Goal: Task Accomplishment & Management: Manage account settings

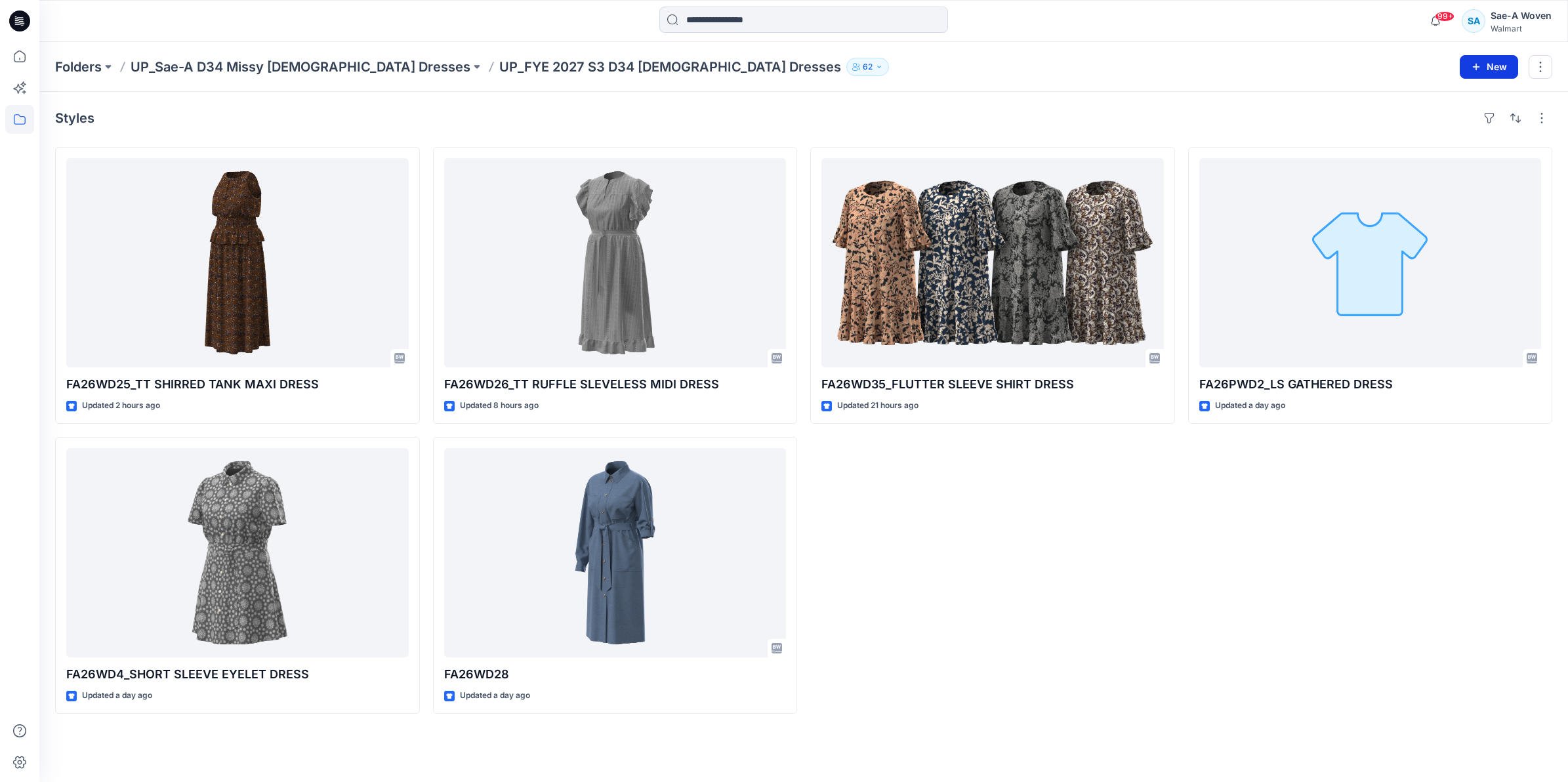
click at [778, 62] on button "New" at bounding box center [1489, 66] width 59 height 23
click at [778, 102] on div "Styles FA26WD25_TT SHIRRED TANK MAXI DRESS Updated 2 hours ago FA26WD4_SHORT SL…" at bounding box center [803, 437] width 1529 height 690
click at [280, 61] on p "UP_Sae-A D34 Missy [DEMOGRAPHIC_DATA] Dresses" at bounding box center [300, 67] width 339 height 18
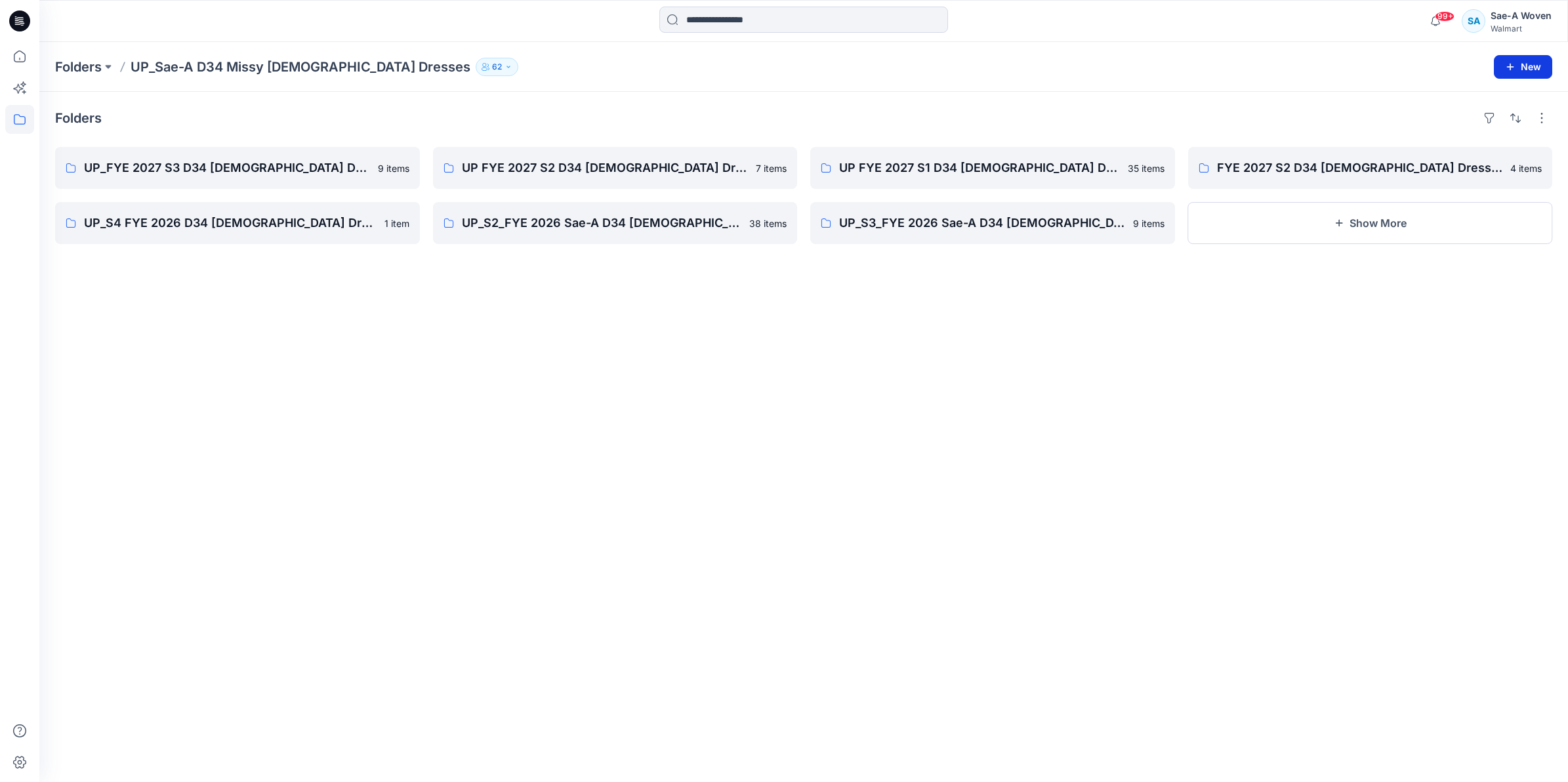
click at [778, 70] on button "New" at bounding box center [1523, 66] width 59 height 23
click at [778, 125] on p "New Folder" at bounding box center [1484, 125] width 48 height 14
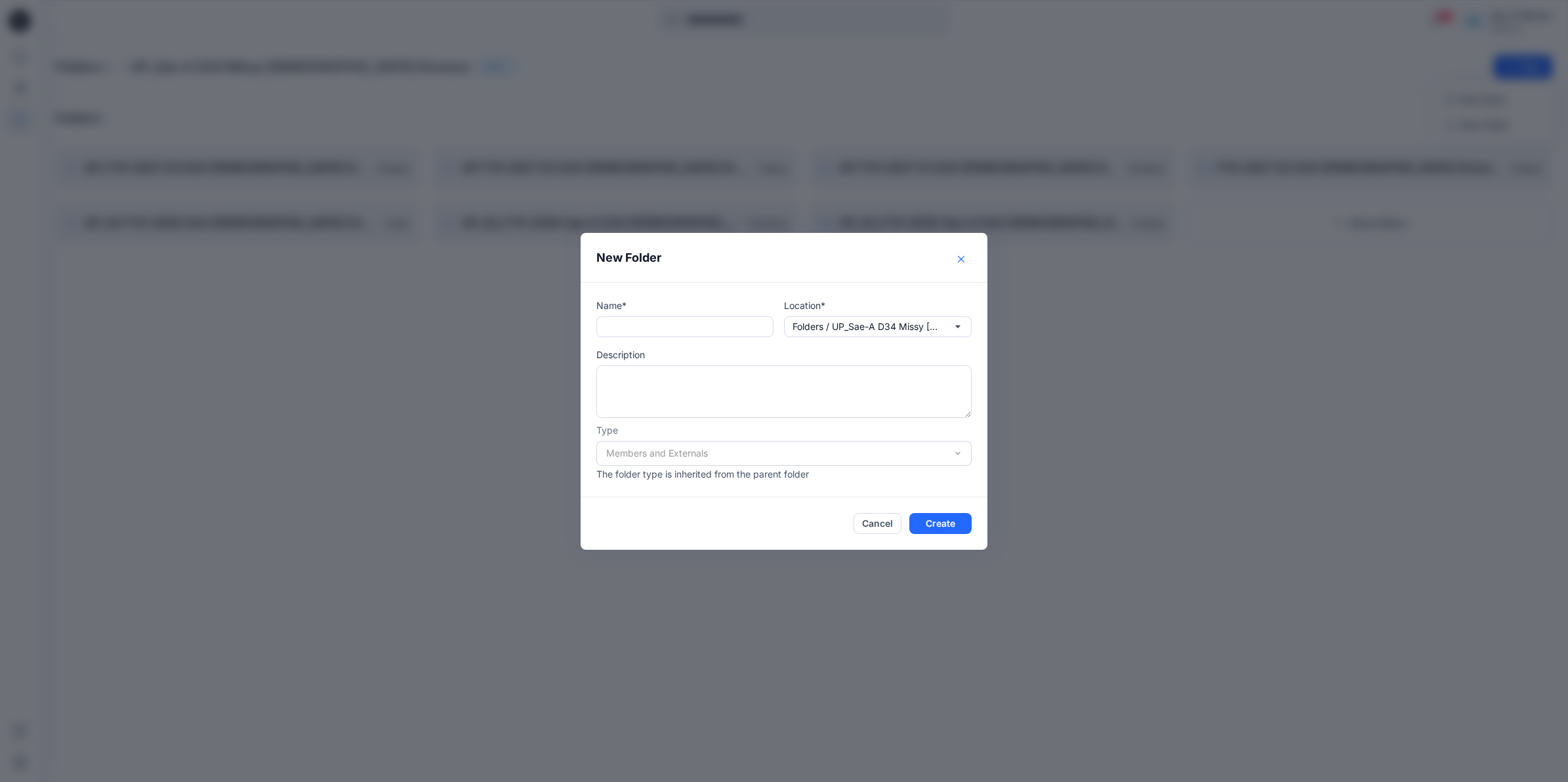
click at [778, 253] on button "Close" at bounding box center [961, 259] width 21 height 21
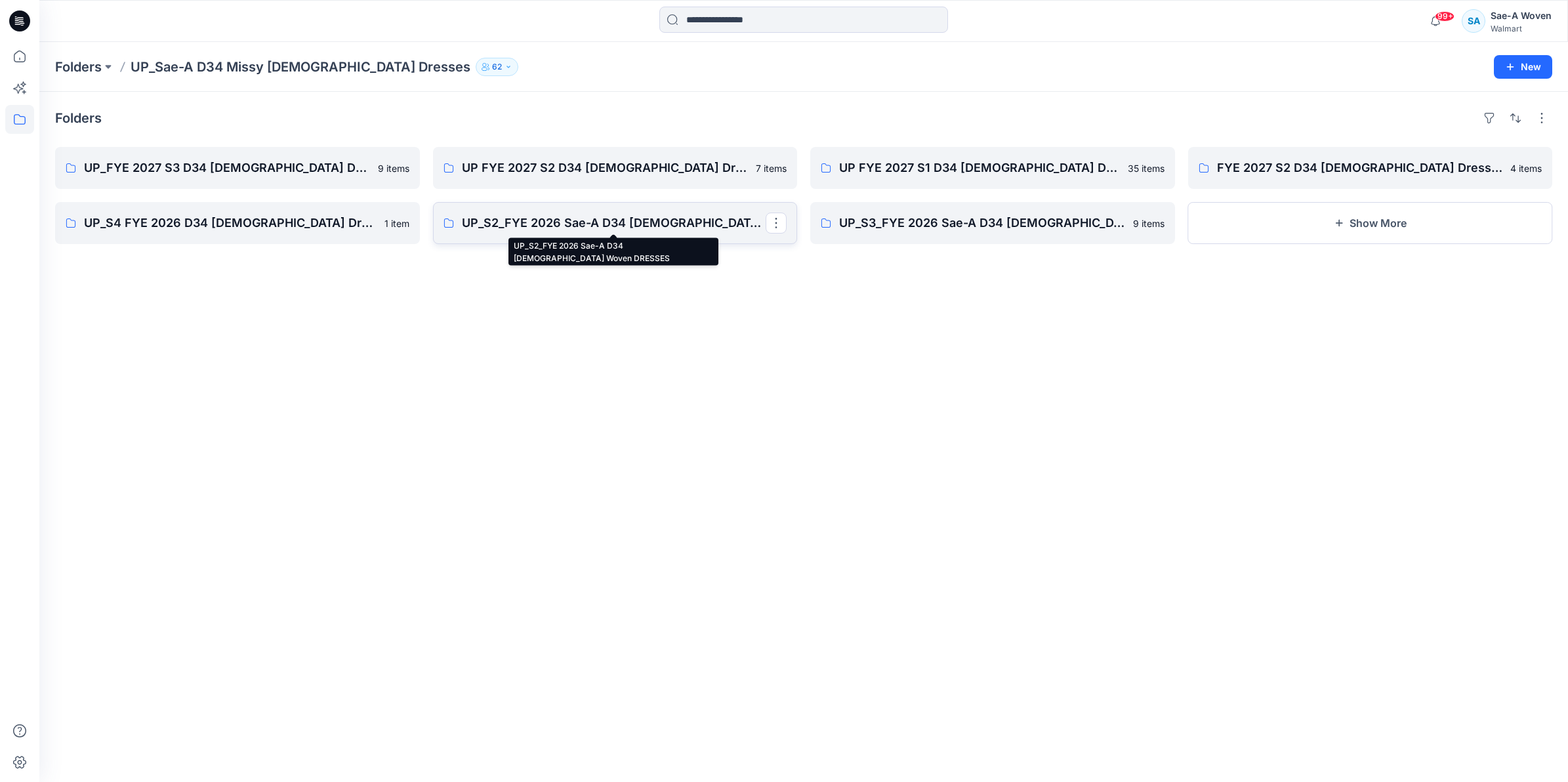
click at [660, 224] on p "UP_S2_FYE 2026 Sae-A D34 [DEMOGRAPHIC_DATA] Woven DRESSES" at bounding box center [614, 223] width 304 height 18
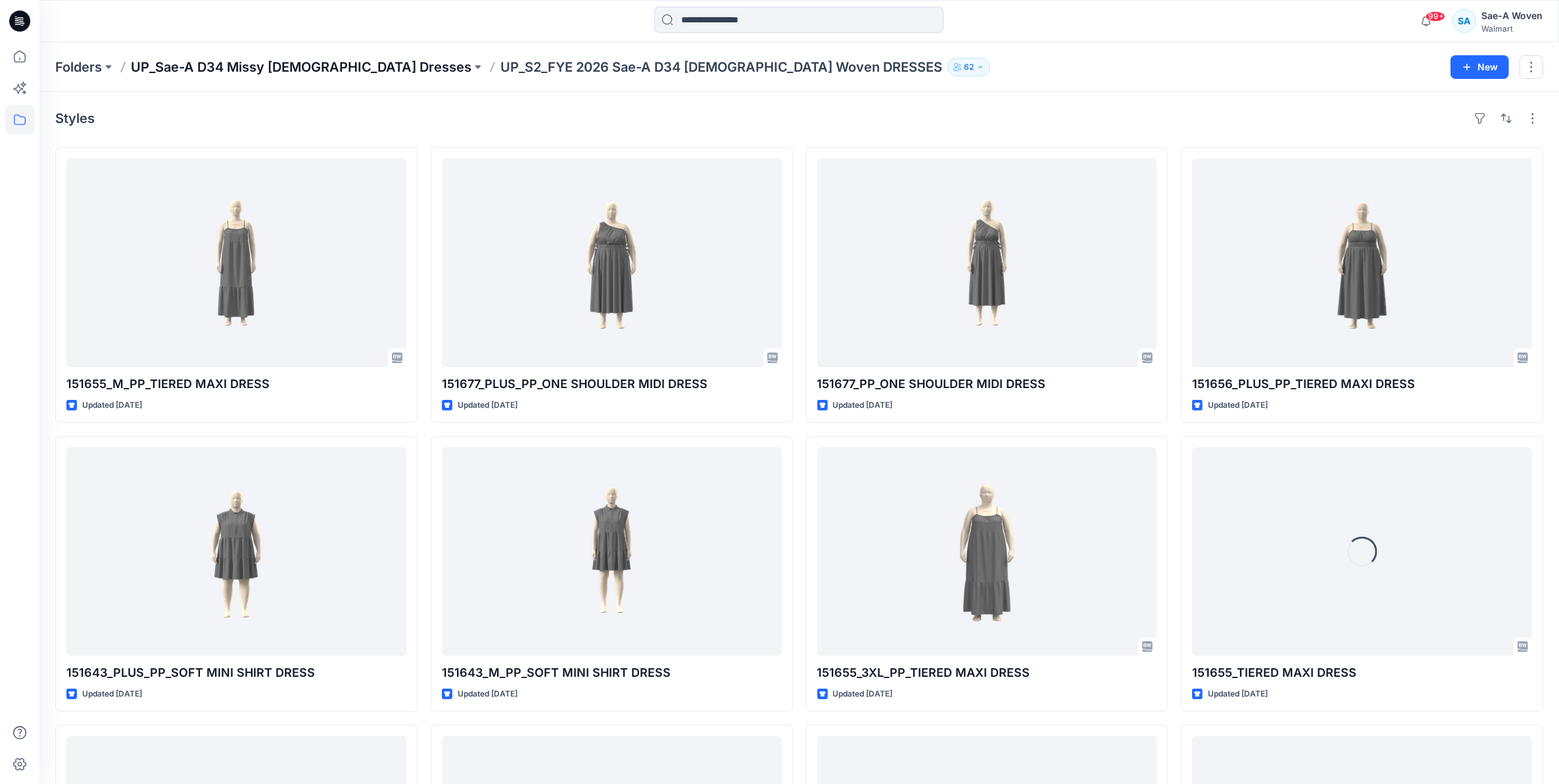
click at [293, 71] on p "UP_Sae-A D34 Missy [DEMOGRAPHIC_DATA] Dresses" at bounding box center [300, 67] width 340 height 18
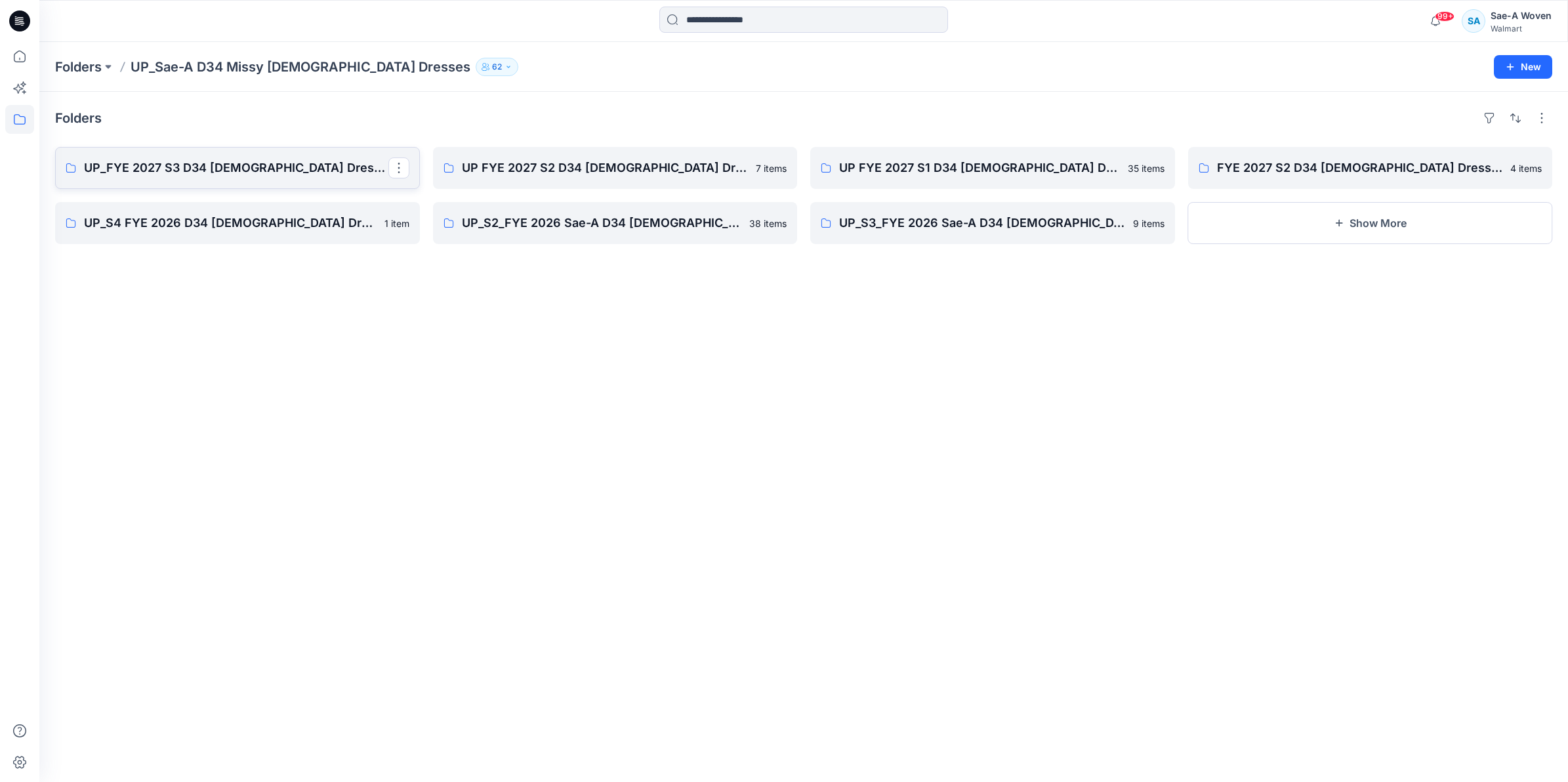
click at [280, 172] on p "UP_FYE 2027 S3 D34 [DEMOGRAPHIC_DATA] Dresses" at bounding box center [236, 168] width 304 height 18
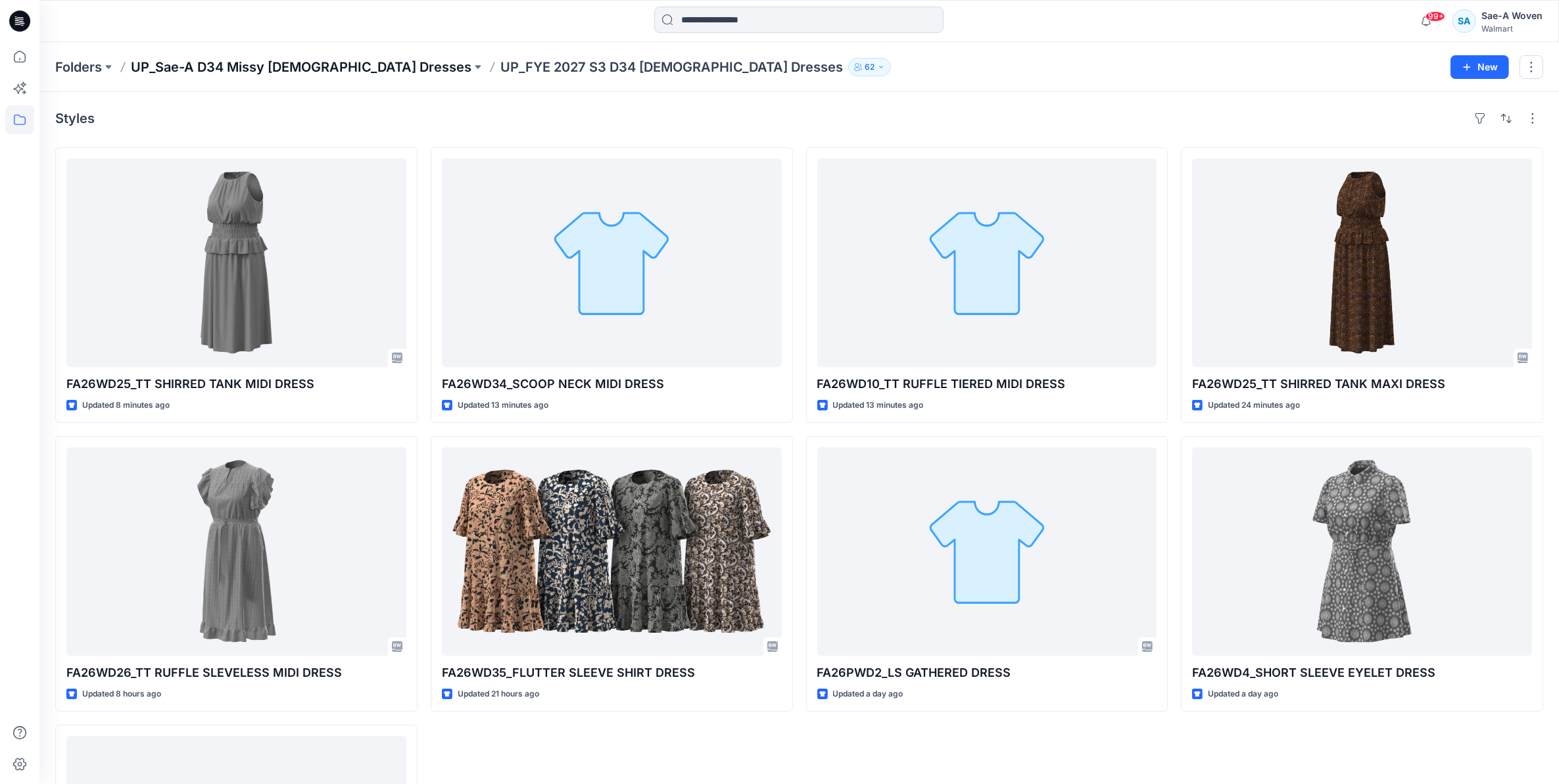
click at [340, 69] on p "UP_Sae-A D34 Missy [DEMOGRAPHIC_DATA] Dresses" at bounding box center [300, 67] width 340 height 18
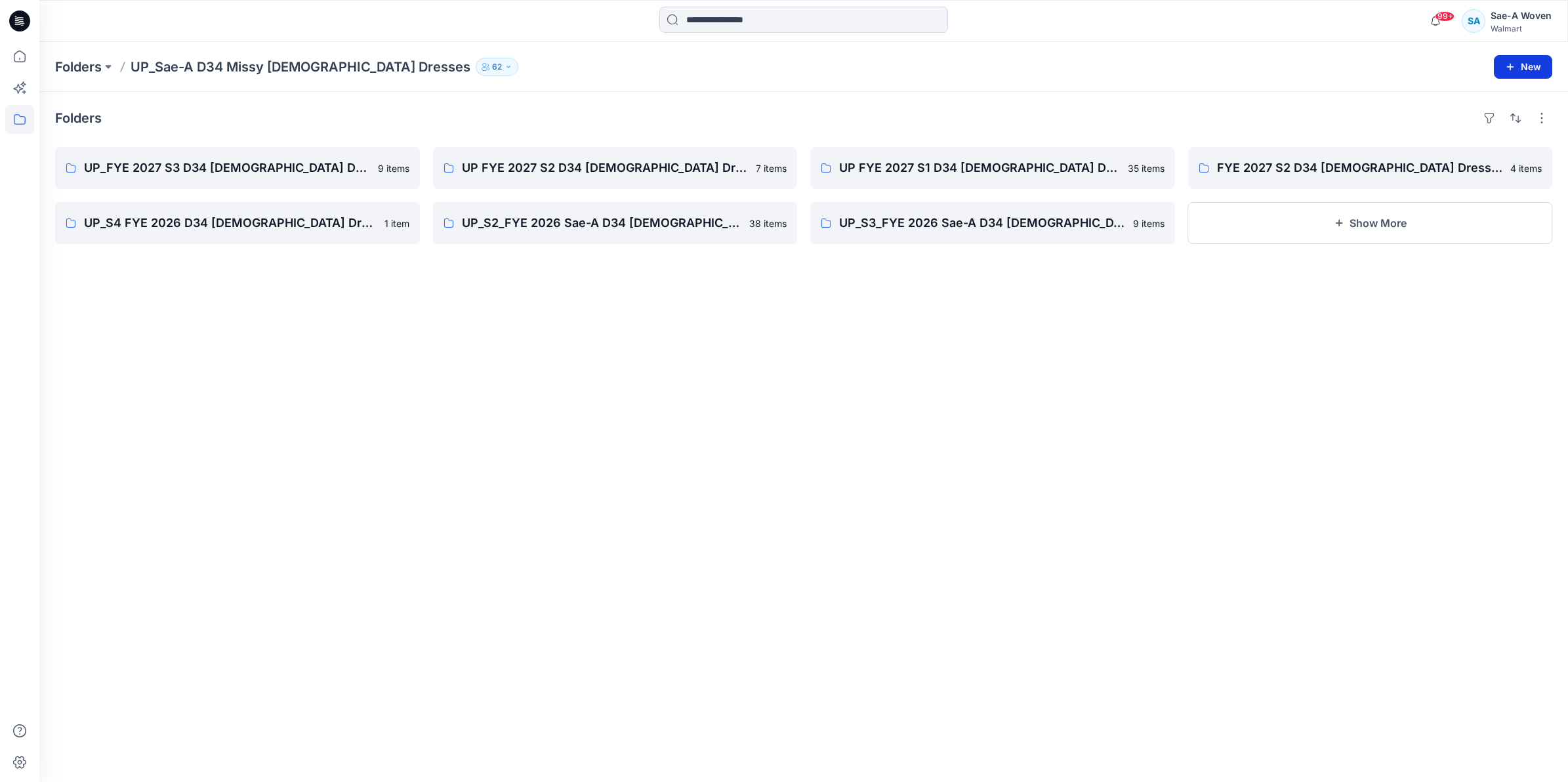
click at [778, 62] on icon "button" at bounding box center [1510, 67] width 11 height 11
click at [778, 125] on p "New Folder" at bounding box center [1484, 125] width 48 height 14
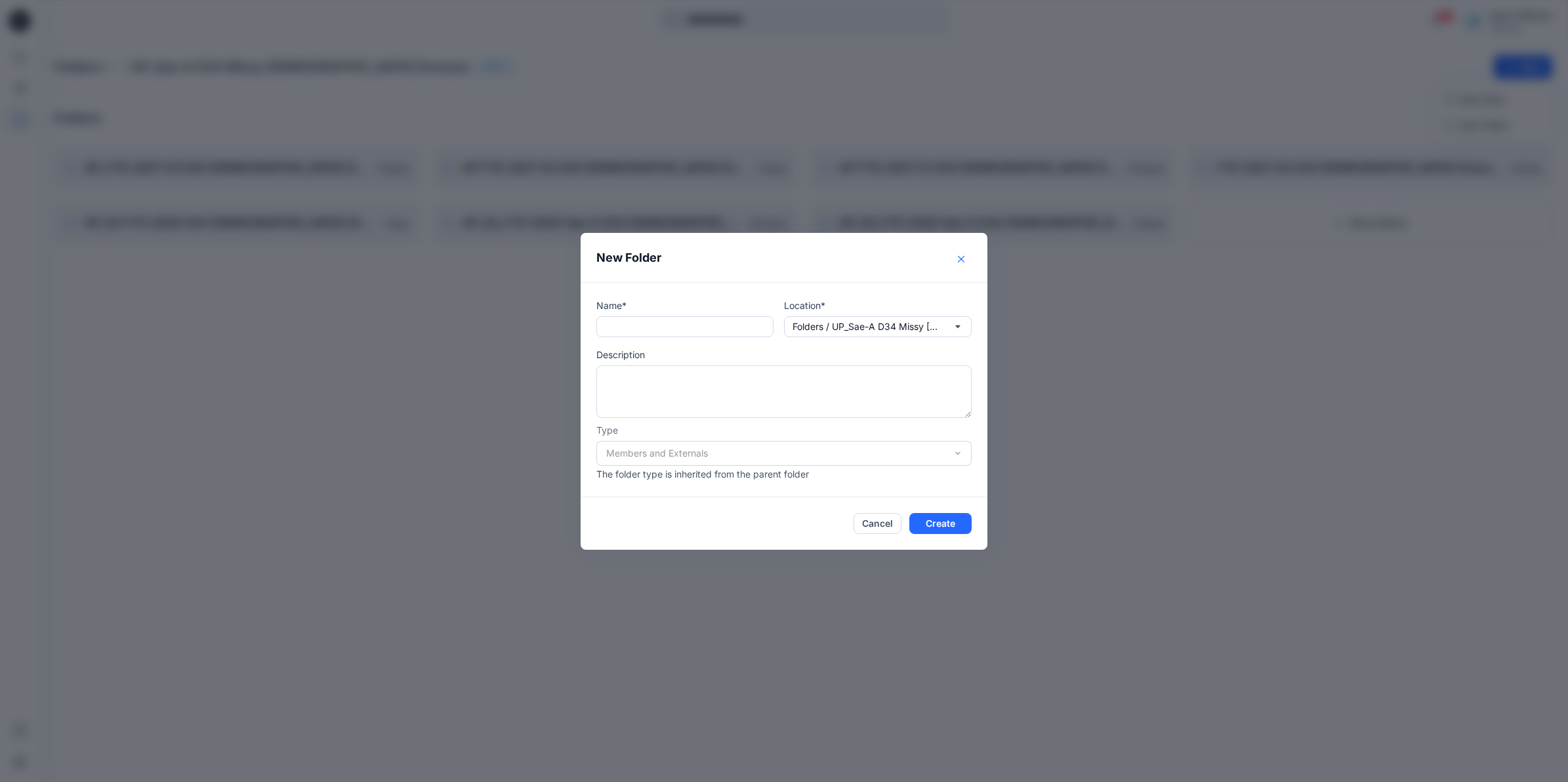
click at [778, 256] on icon "Close" at bounding box center [961, 259] width 7 height 7
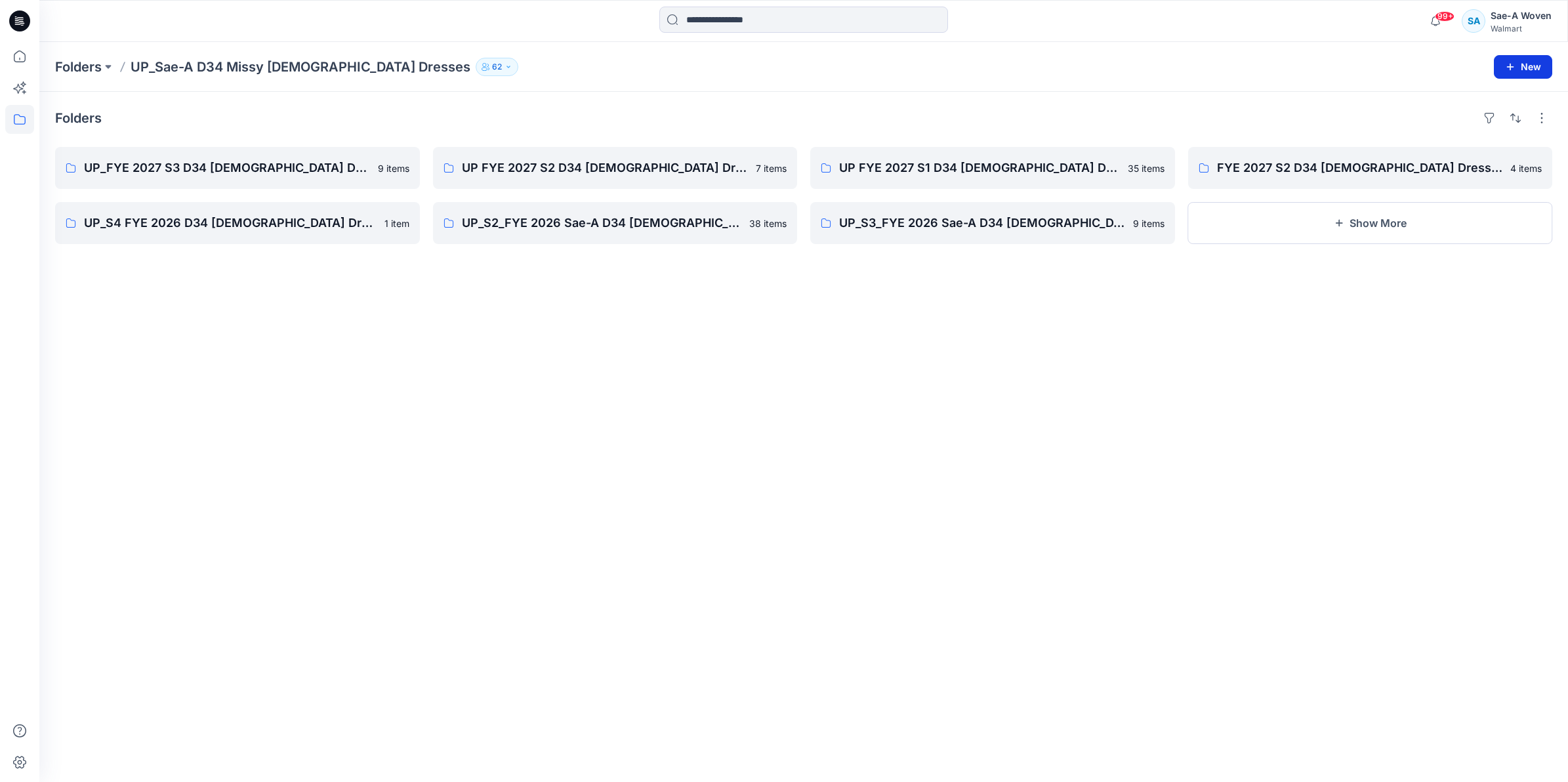
click at [778, 62] on icon "button" at bounding box center [1510, 67] width 11 height 11
click at [778, 116] on button "New Folder" at bounding box center [1493, 125] width 113 height 24
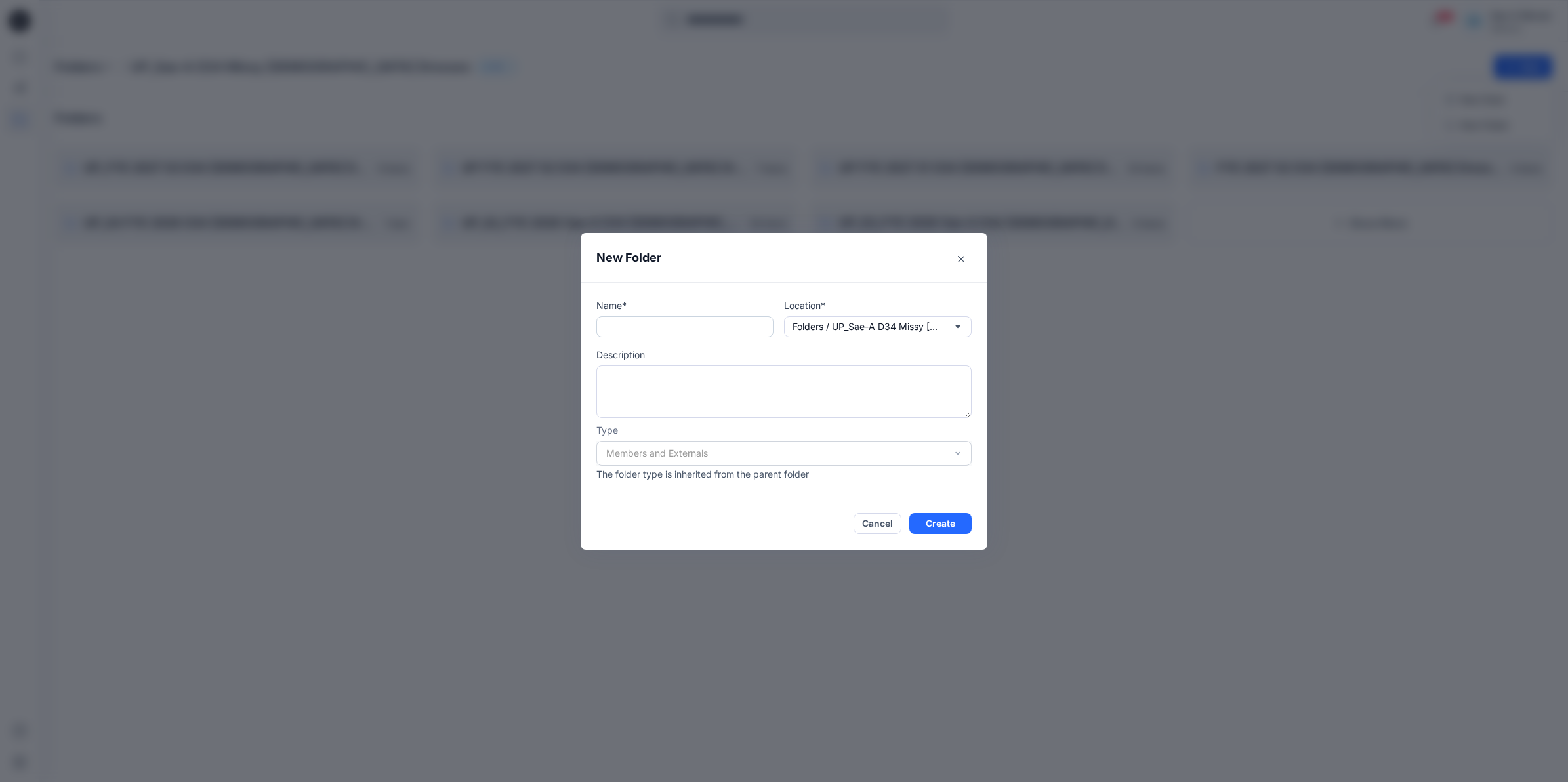
click at [650, 327] on input "text" at bounding box center [684, 327] width 177 height 21
type input "**********"
click at [778, 523] on button "Create" at bounding box center [940, 523] width 62 height 21
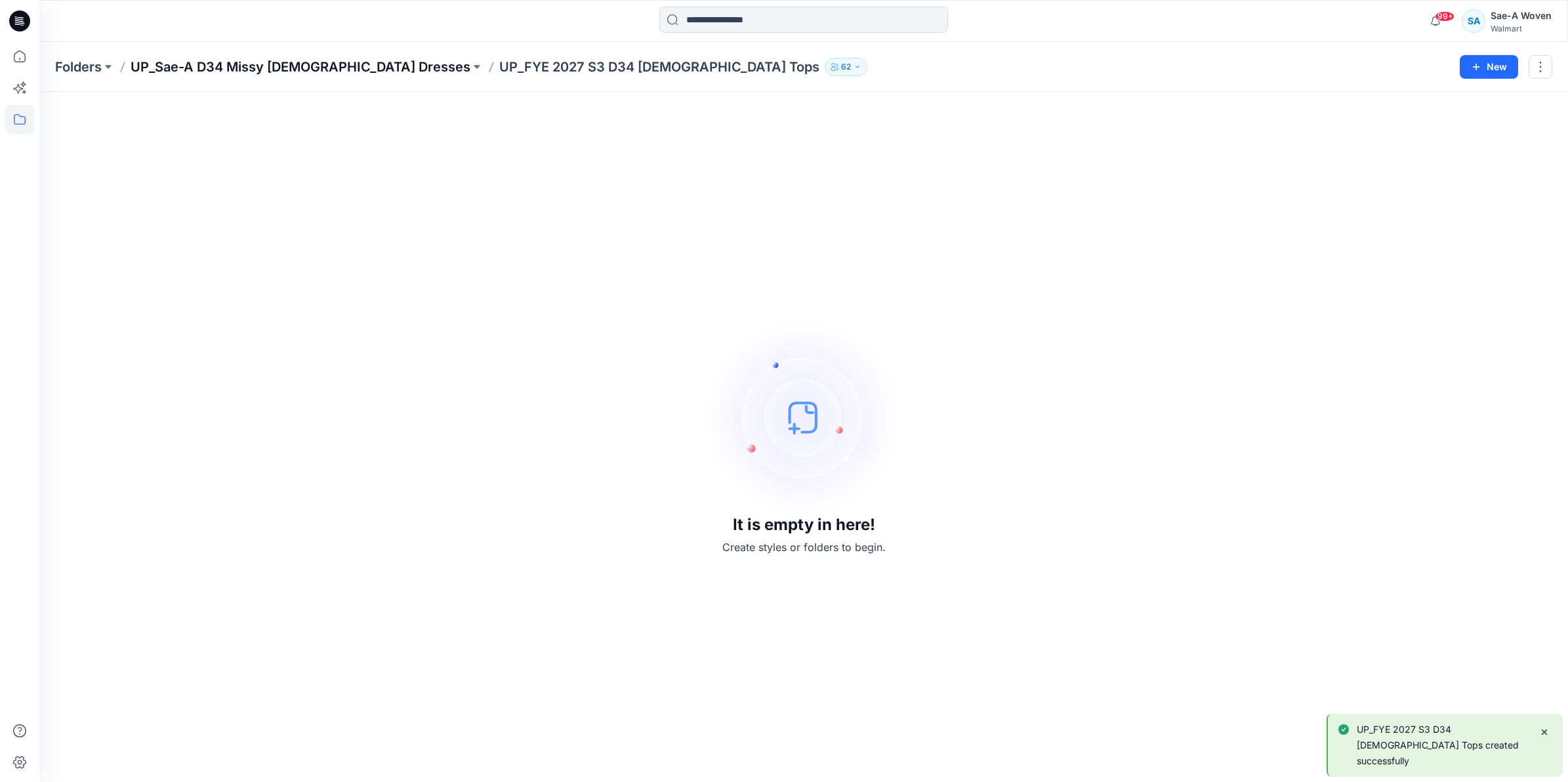
click at [306, 66] on p "UP_Sae-A D34 Missy [DEMOGRAPHIC_DATA] Dresses" at bounding box center [300, 67] width 339 height 18
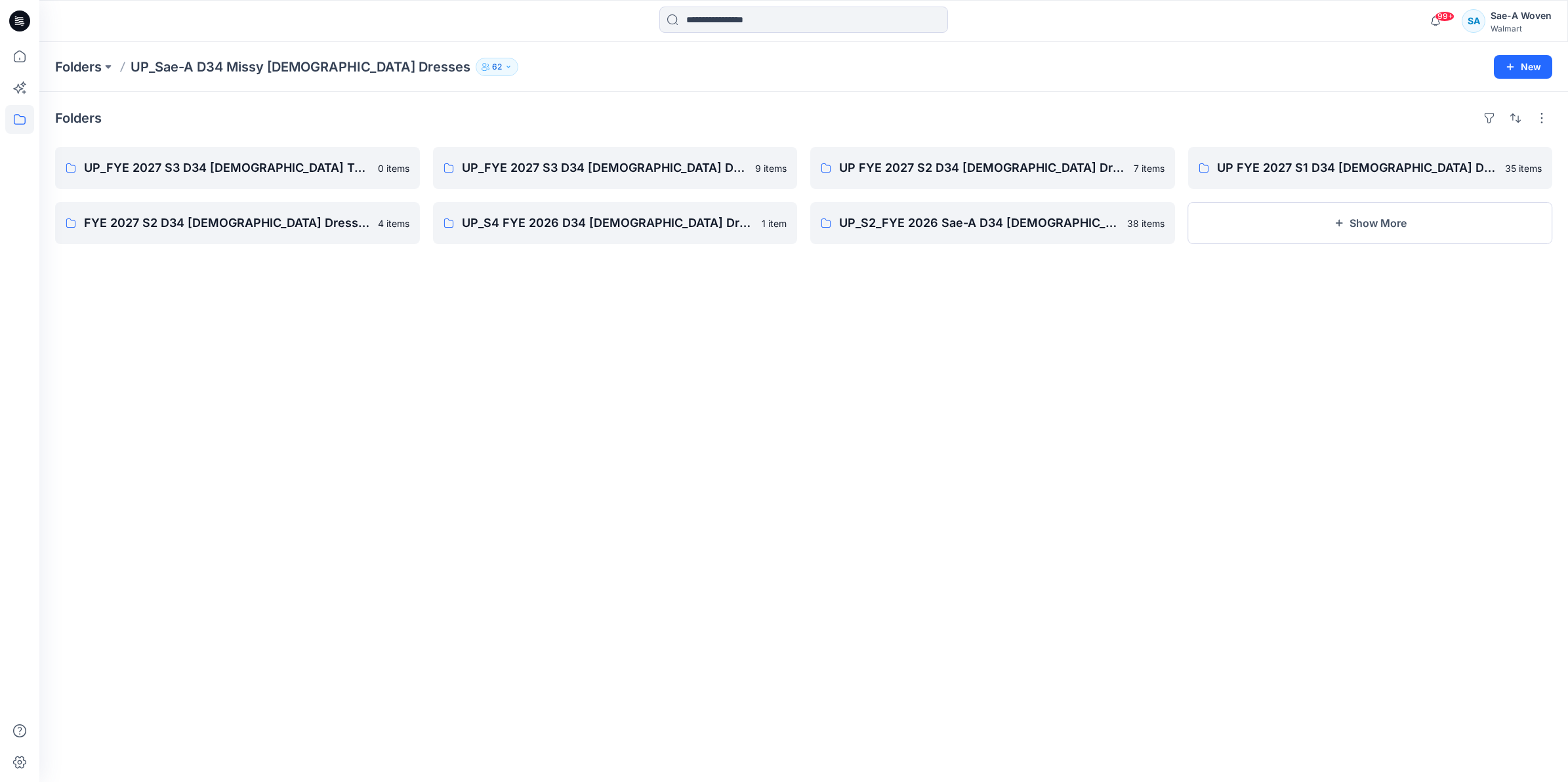
click at [225, 66] on p "UP_Sae-A D34 Missy [DEMOGRAPHIC_DATA] Dresses" at bounding box center [300, 67] width 339 height 18
click at [71, 67] on p "Folders" at bounding box center [78, 67] width 47 height 18
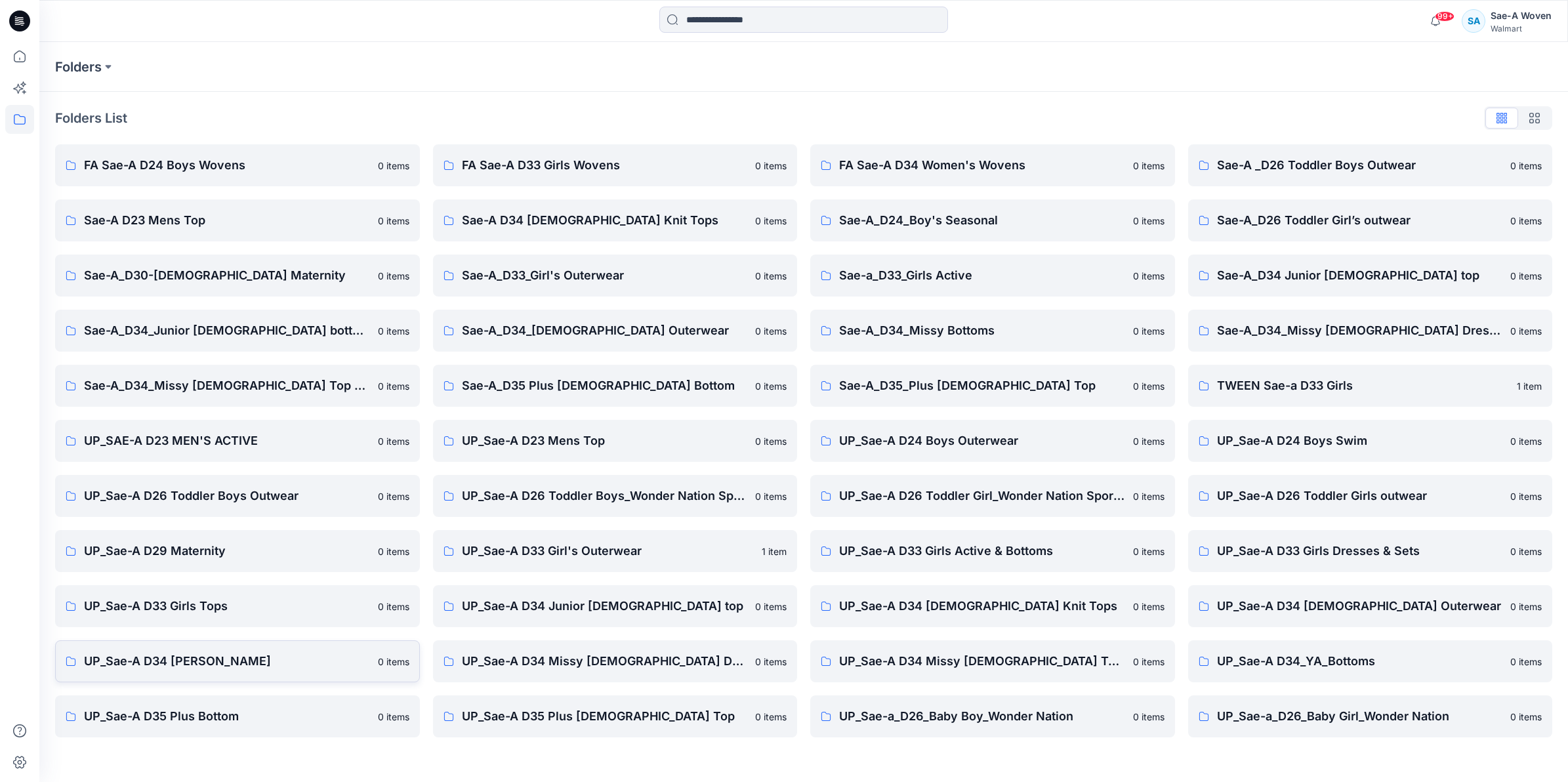
click at [230, 671] on link "UP_Sae-A D34 [PERSON_NAME] 0 items" at bounding box center [237, 662] width 365 height 42
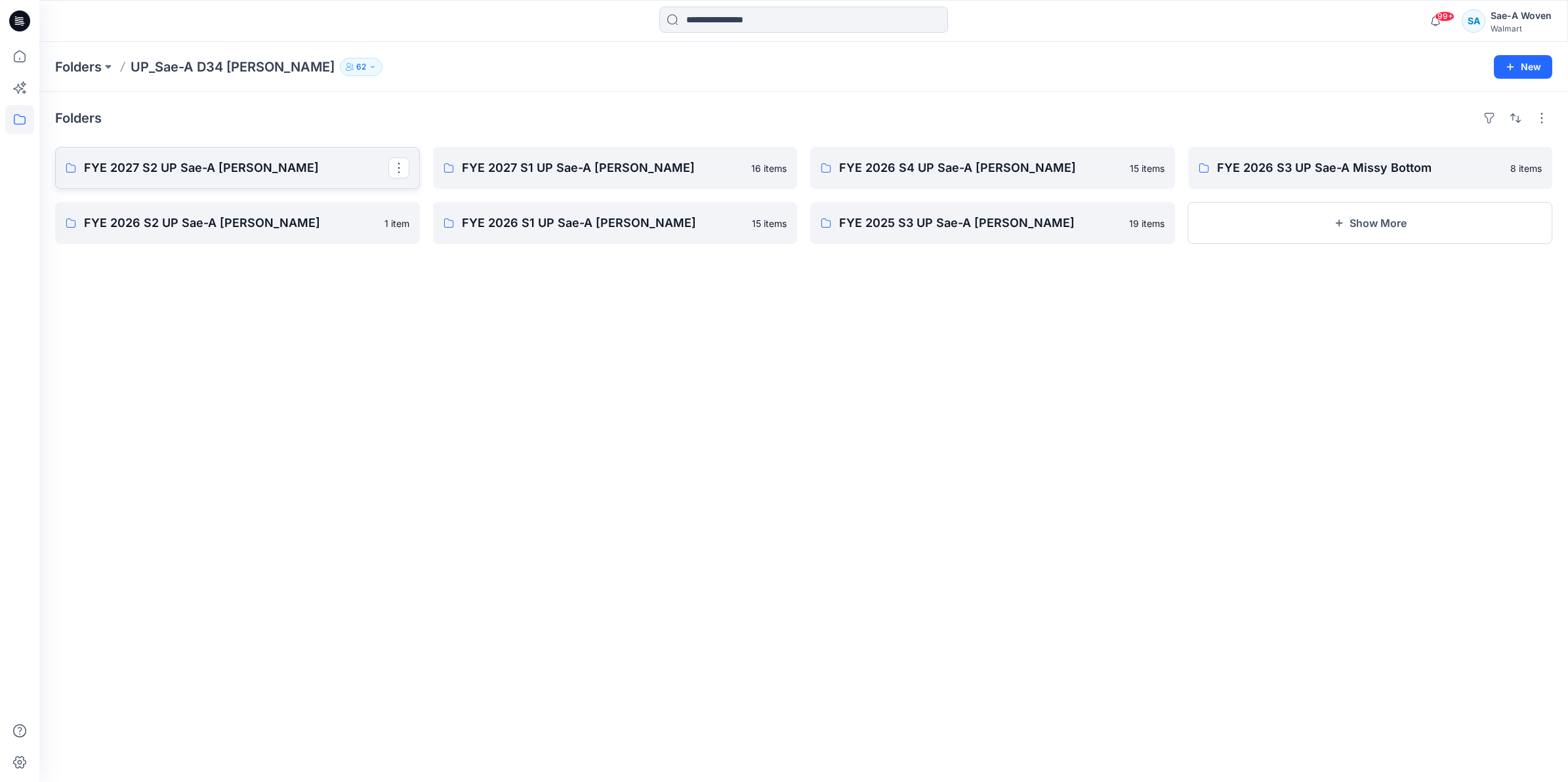
click at [251, 172] on p "FYE 2027 S2 UP Sae-A [PERSON_NAME]" at bounding box center [236, 168] width 304 height 18
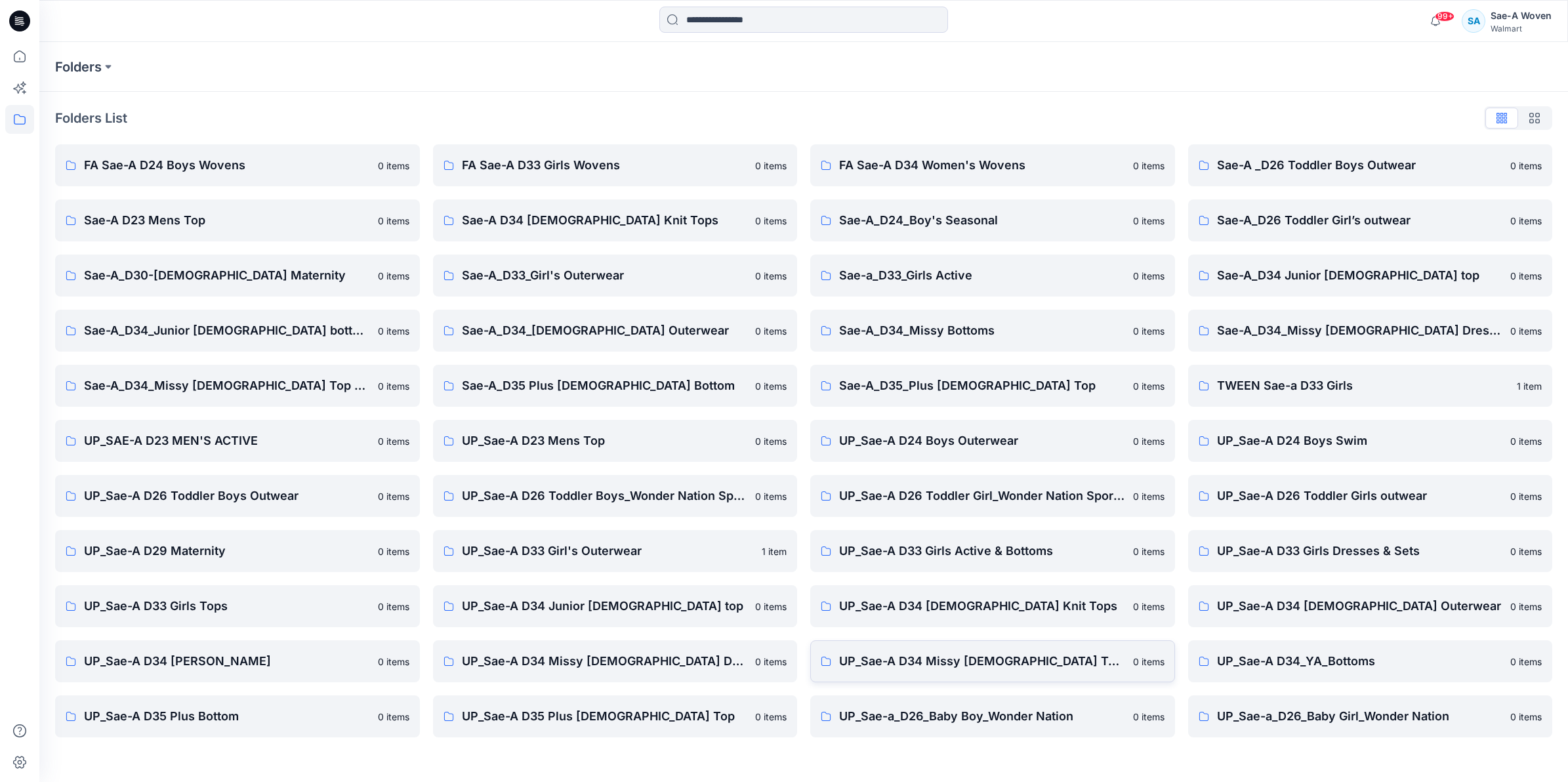
click at [778, 661] on p "UP_Sae-A D34 Missy [DEMOGRAPHIC_DATA] Top Woven" at bounding box center [982, 661] width 286 height 18
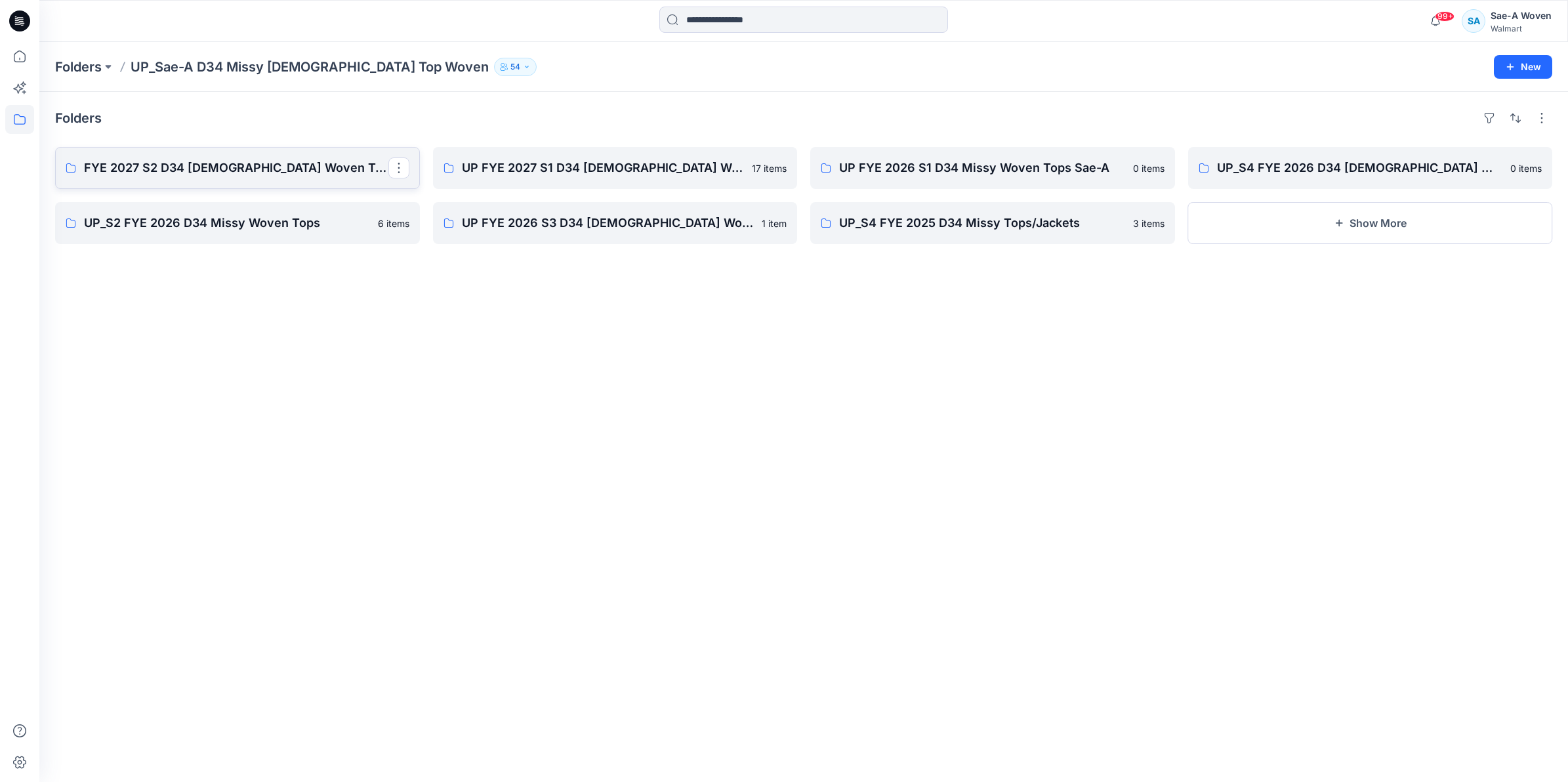
click at [279, 167] on p "FYE 2027 S2 D34 [DEMOGRAPHIC_DATA] Woven Tops - Sae-A" at bounding box center [236, 168] width 304 height 18
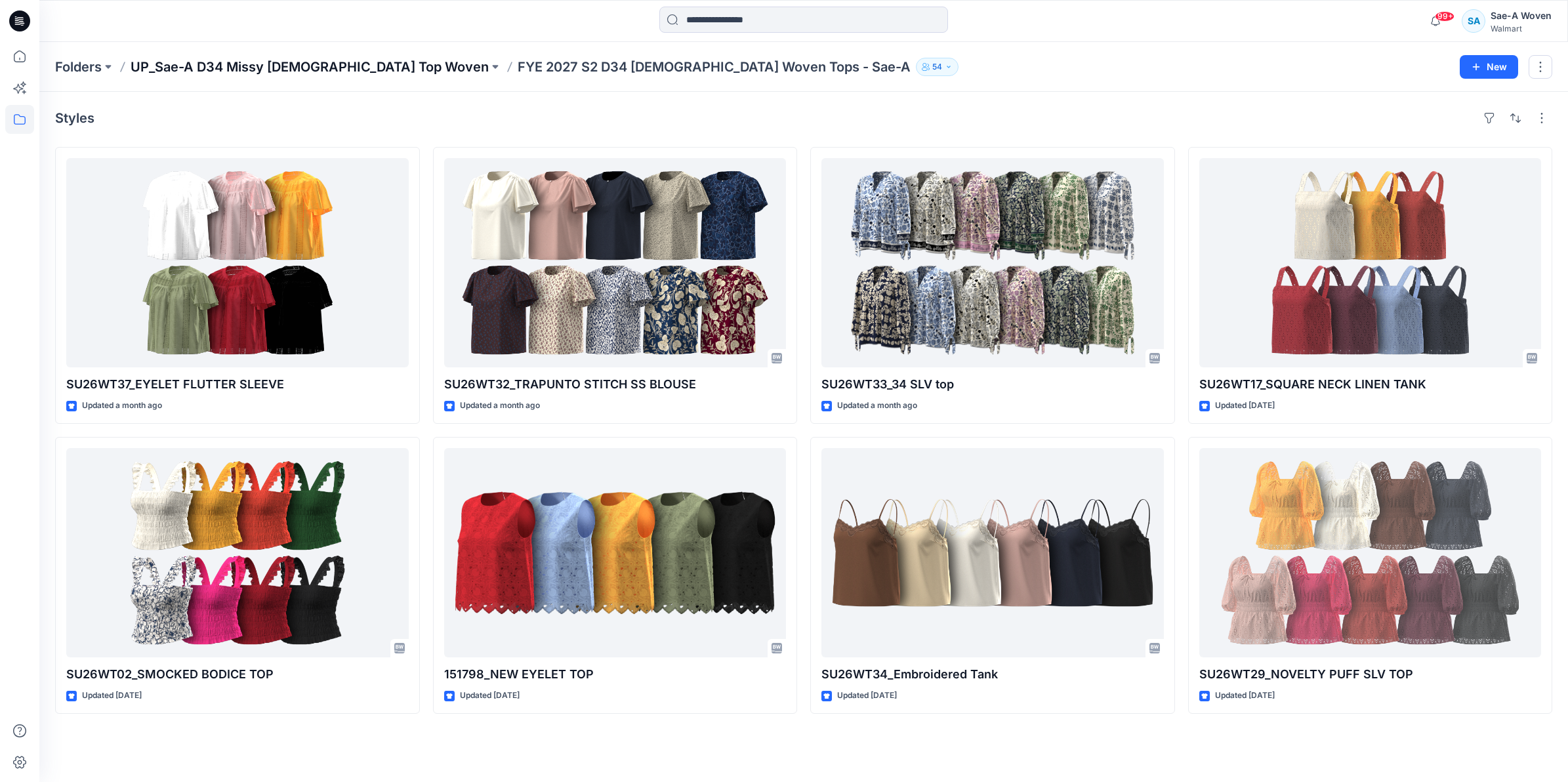
click at [316, 65] on p "UP_Sae-A D34 Missy [DEMOGRAPHIC_DATA] Top Woven" at bounding box center [309, 67] width 358 height 18
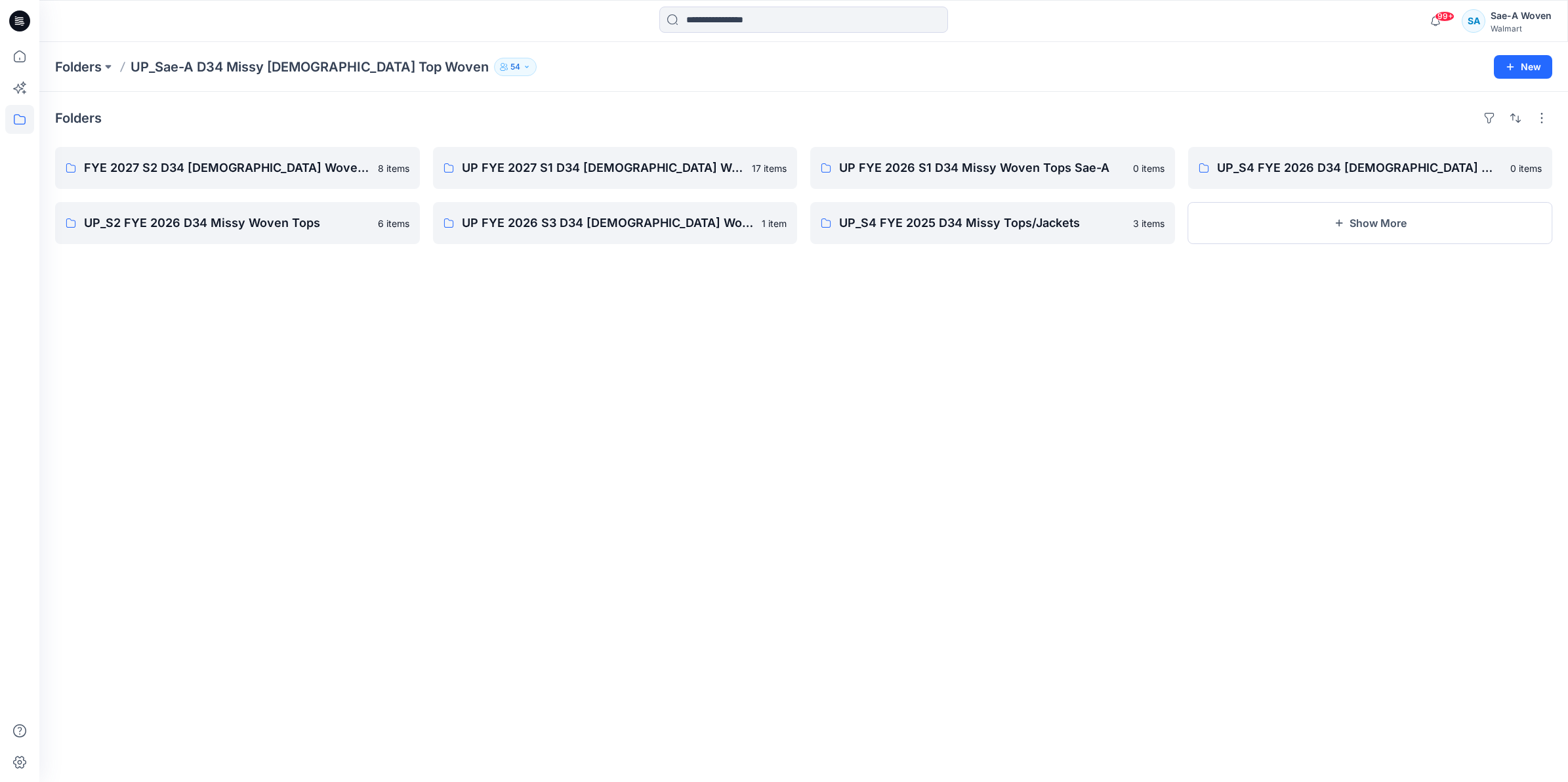
click at [406, 318] on div "Folders FYE 2027 S2 D34 [DEMOGRAPHIC_DATA] Woven Tops - Sae-A 8 items UP_S2 FYE…" at bounding box center [803, 437] width 1529 height 690
click at [778, 69] on icon "button" at bounding box center [1510, 67] width 11 height 11
click at [778, 123] on p "New Folder" at bounding box center [1484, 125] width 48 height 14
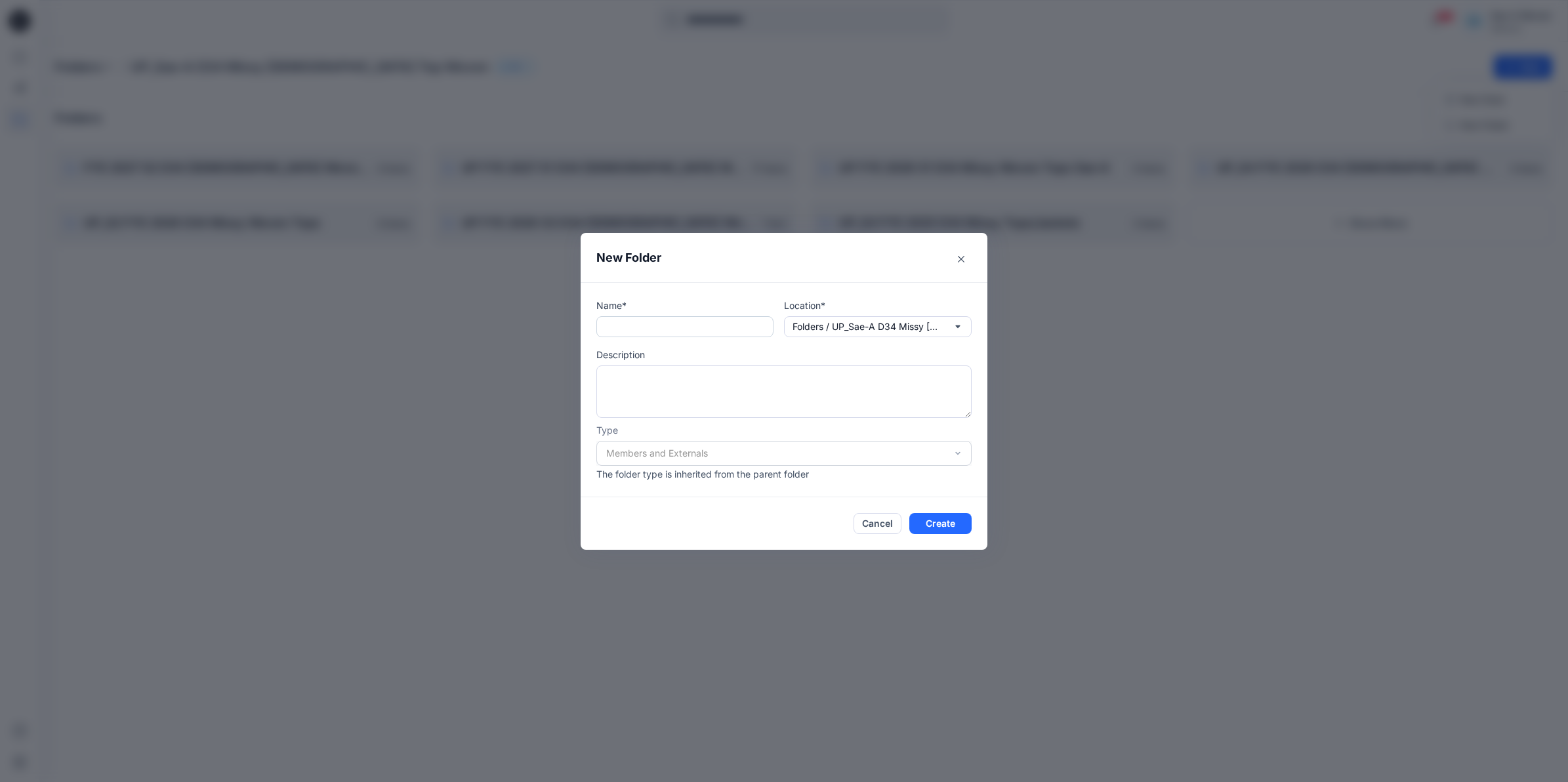
click at [741, 332] on input "text" at bounding box center [684, 327] width 177 height 21
type input "*"
type input "**********"
click at [778, 518] on button "Create" at bounding box center [940, 523] width 62 height 21
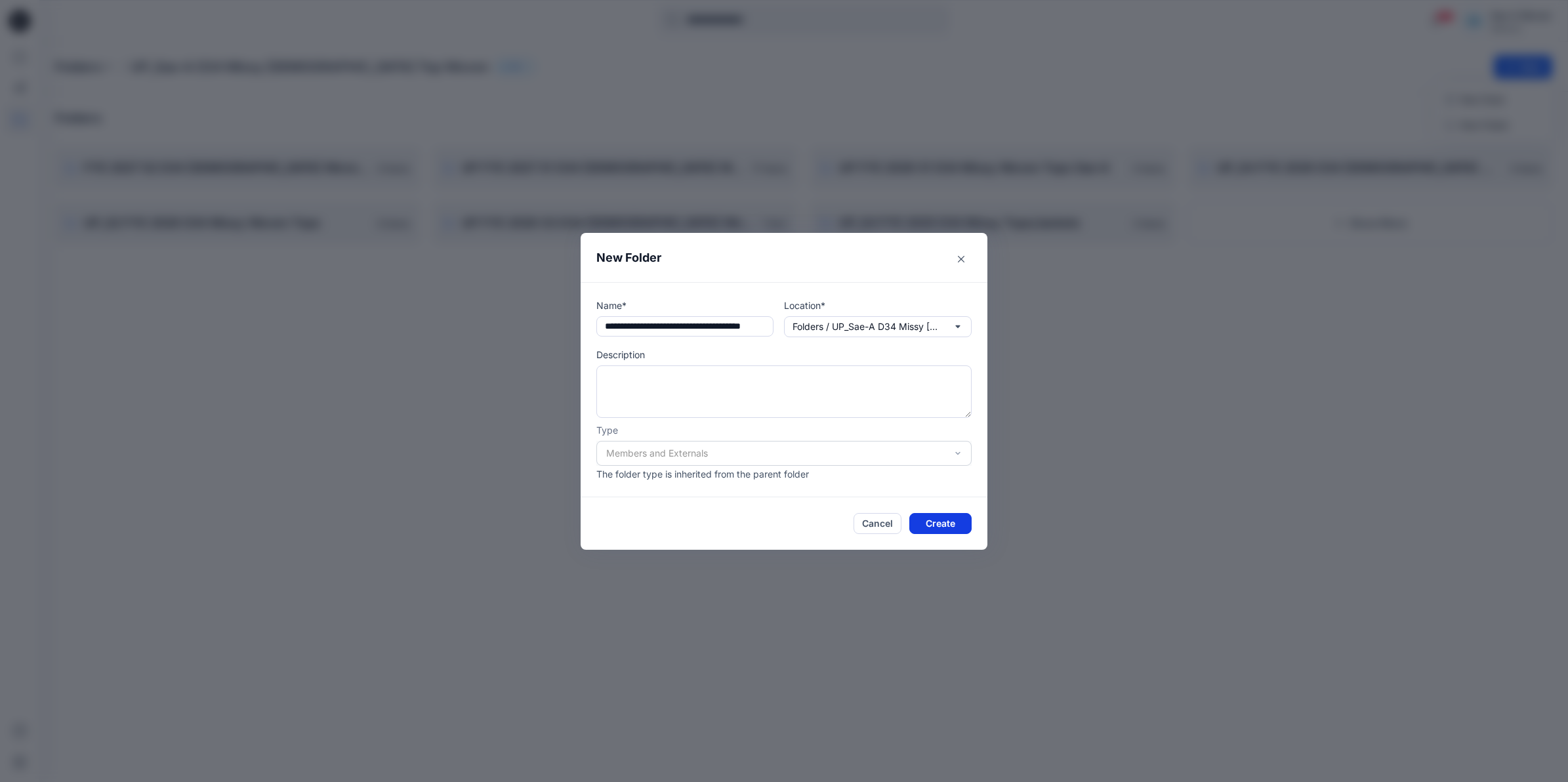
scroll to position [0, 0]
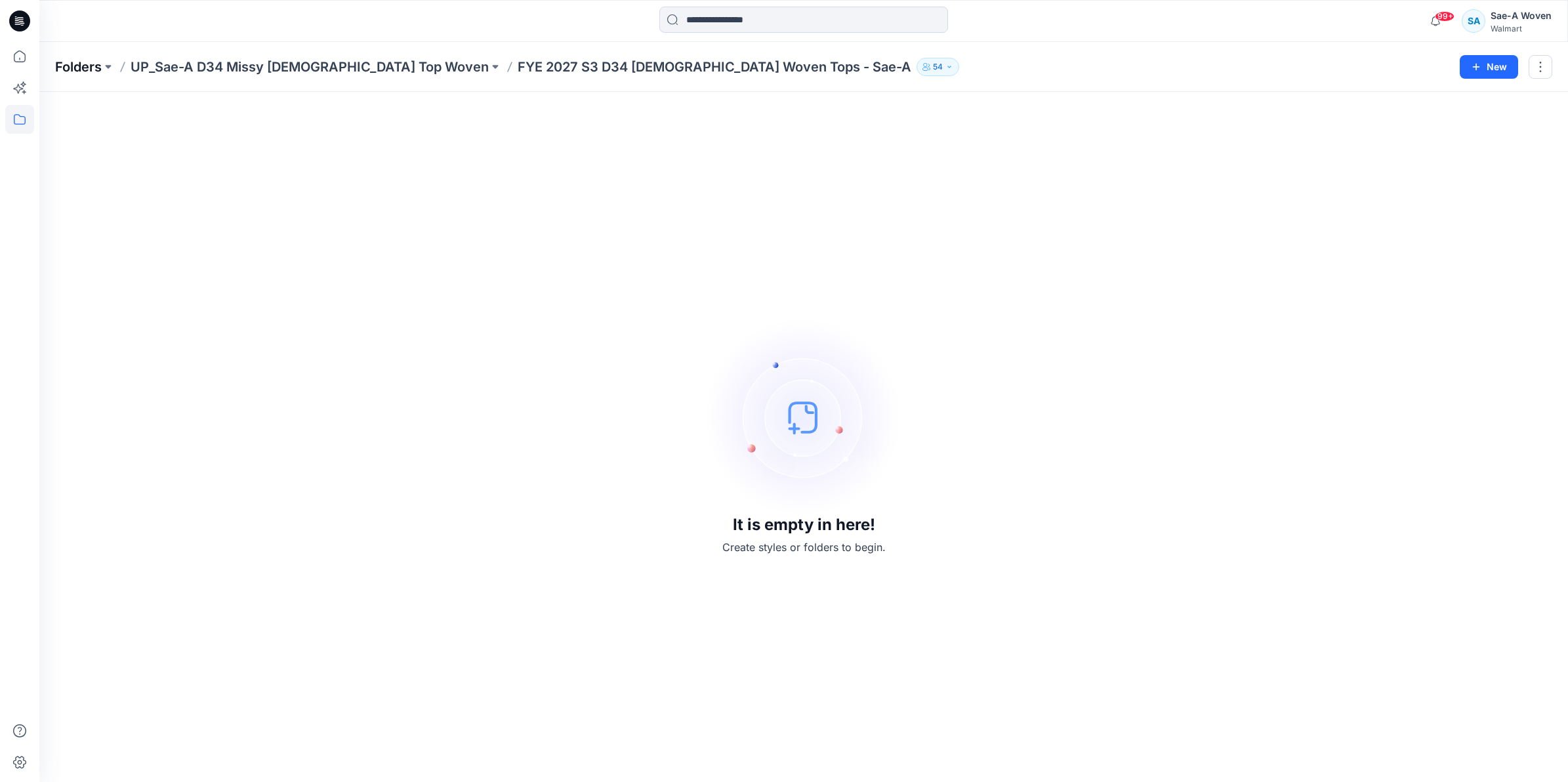
click at [92, 64] on p "Folders" at bounding box center [78, 67] width 47 height 18
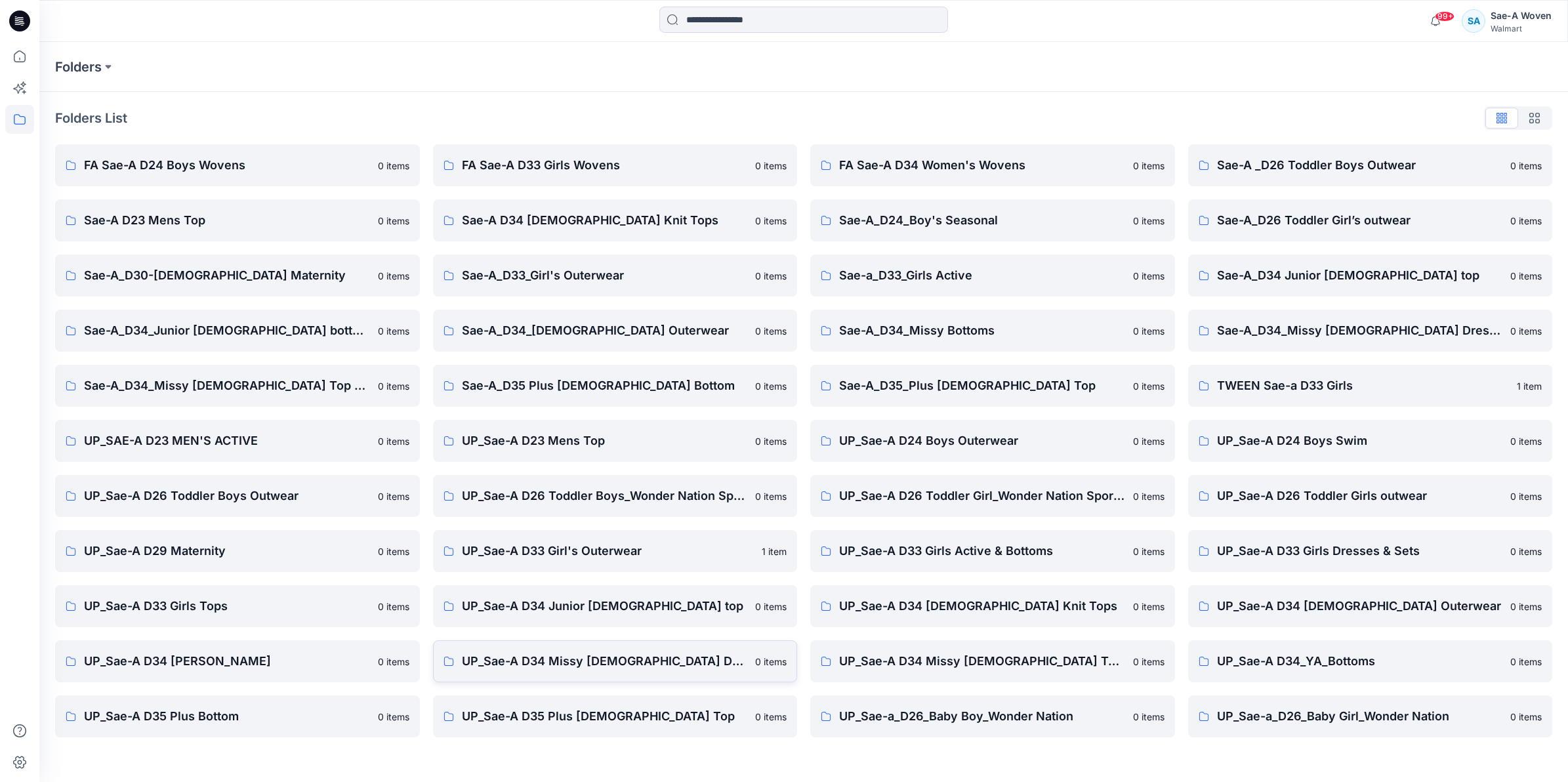
click at [611, 658] on p "UP_Sae-A D34 Missy [DEMOGRAPHIC_DATA] Dresses" at bounding box center [605, 661] width 286 height 18
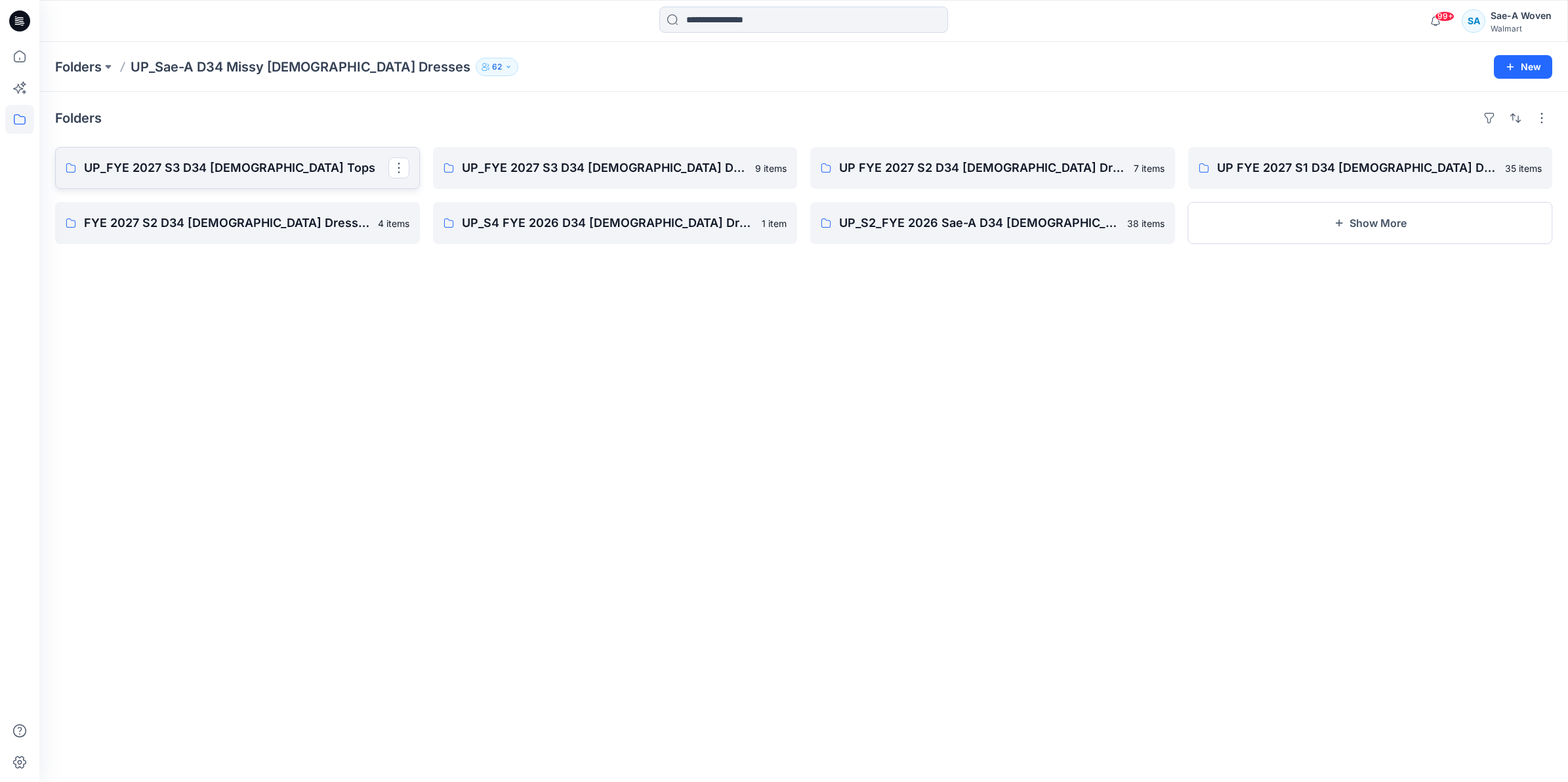
click at [230, 175] on p "UP_FYE 2027 S3 D34 [DEMOGRAPHIC_DATA] Tops" at bounding box center [236, 168] width 304 height 18
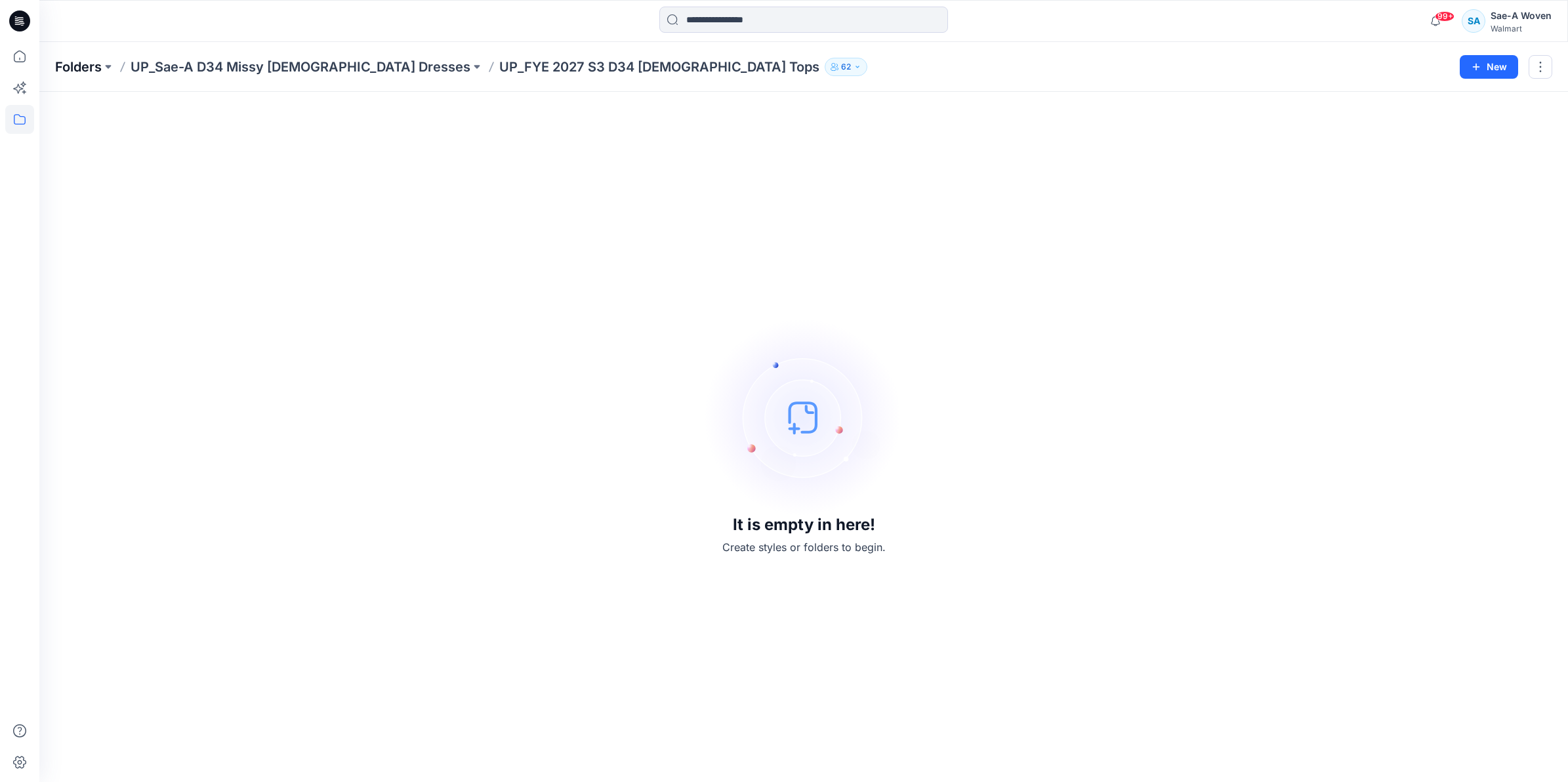
click at [89, 59] on p "Folders" at bounding box center [78, 67] width 47 height 18
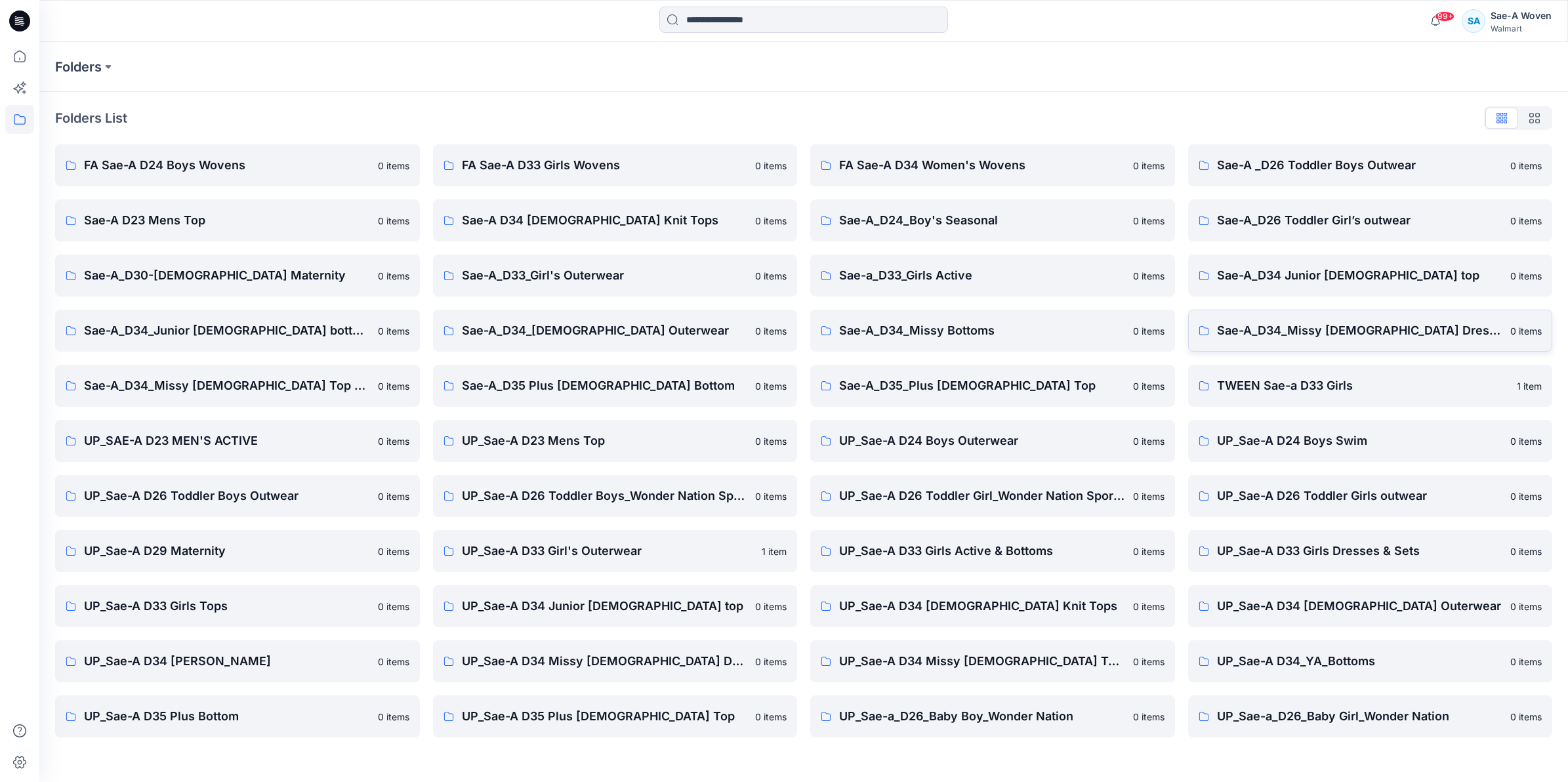
click at [778, 333] on p "Sae-A_D34_Missy [DEMOGRAPHIC_DATA] Dresses" at bounding box center [1360, 330] width 286 height 18
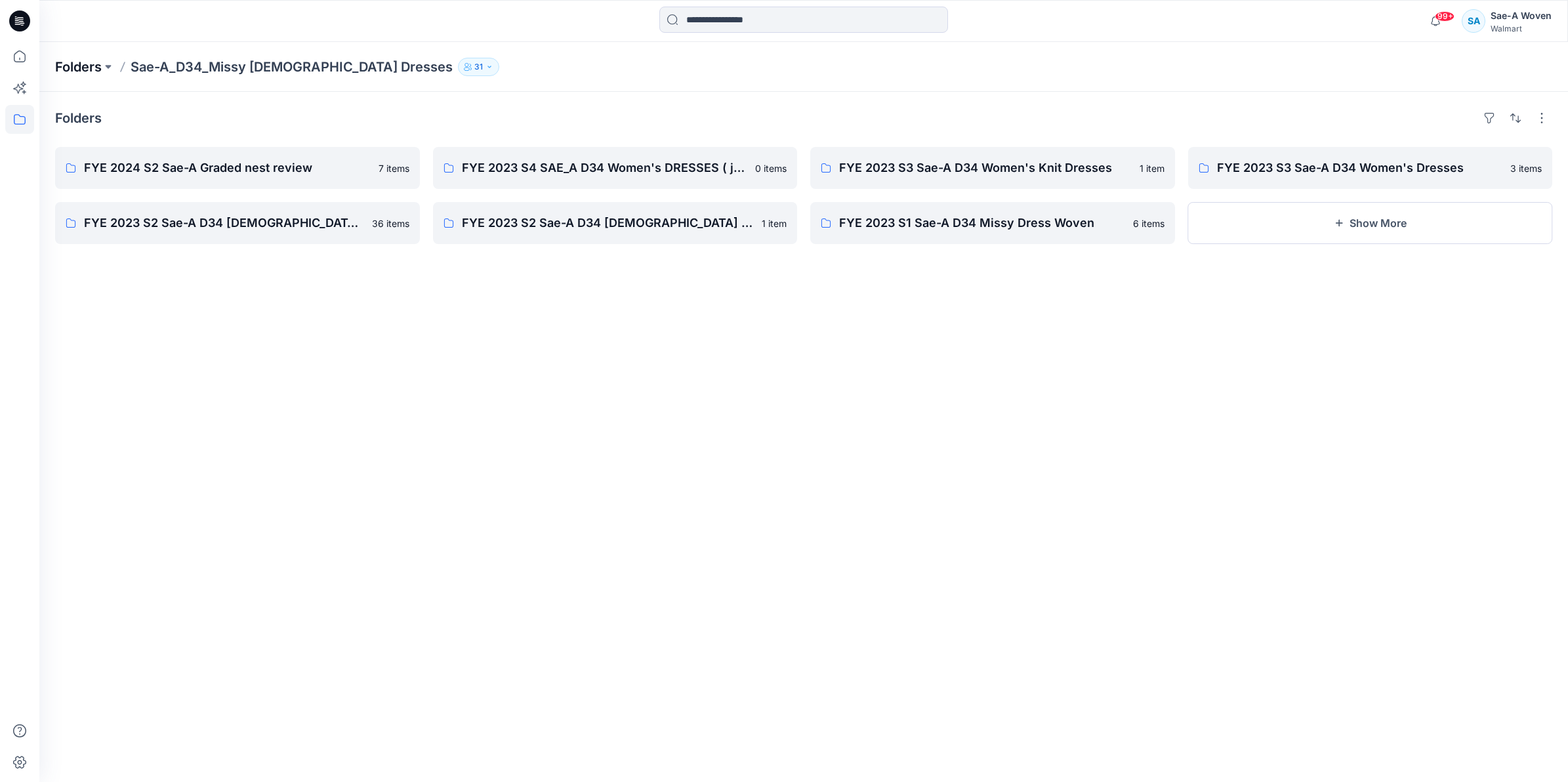
click at [99, 63] on p "Folders" at bounding box center [78, 67] width 47 height 18
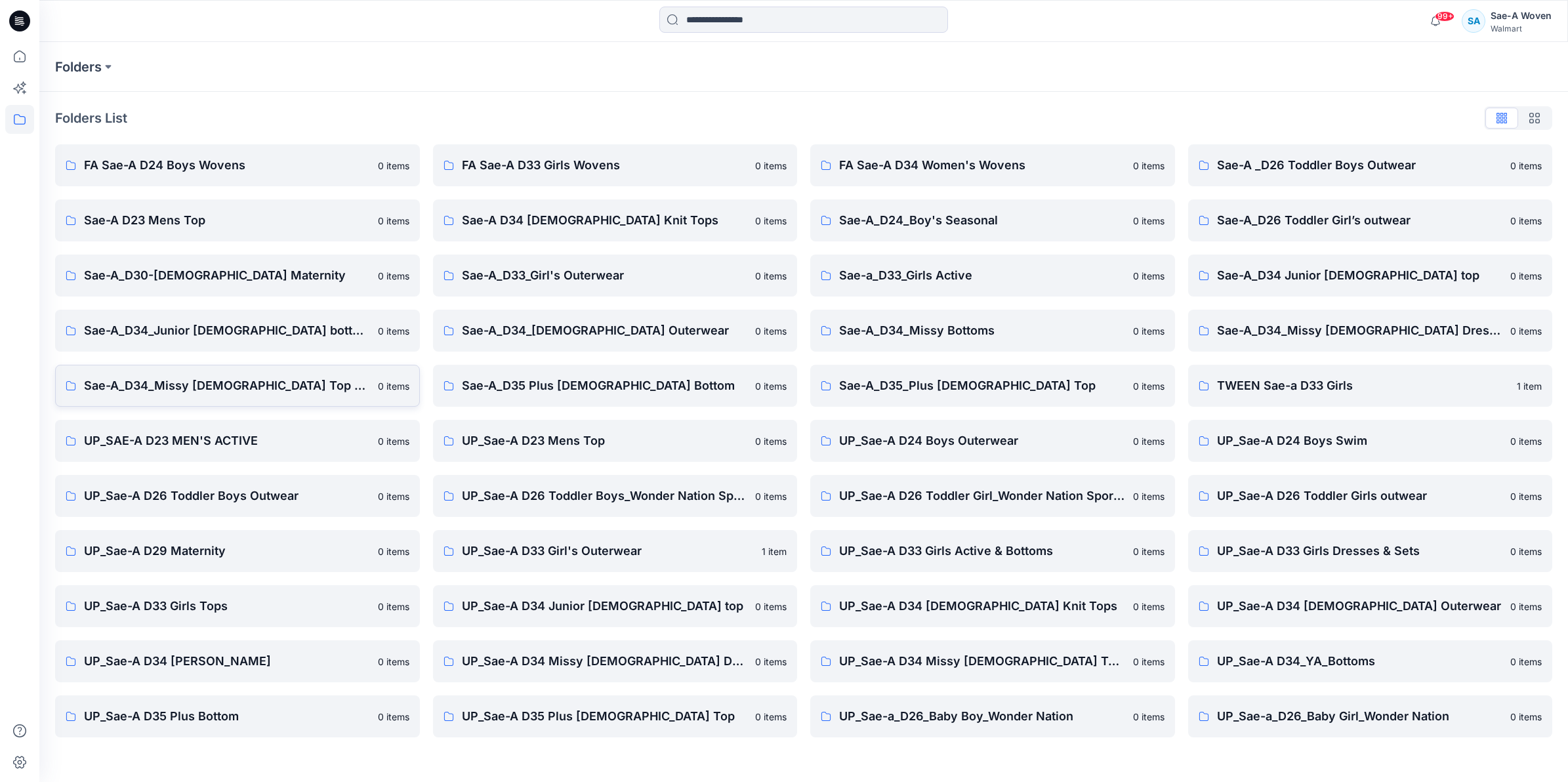
click at [149, 385] on p "Sae-A_D34_Missy [DEMOGRAPHIC_DATA] Top Woven" at bounding box center [227, 385] width 286 height 18
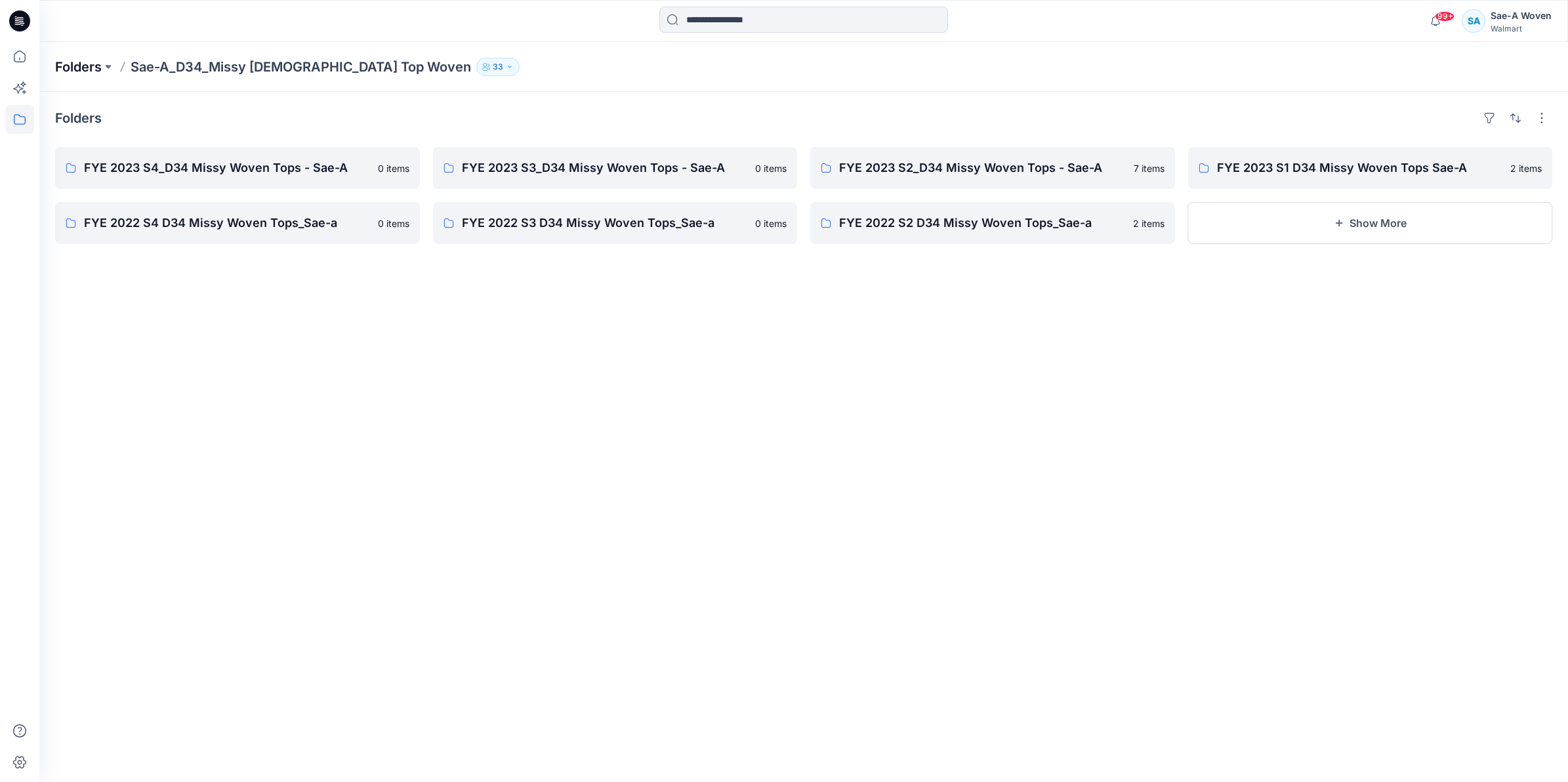
click at [99, 69] on p "Folders" at bounding box center [78, 67] width 47 height 18
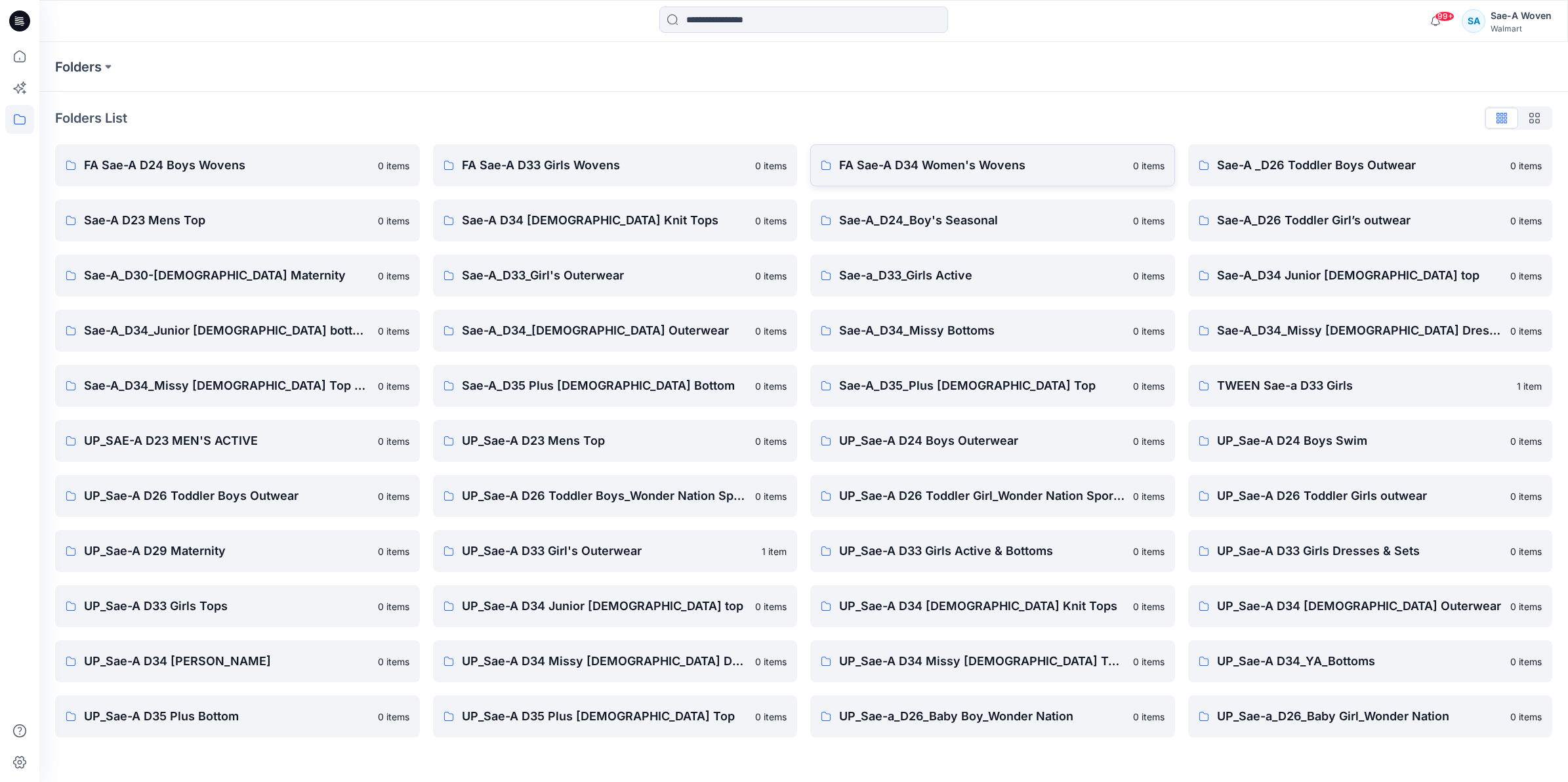
click at [778, 175] on link "FA Sae-A D34 Women's Wovens 0 items" at bounding box center [992, 166] width 365 height 42
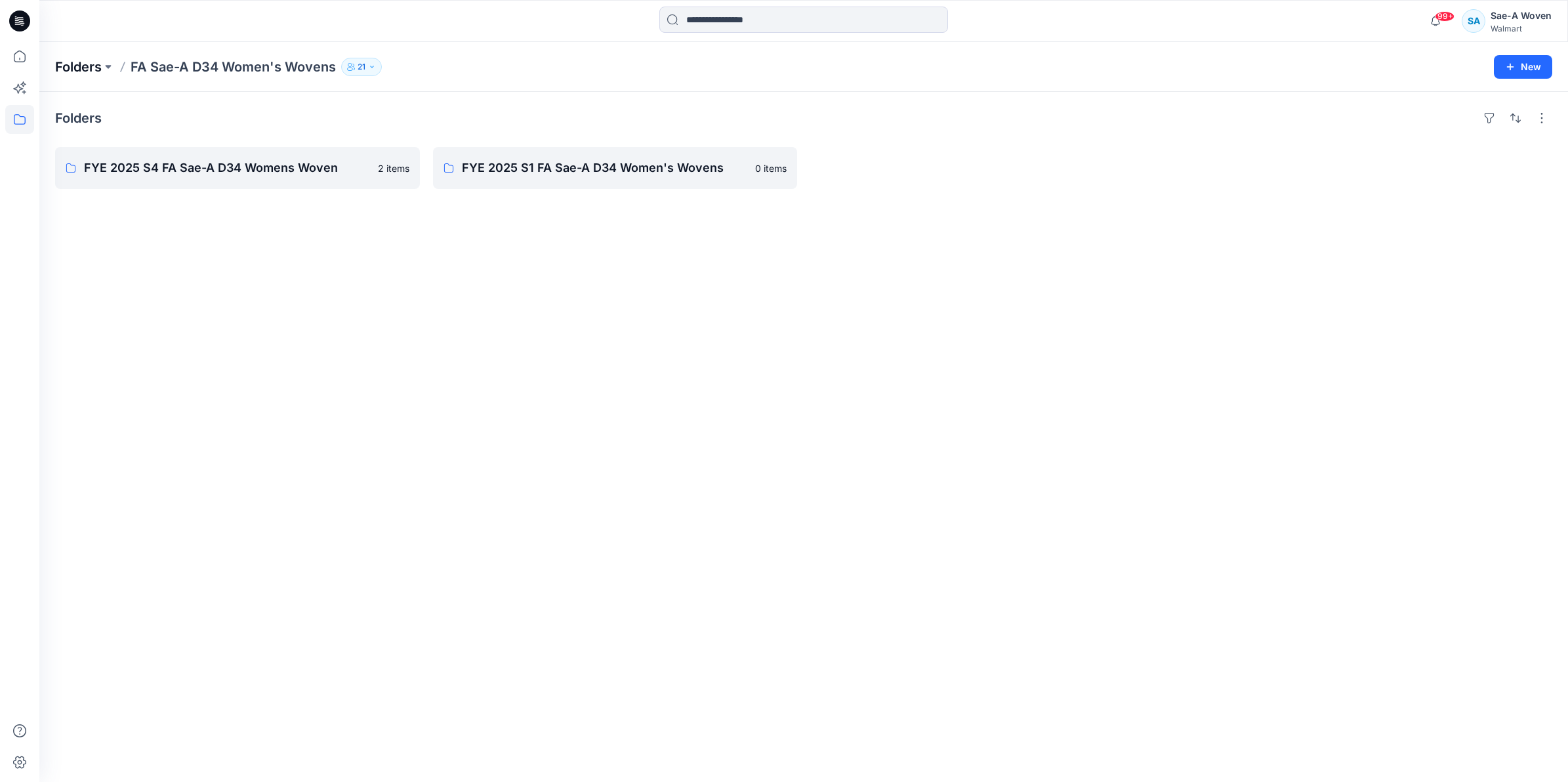
click at [99, 65] on p "Folders" at bounding box center [78, 67] width 47 height 18
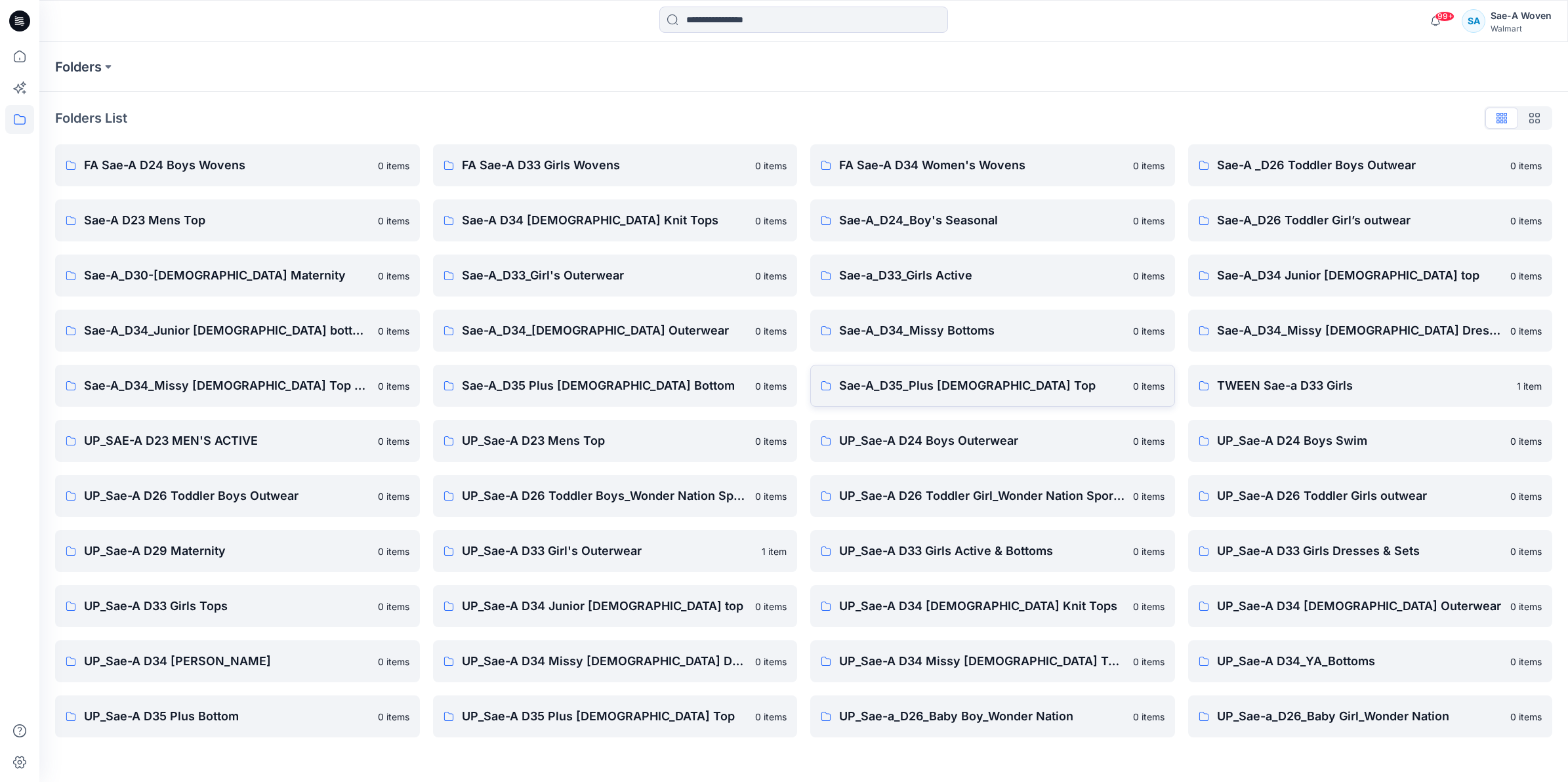
click at [778, 385] on p "Sae-A_D35_Plus [DEMOGRAPHIC_DATA] Top" at bounding box center [982, 385] width 286 height 18
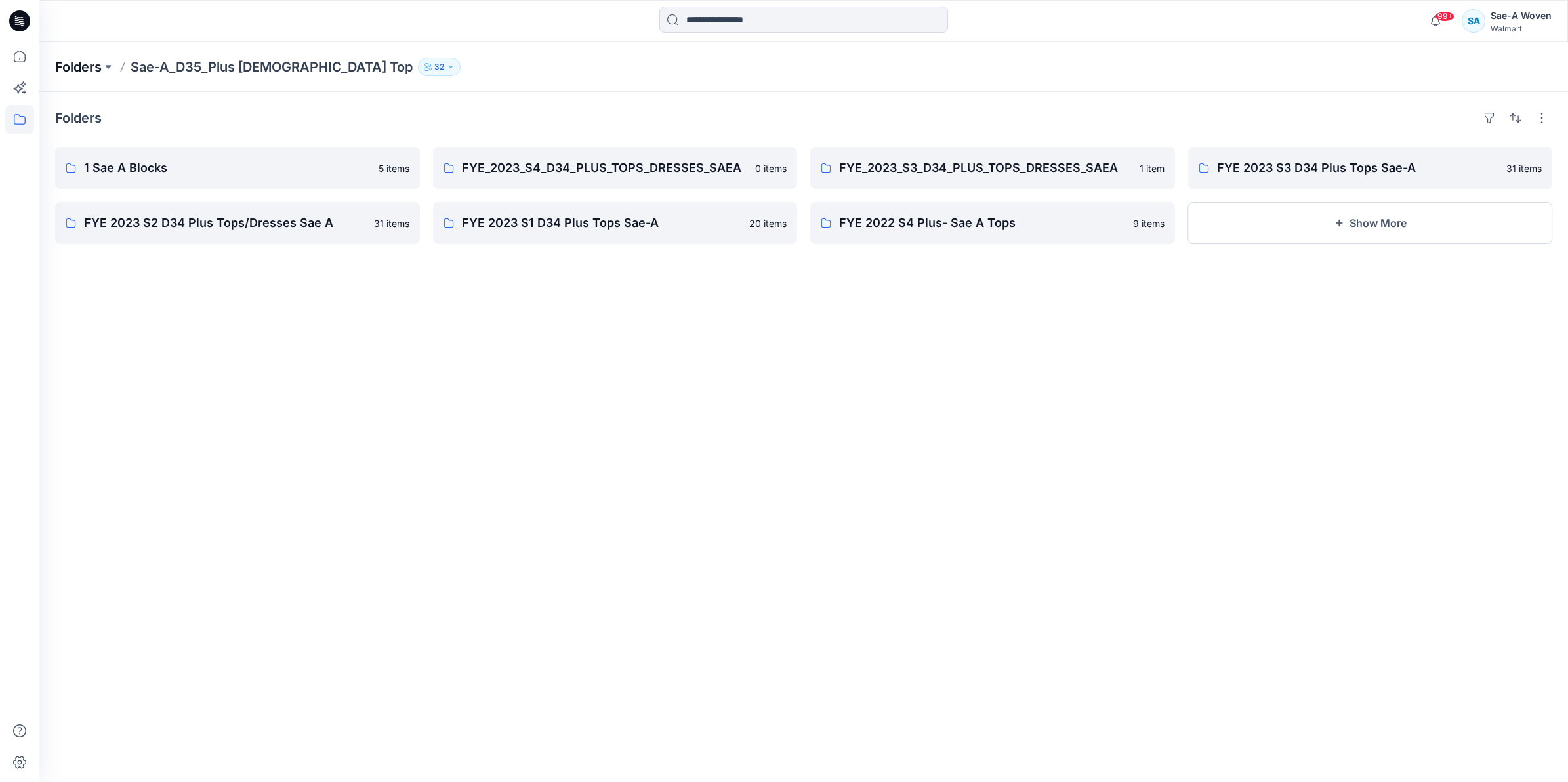
click at [96, 63] on p "Folders" at bounding box center [78, 67] width 47 height 18
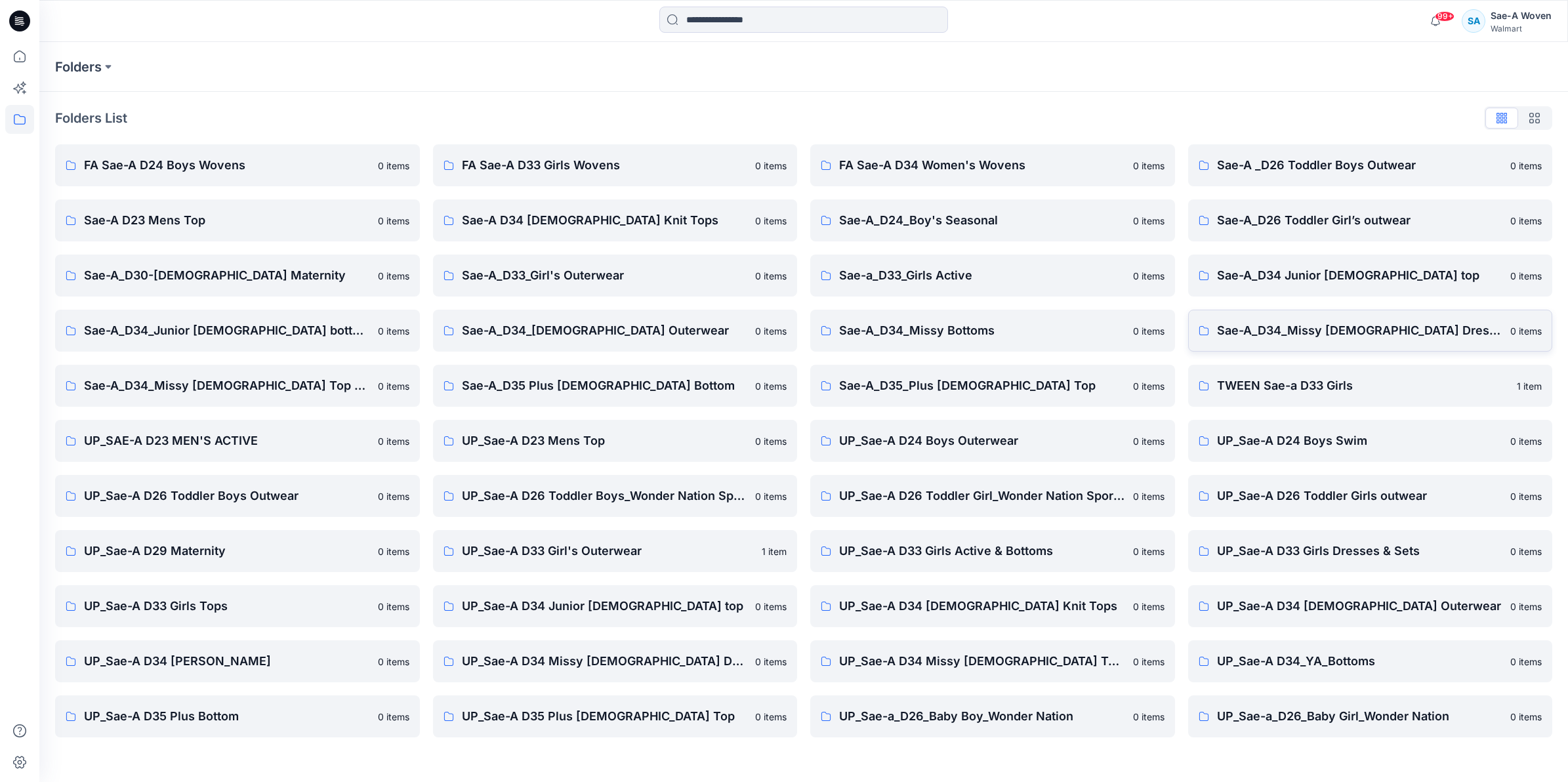
click at [778, 330] on p "Sae-A_D34_Missy [DEMOGRAPHIC_DATA] Dresses" at bounding box center [1360, 330] width 286 height 18
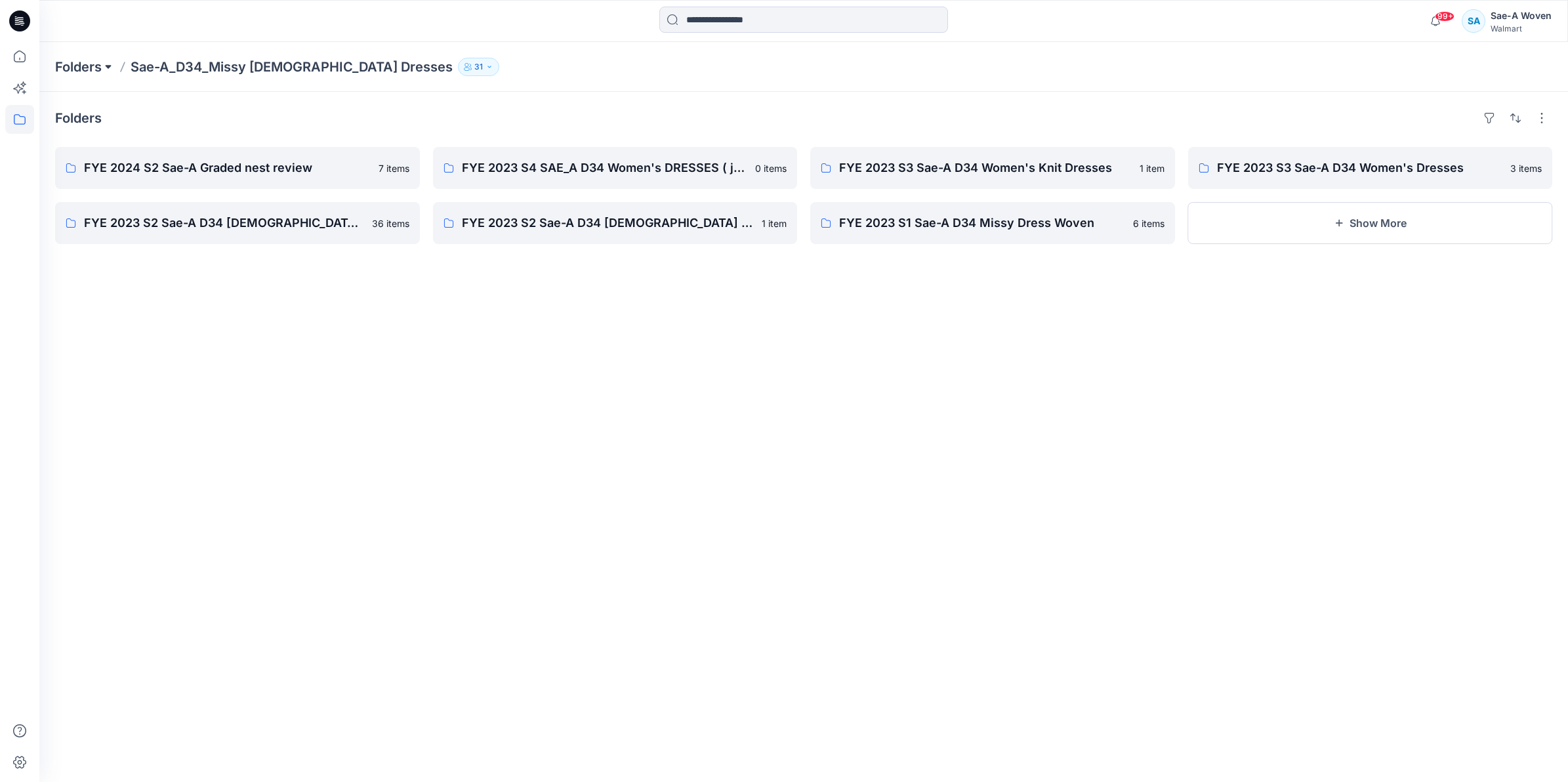
click at [105, 58] on button at bounding box center [108, 67] width 13 height 18
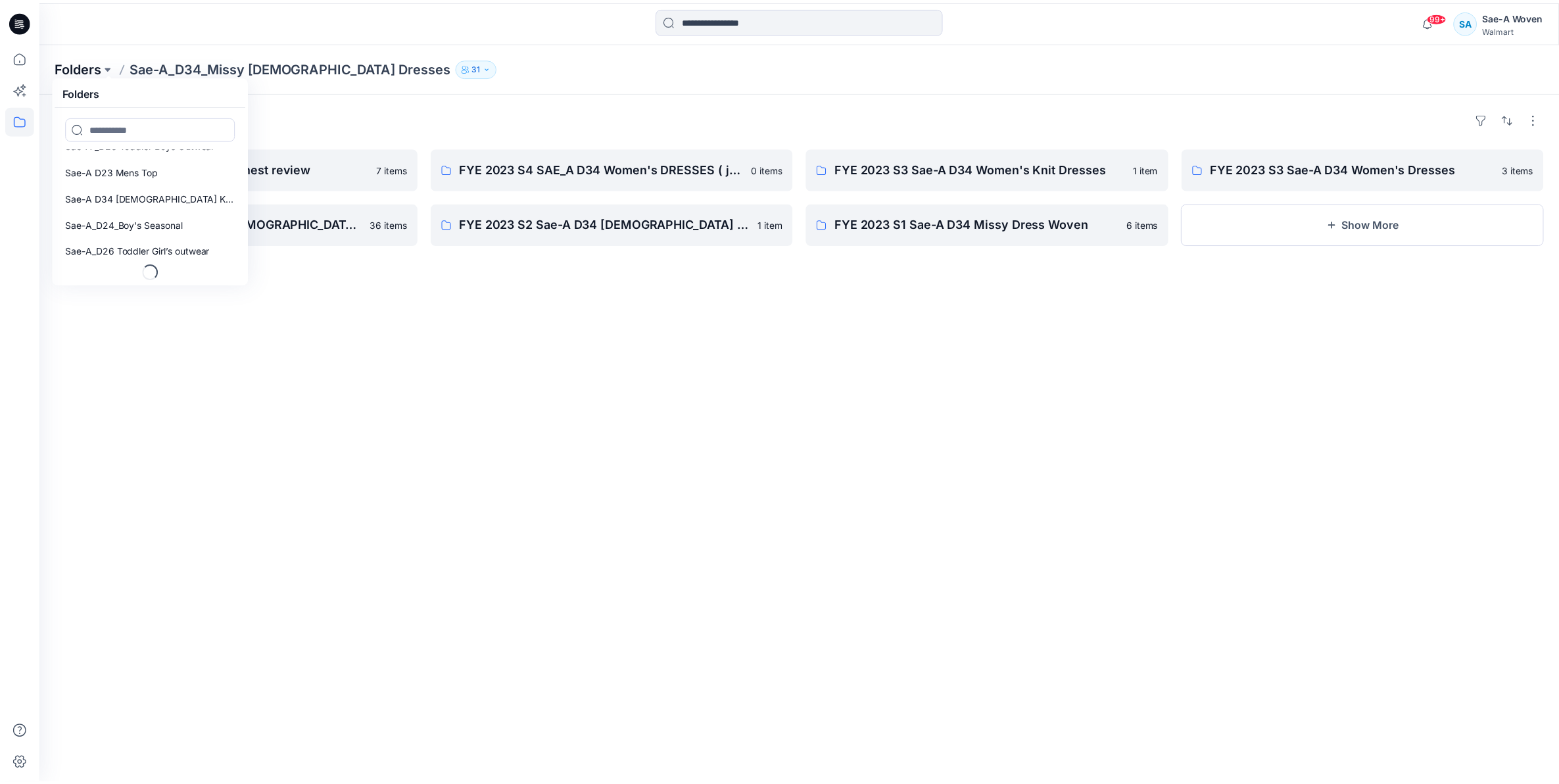
scroll to position [95, 0]
click at [85, 61] on p "Folders" at bounding box center [78, 67] width 47 height 18
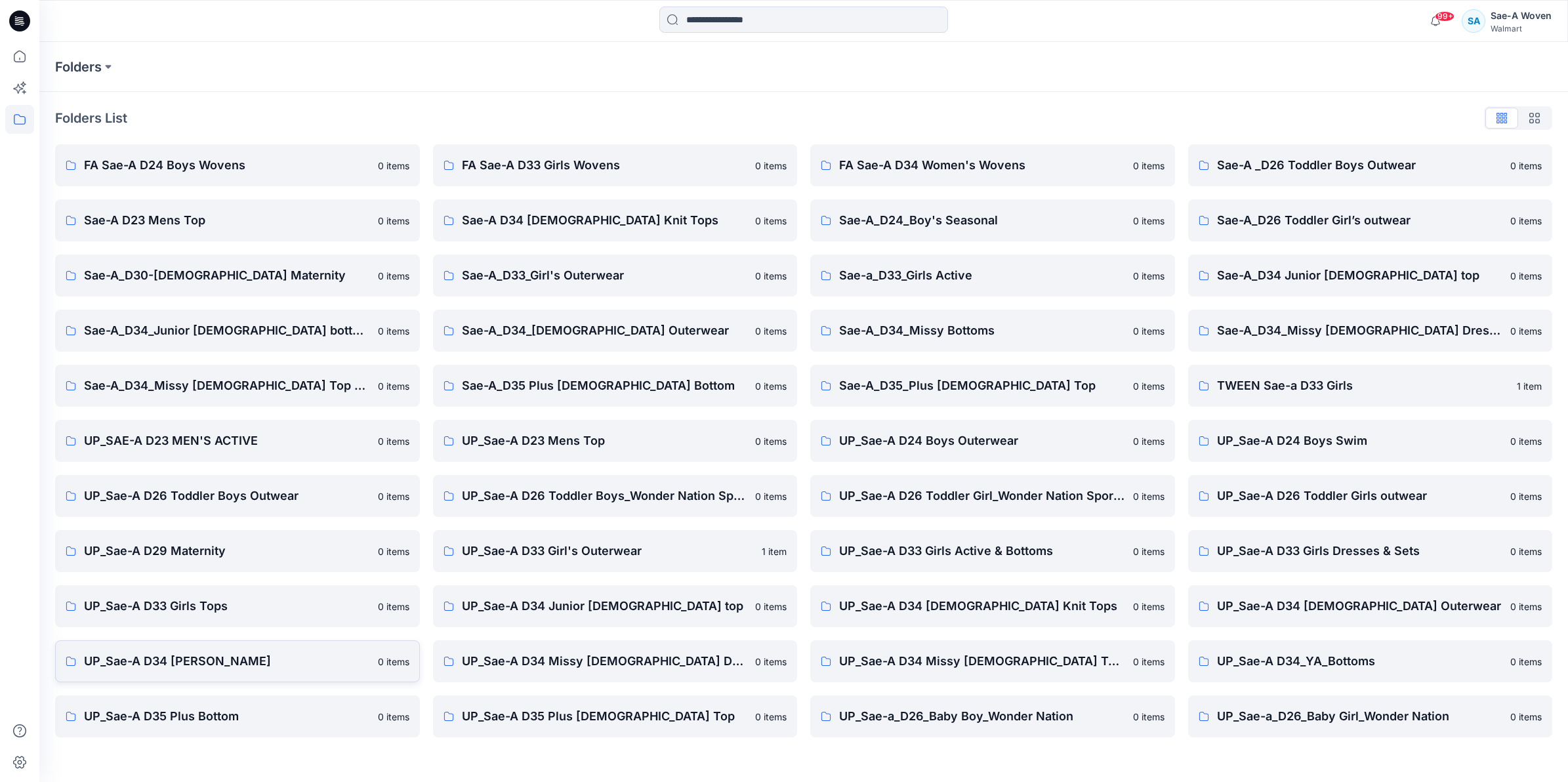
click at [218, 655] on p "UP_Sae-A D34 [PERSON_NAME]" at bounding box center [227, 661] width 286 height 18
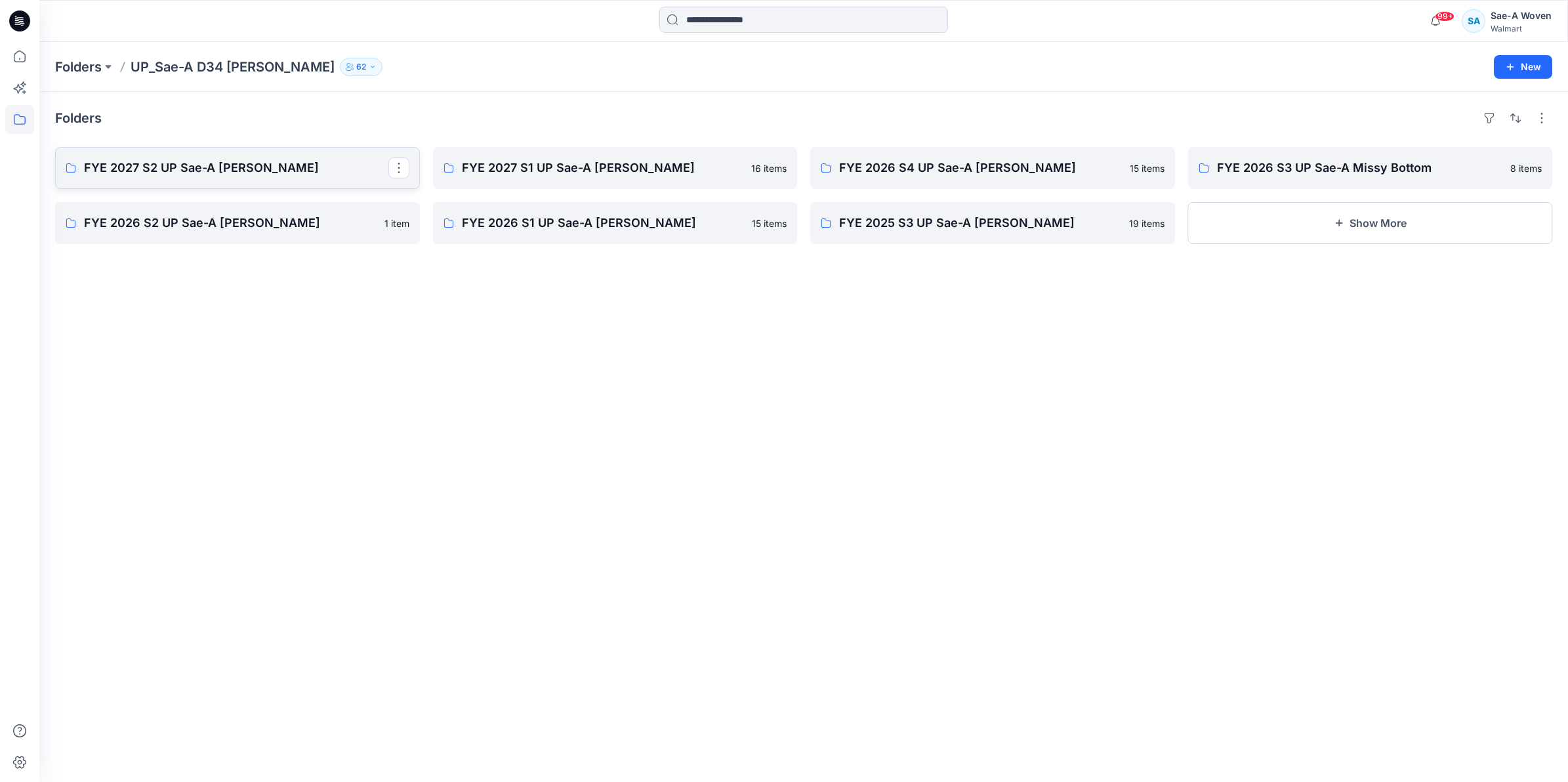
click at [245, 167] on p "FYE 2027 S2 UP Sae-A [PERSON_NAME]" at bounding box center [236, 168] width 304 height 18
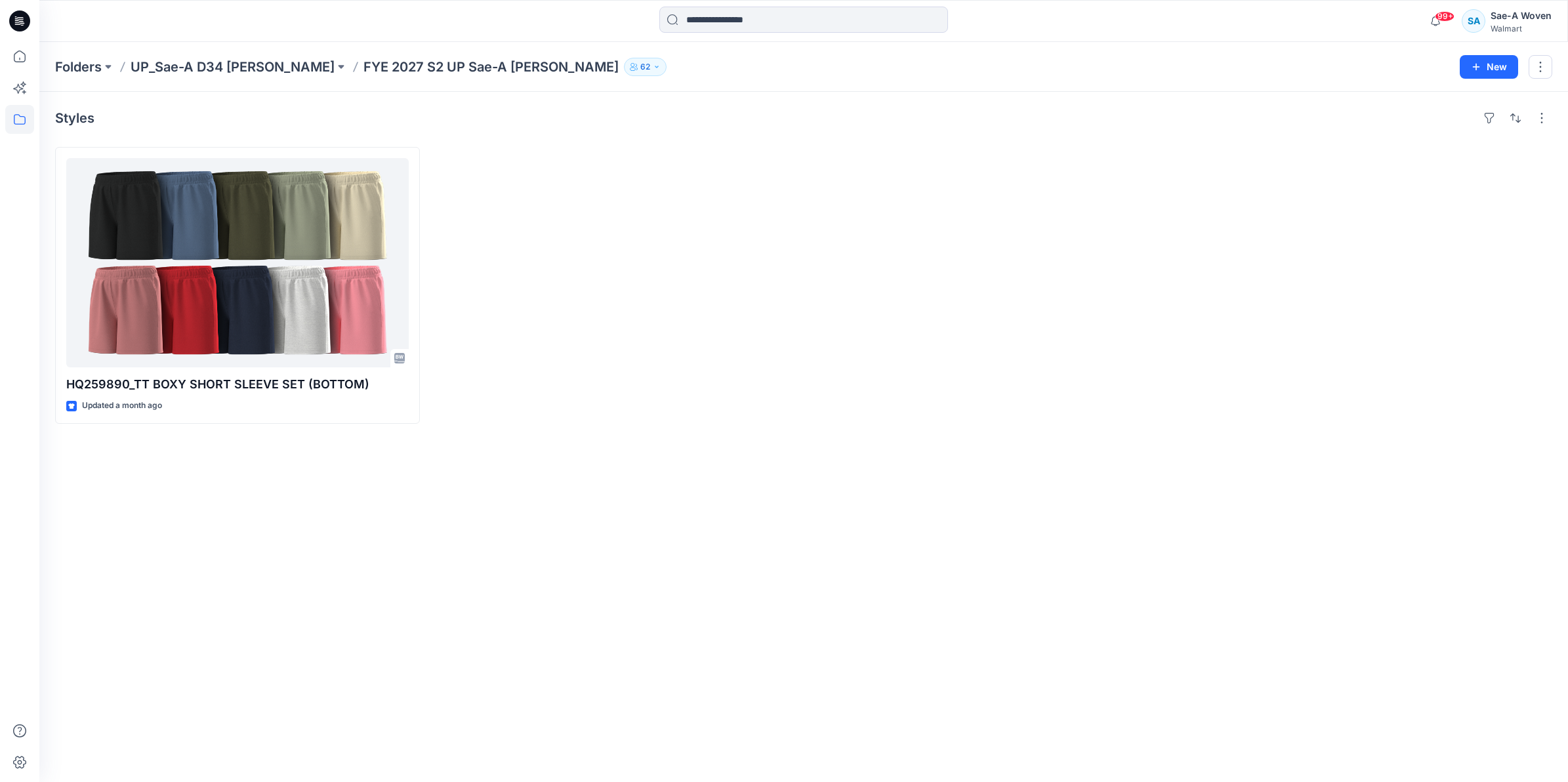
click at [218, 67] on p "UP_Sae-A D34 [PERSON_NAME]" at bounding box center [232, 67] width 204 height 18
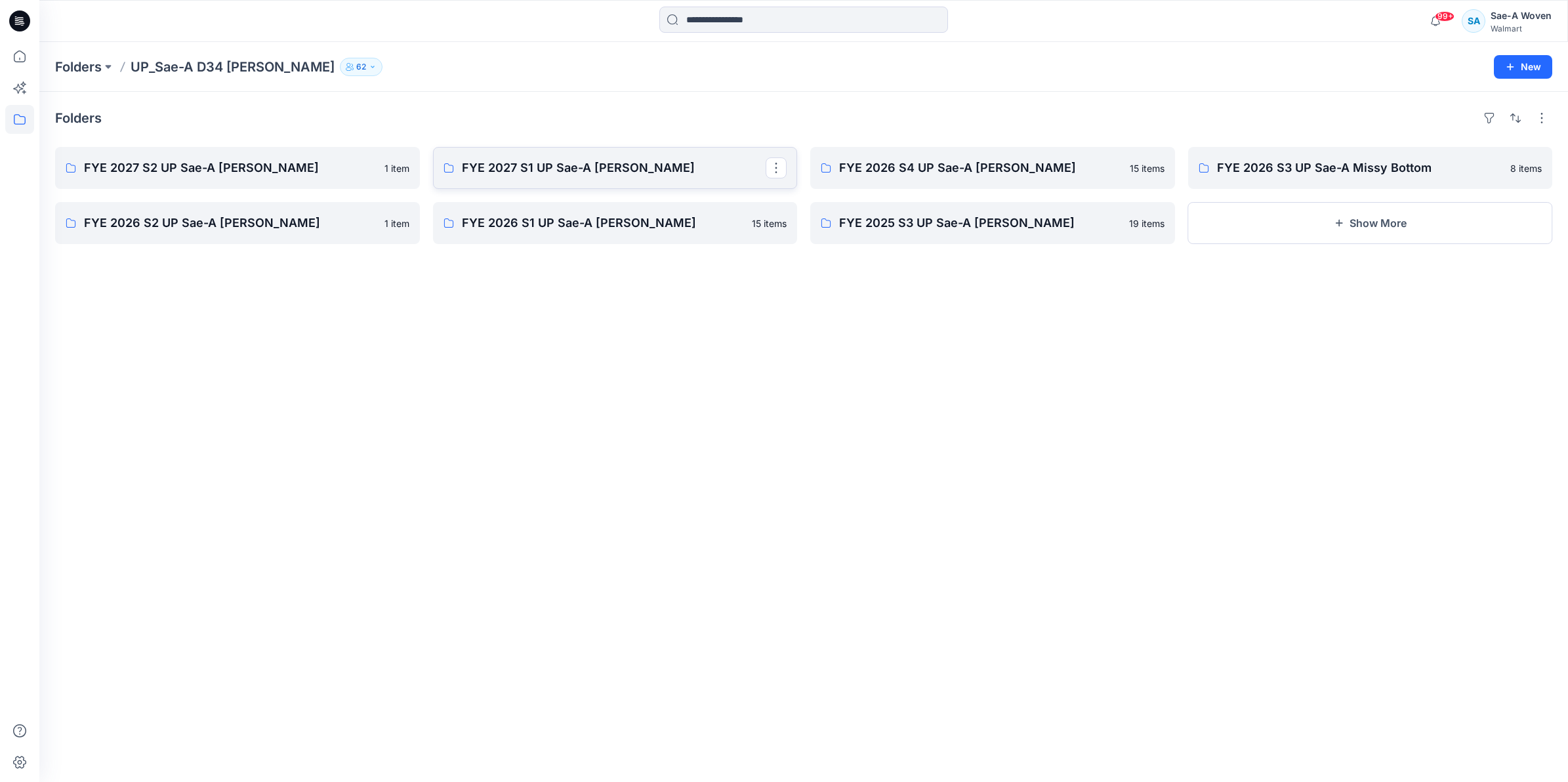
click at [587, 162] on p "FYE 2027 S1 UP Sae-A [PERSON_NAME]" at bounding box center [614, 168] width 304 height 18
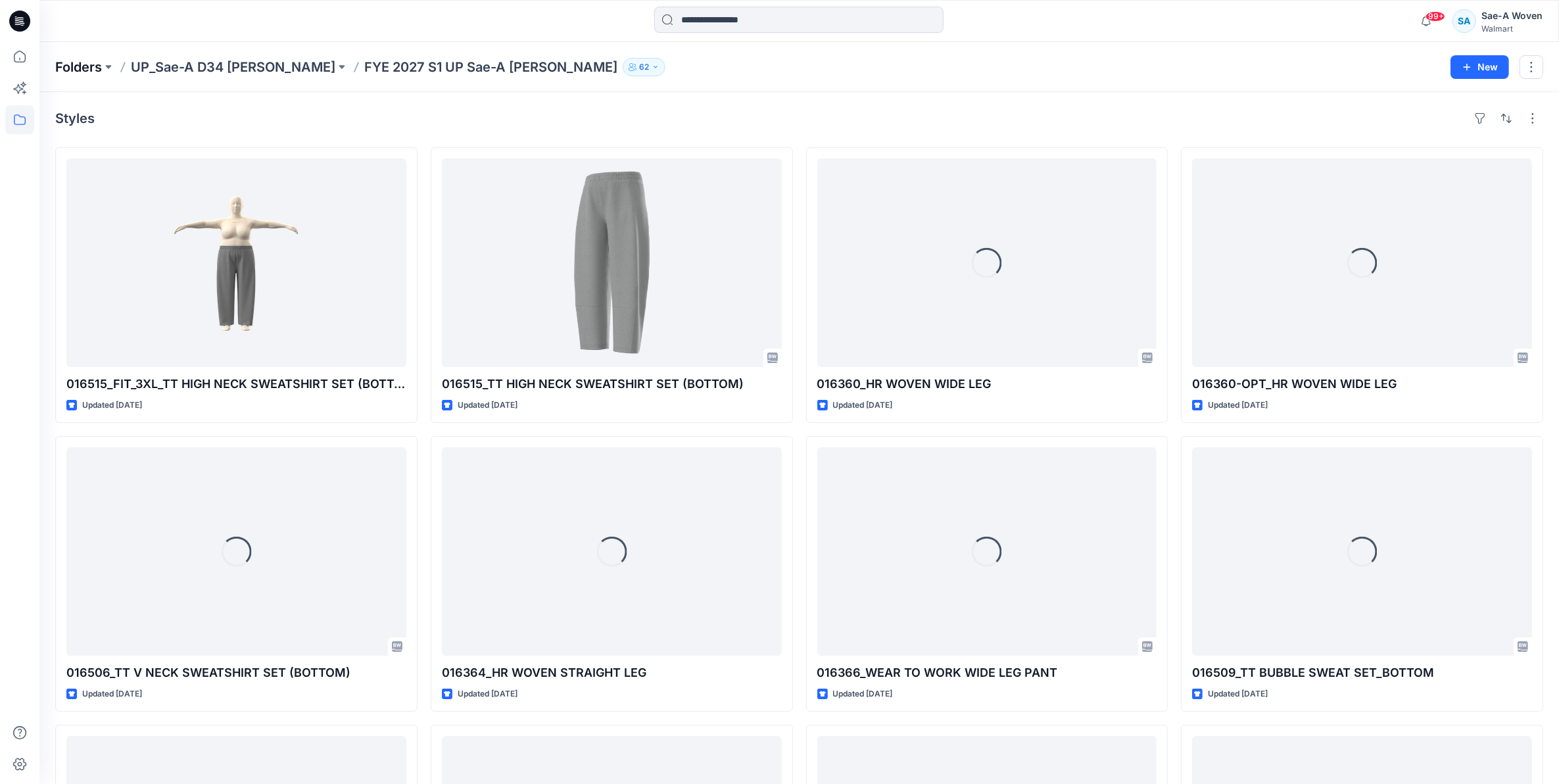
click at [96, 63] on p "Folders" at bounding box center [78, 67] width 47 height 18
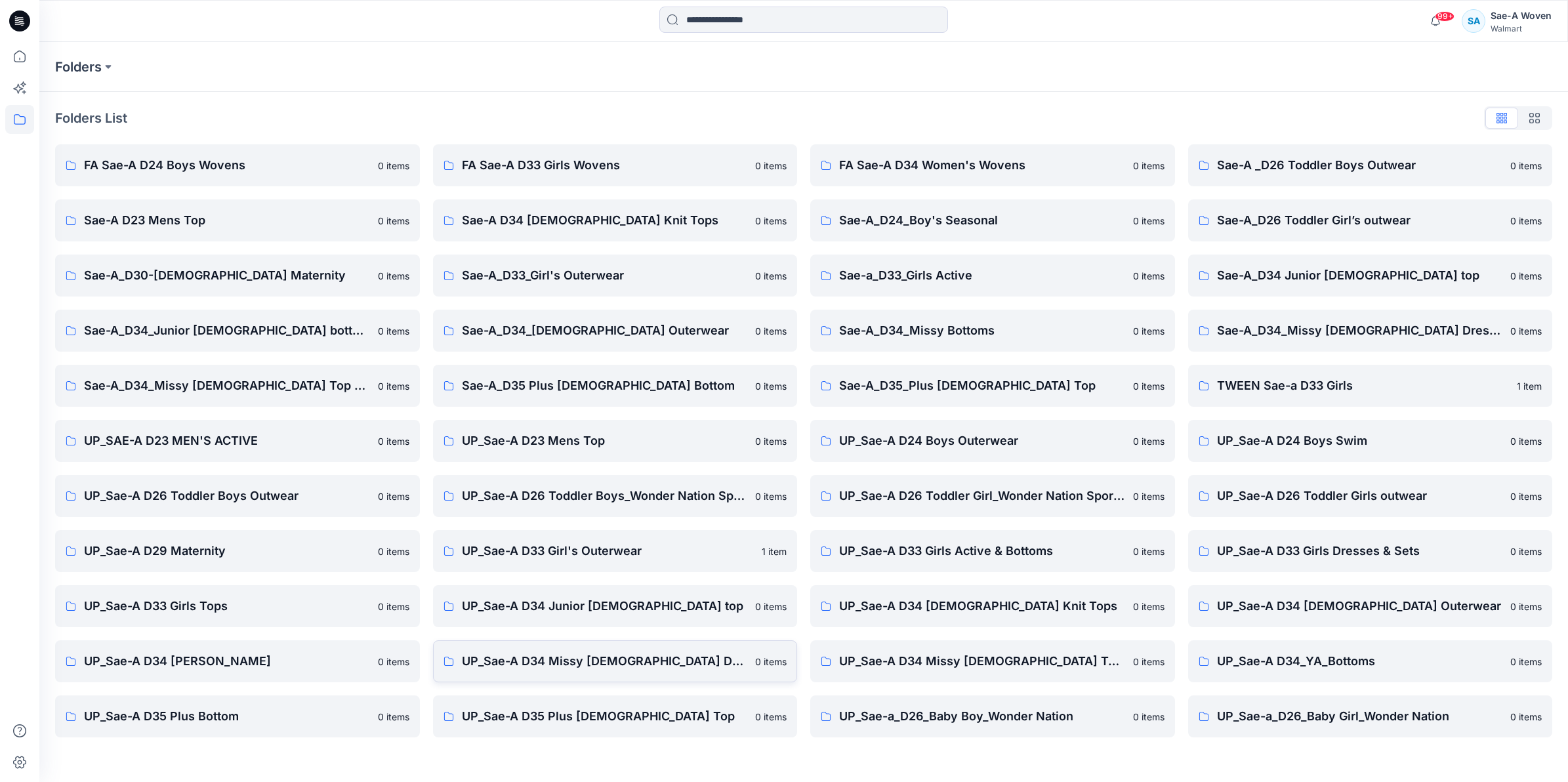
click at [665, 659] on p "UP_Sae-A D34 Missy [DEMOGRAPHIC_DATA] Dresses" at bounding box center [605, 661] width 286 height 18
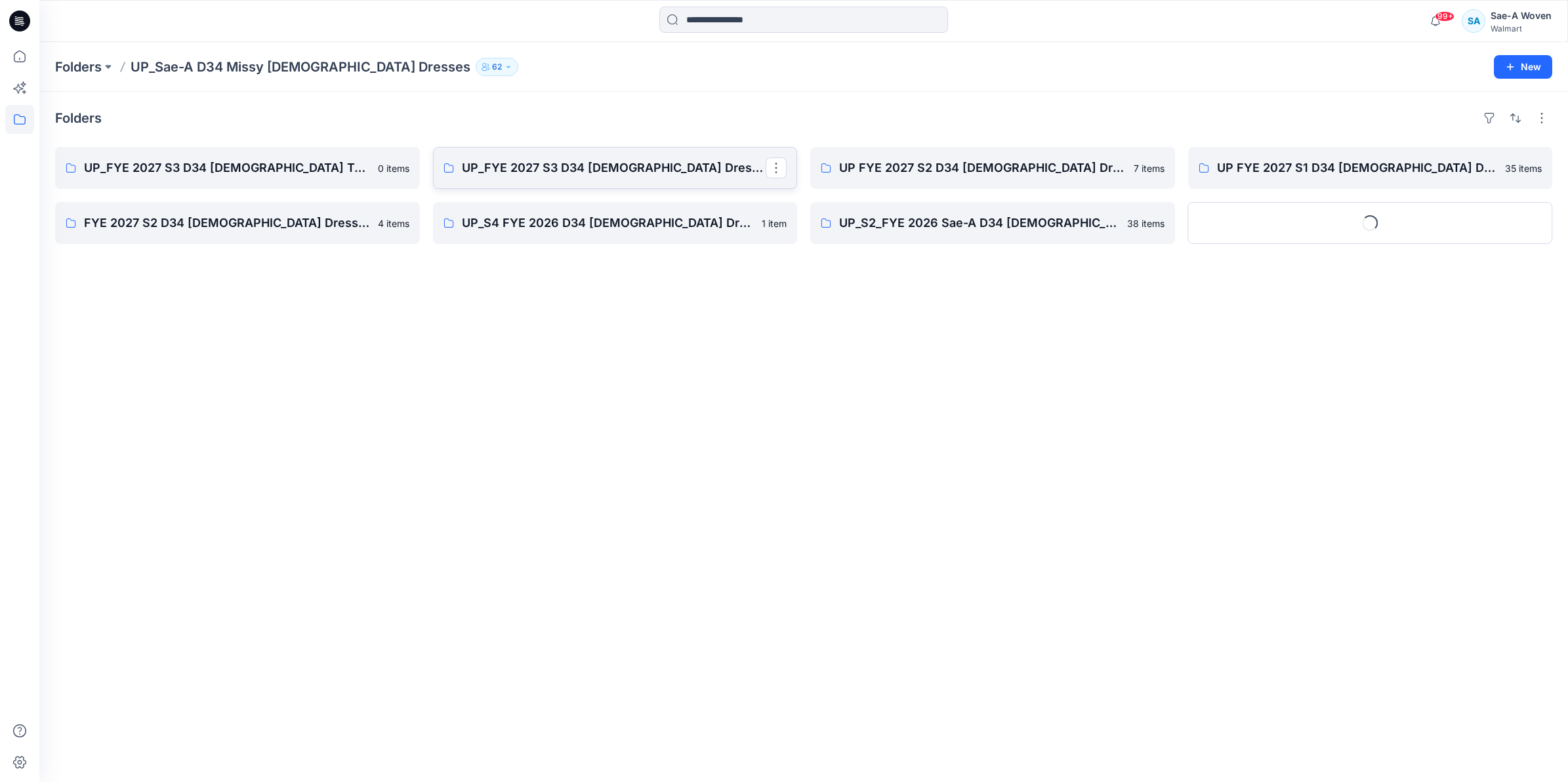
click at [569, 174] on p "UP_FYE 2027 S3 D34 [DEMOGRAPHIC_DATA] Dresses" at bounding box center [614, 168] width 304 height 18
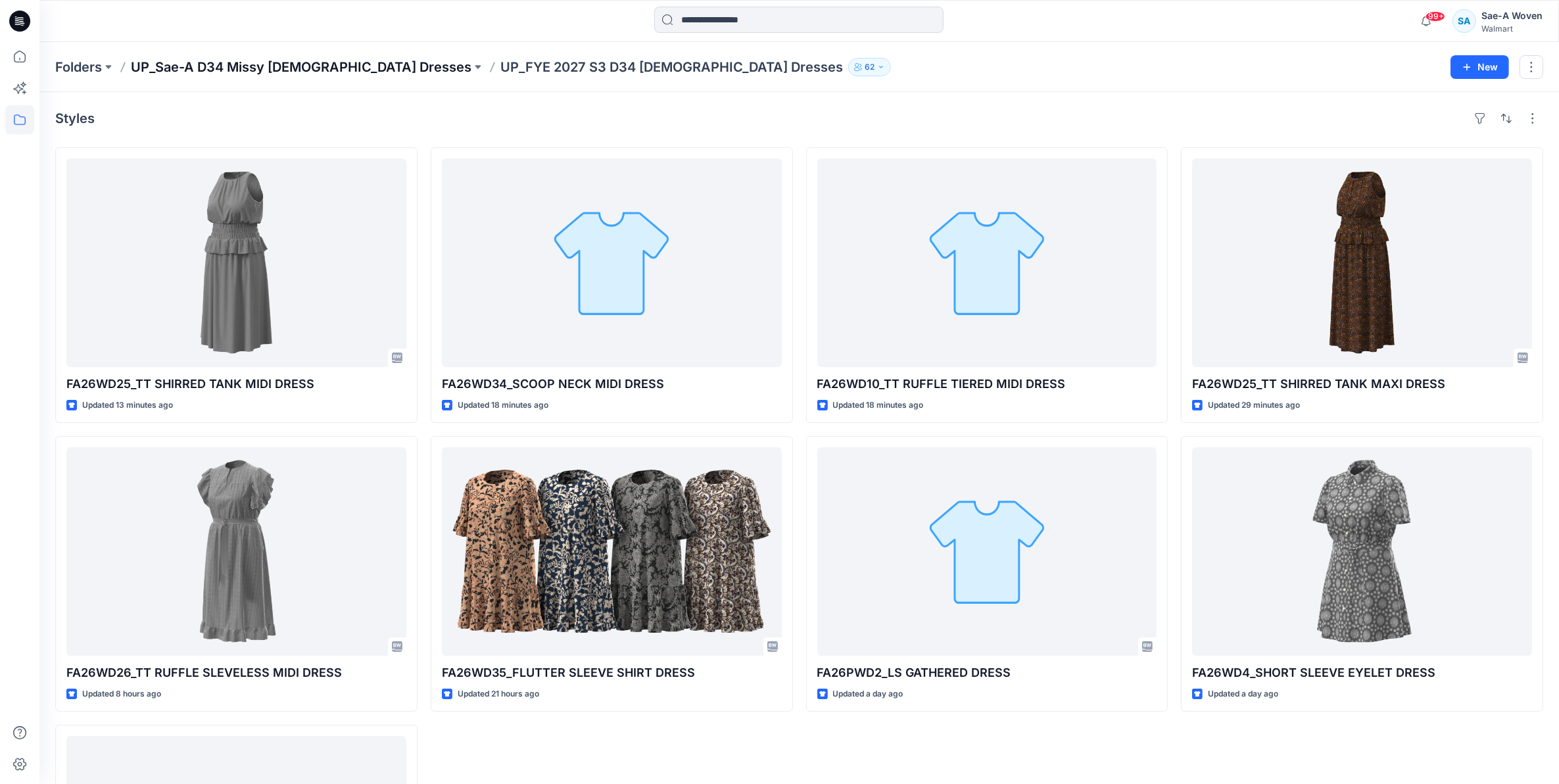
click at [353, 74] on p "UP_Sae-A D34 Missy [DEMOGRAPHIC_DATA] Dresses" at bounding box center [300, 67] width 340 height 18
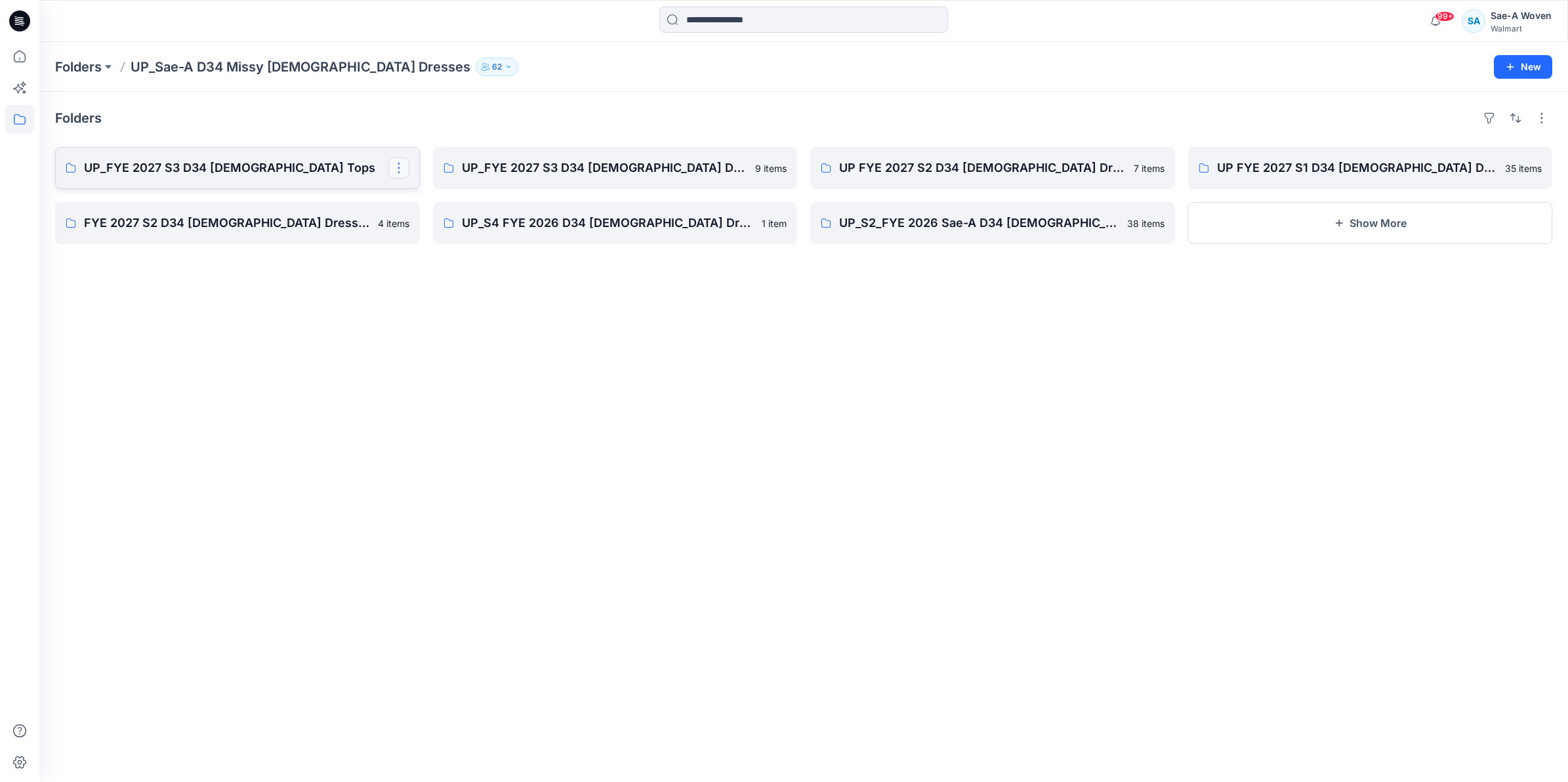
click at [394, 167] on button "button" at bounding box center [399, 168] width 21 height 21
click at [452, 228] on p "[PERSON_NAME]" at bounding box center [452, 229] width 75 height 14
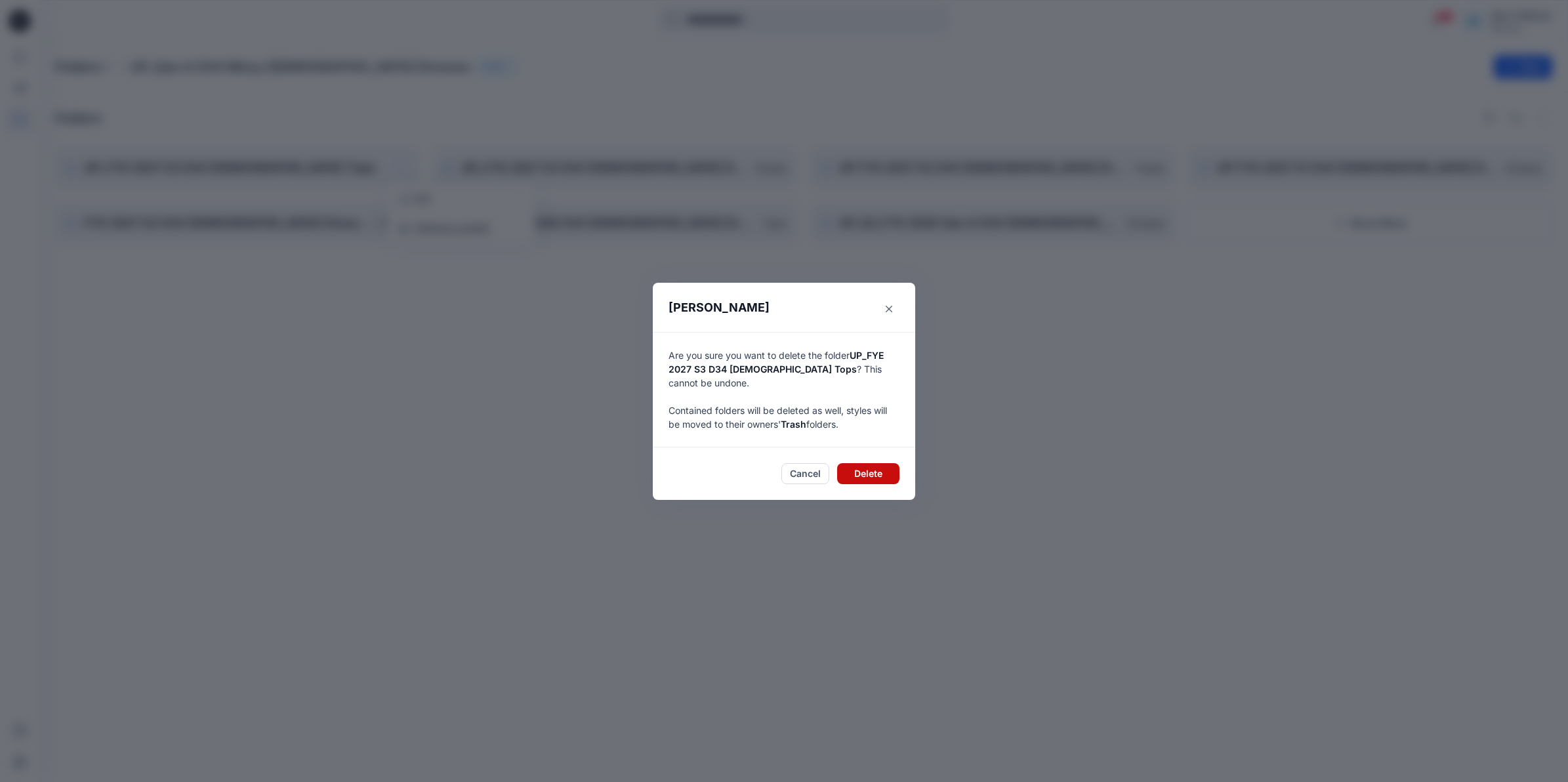
click at [778, 463] on button "Delete" at bounding box center [868, 473] width 62 height 21
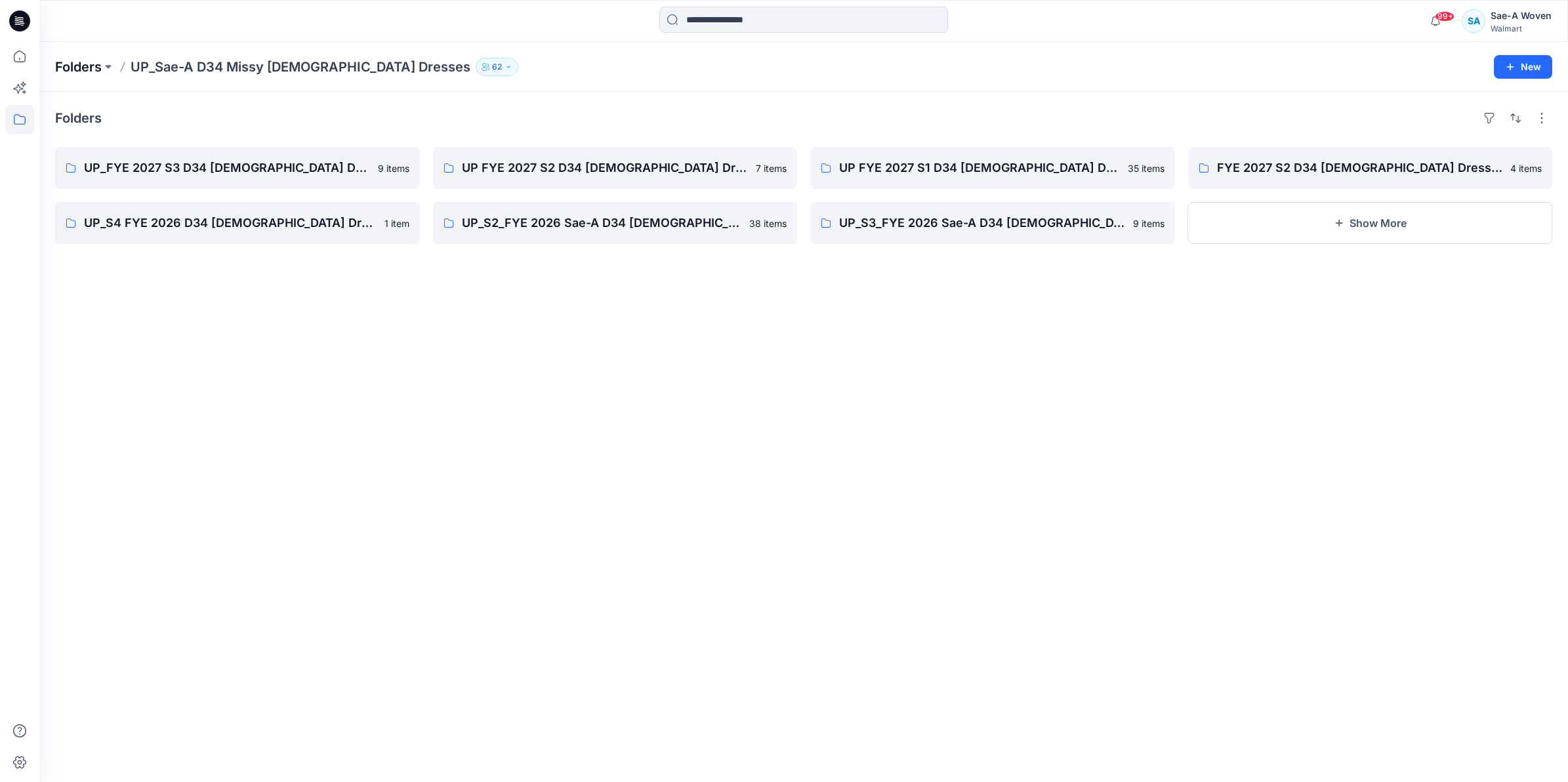
click at [94, 63] on p "Folders" at bounding box center [78, 67] width 47 height 18
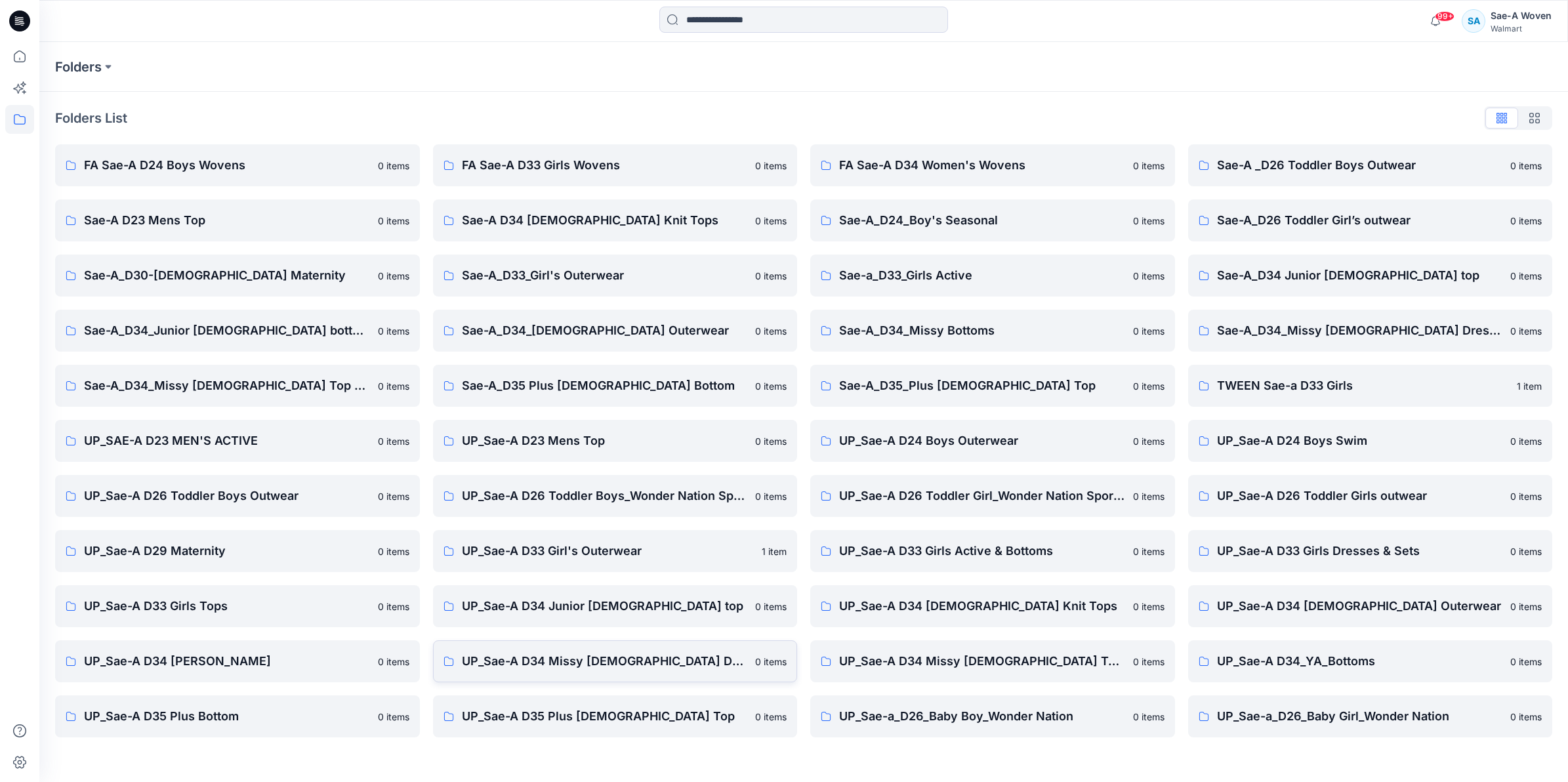
click at [516, 654] on p "UP_Sae-A D34 Missy [DEMOGRAPHIC_DATA] Dresses" at bounding box center [605, 661] width 286 height 18
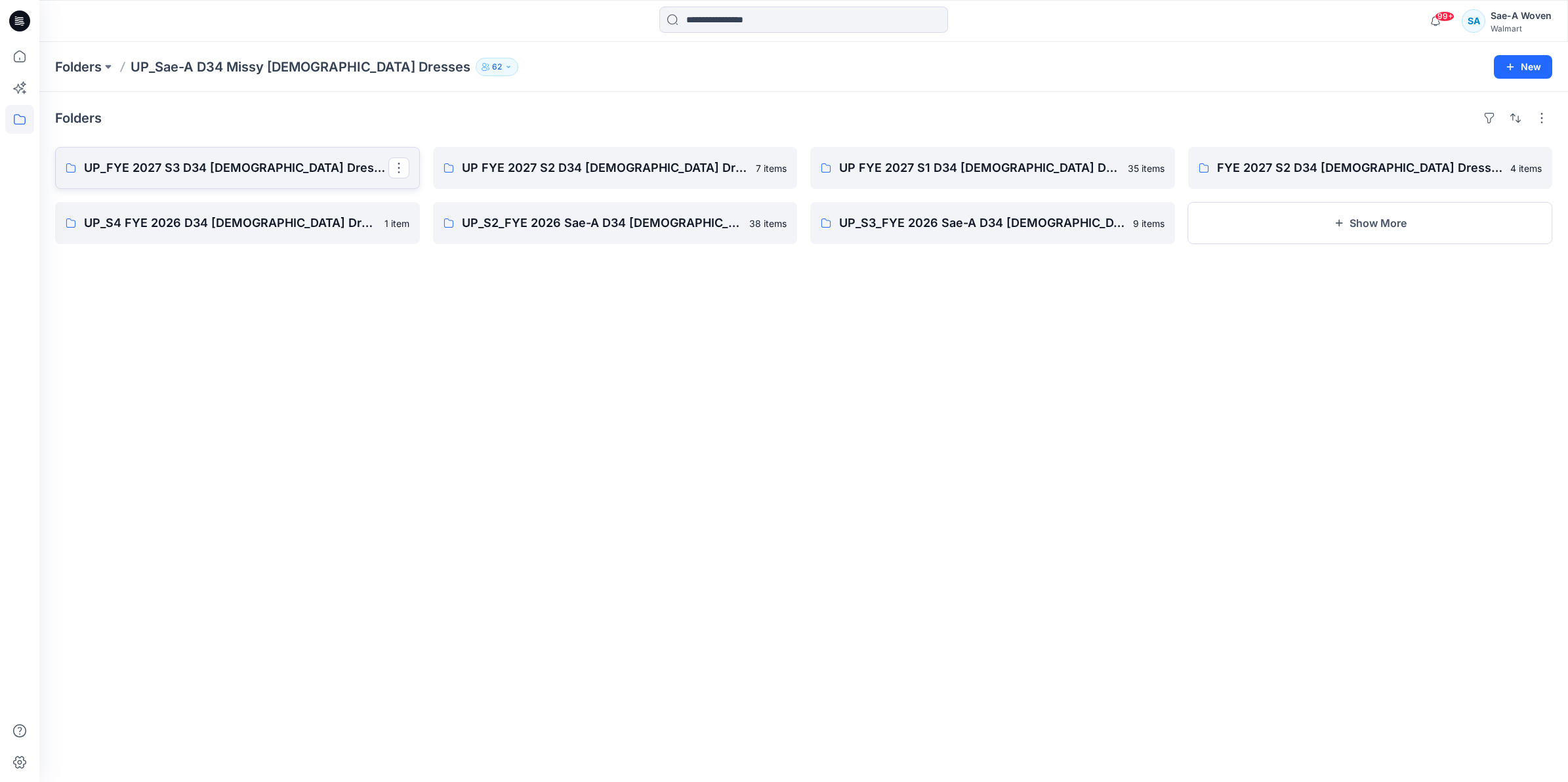
click at [290, 165] on p "UP_FYE 2027 S3 D34 [DEMOGRAPHIC_DATA] Dresses" at bounding box center [236, 168] width 304 height 18
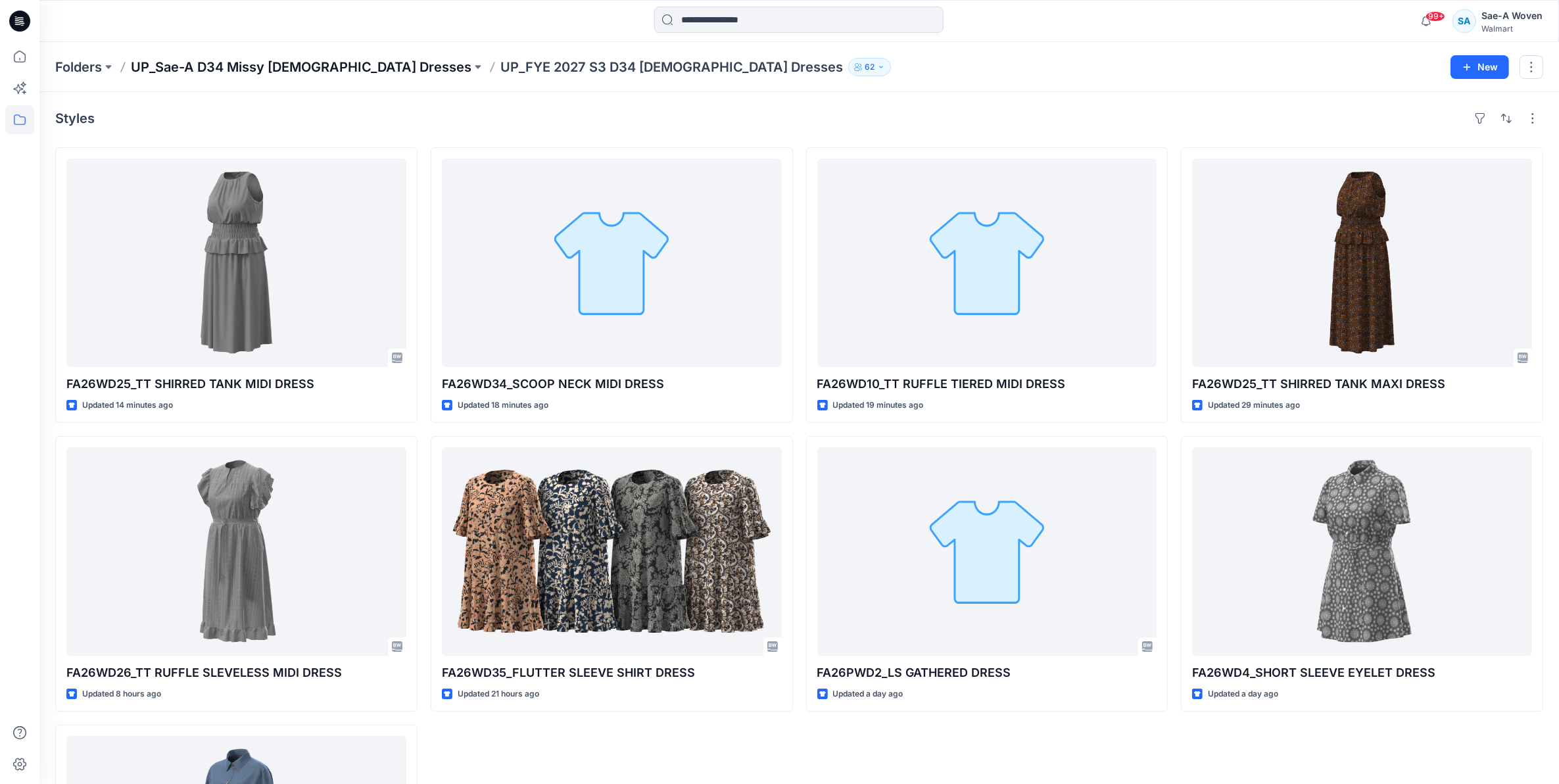
click at [182, 61] on p "UP_Sae-A D34 Missy [DEMOGRAPHIC_DATA] Dresses" at bounding box center [300, 67] width 340 height 18
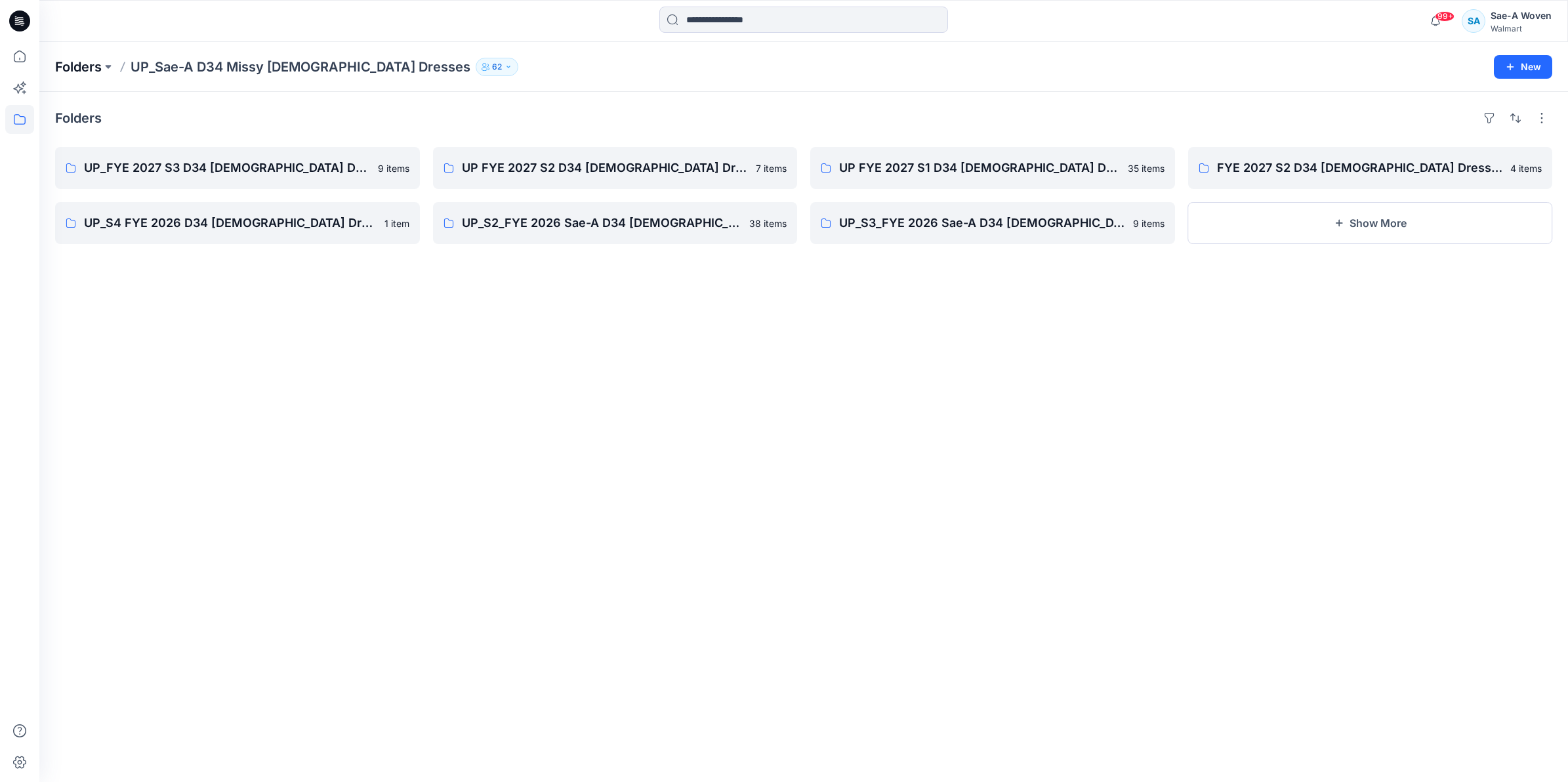
click at [95, 59] on p "Folders" at bounding box center [78, 67] width 47 height 18
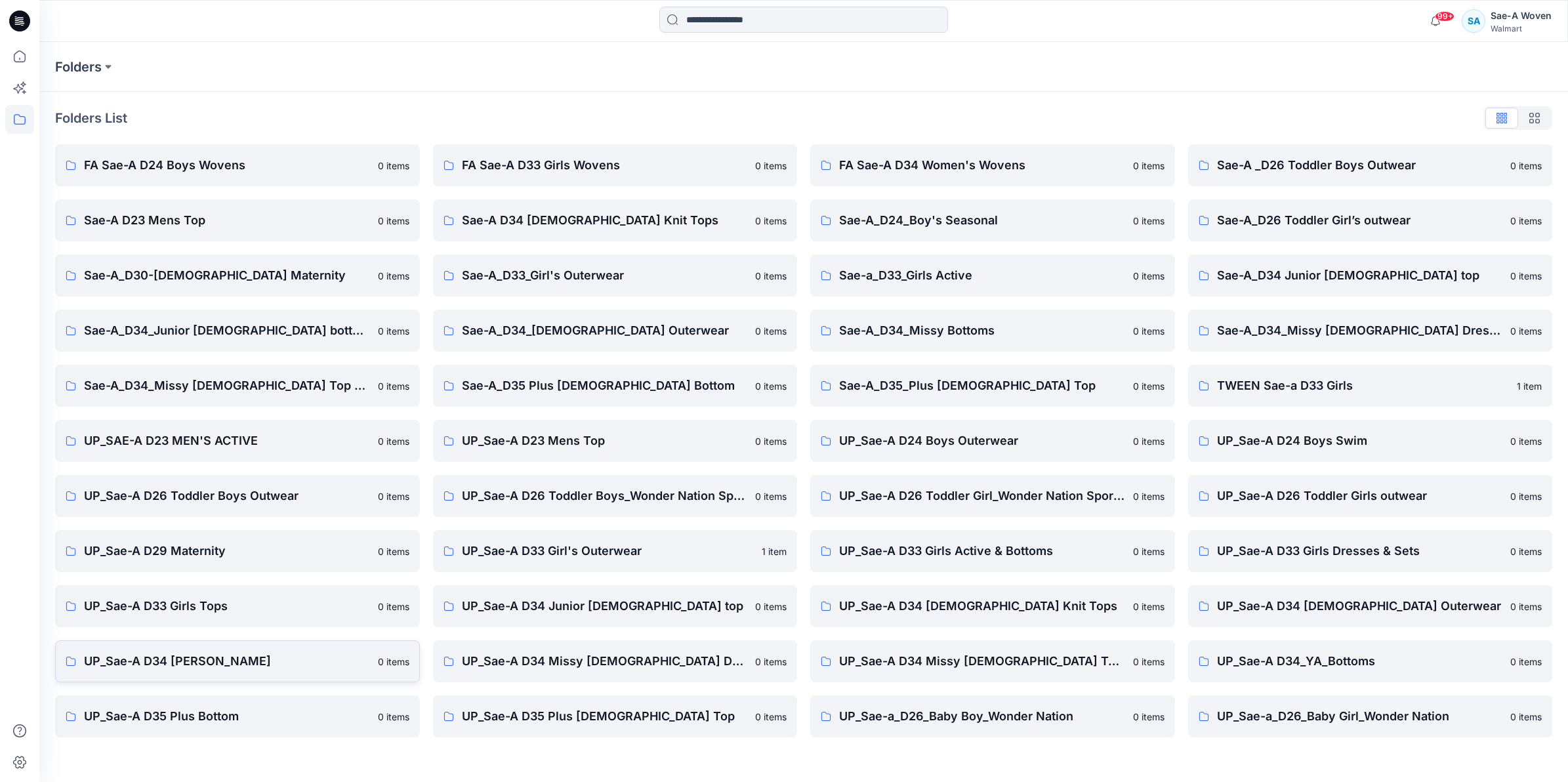
click at [210, 653] on p "UP_Sae-A D34 [PERSON_NAME]" at bounding box center [227, 661] width 286 height 18
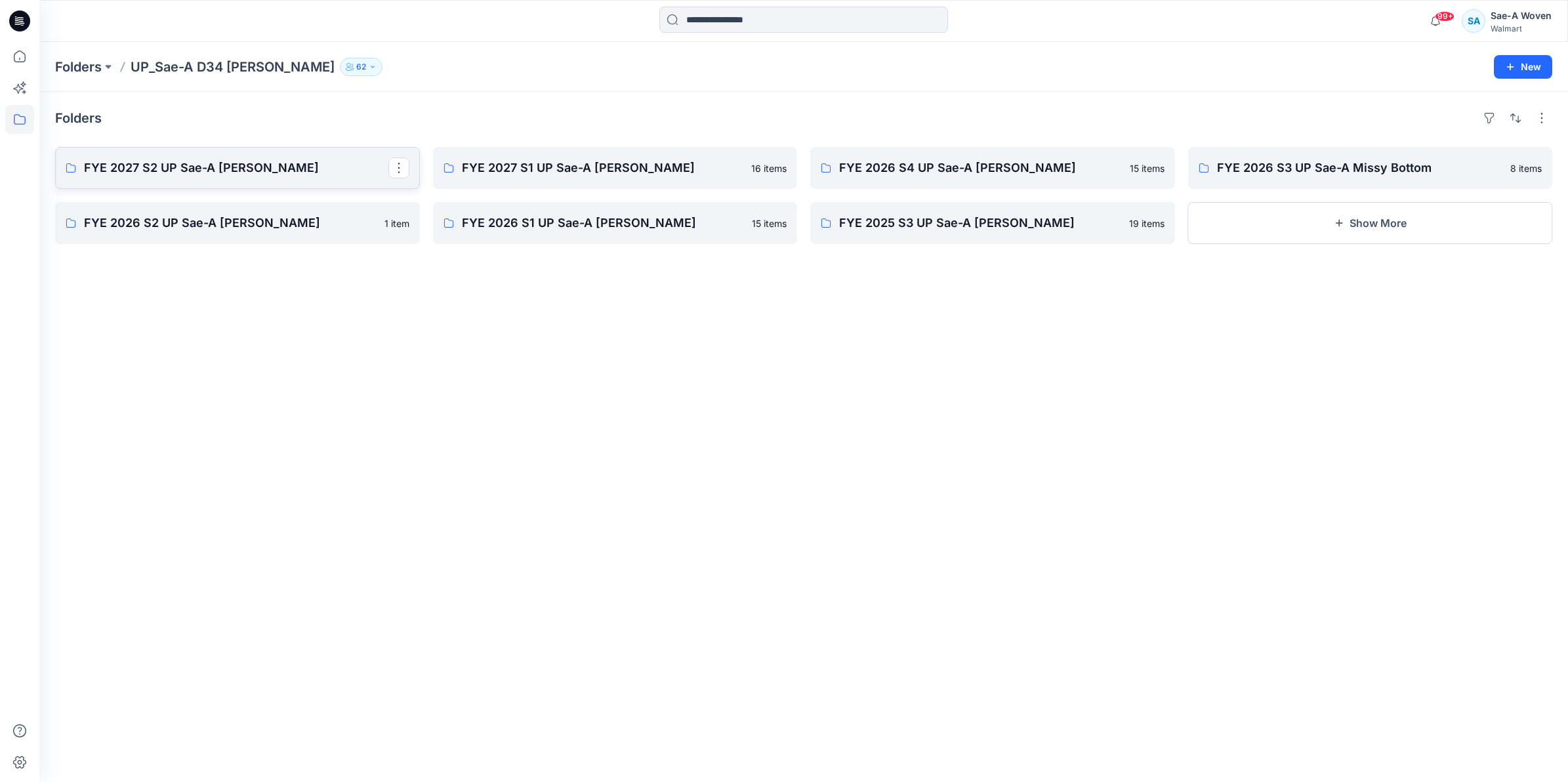
click at [256, 177] on p "FYE 2027 S2 UP Sae-A [PERSON_NAME]" at bounding box center [236, 168] width 304 height 18
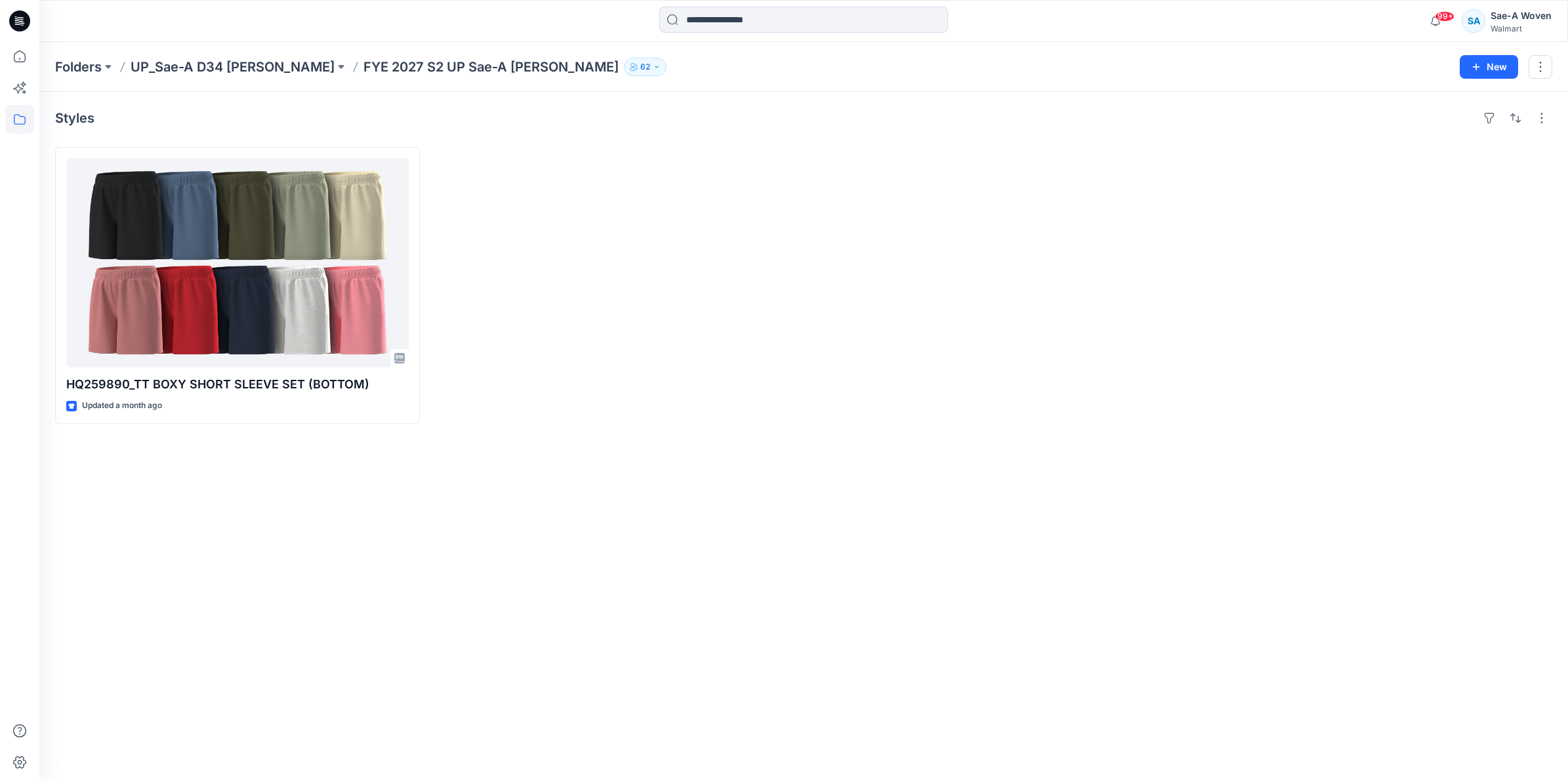
click at [203, 53] on div "Folders UP_Sae-A D34 [PERSON_NAME] [PERSON_NAME] 2027 S2 UP Sae-A [PERSON_NAME]…" at bounding box center [803, 67] width 1529 height 50
click at [70, 73] on p "Folders" at bounding box center [78, 67] width 47 height 18
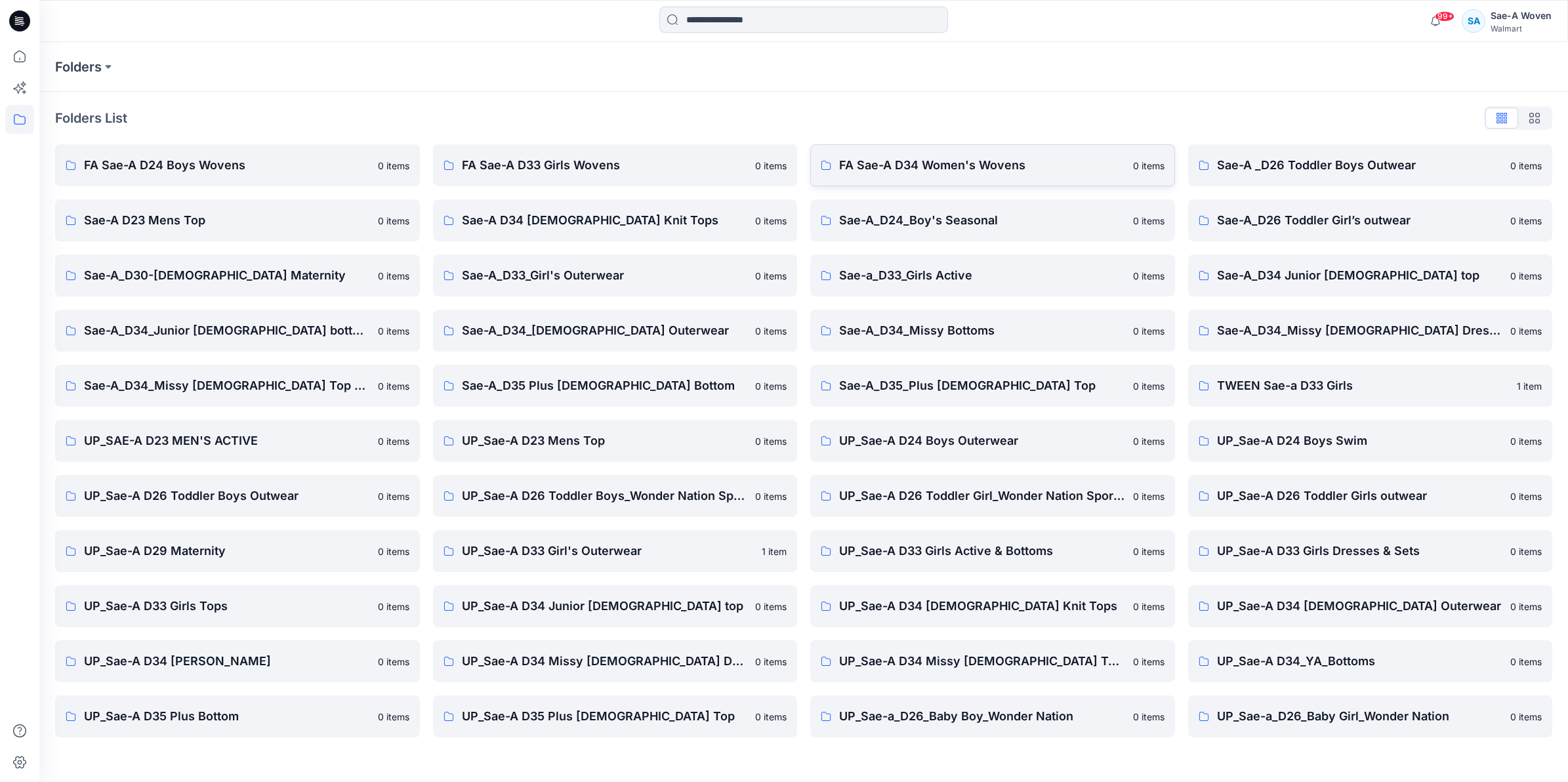
click at [778, 169] on p "FA Sae-A D34 Women's Wovens" at bounding box center [982, 165] width 286 height 18
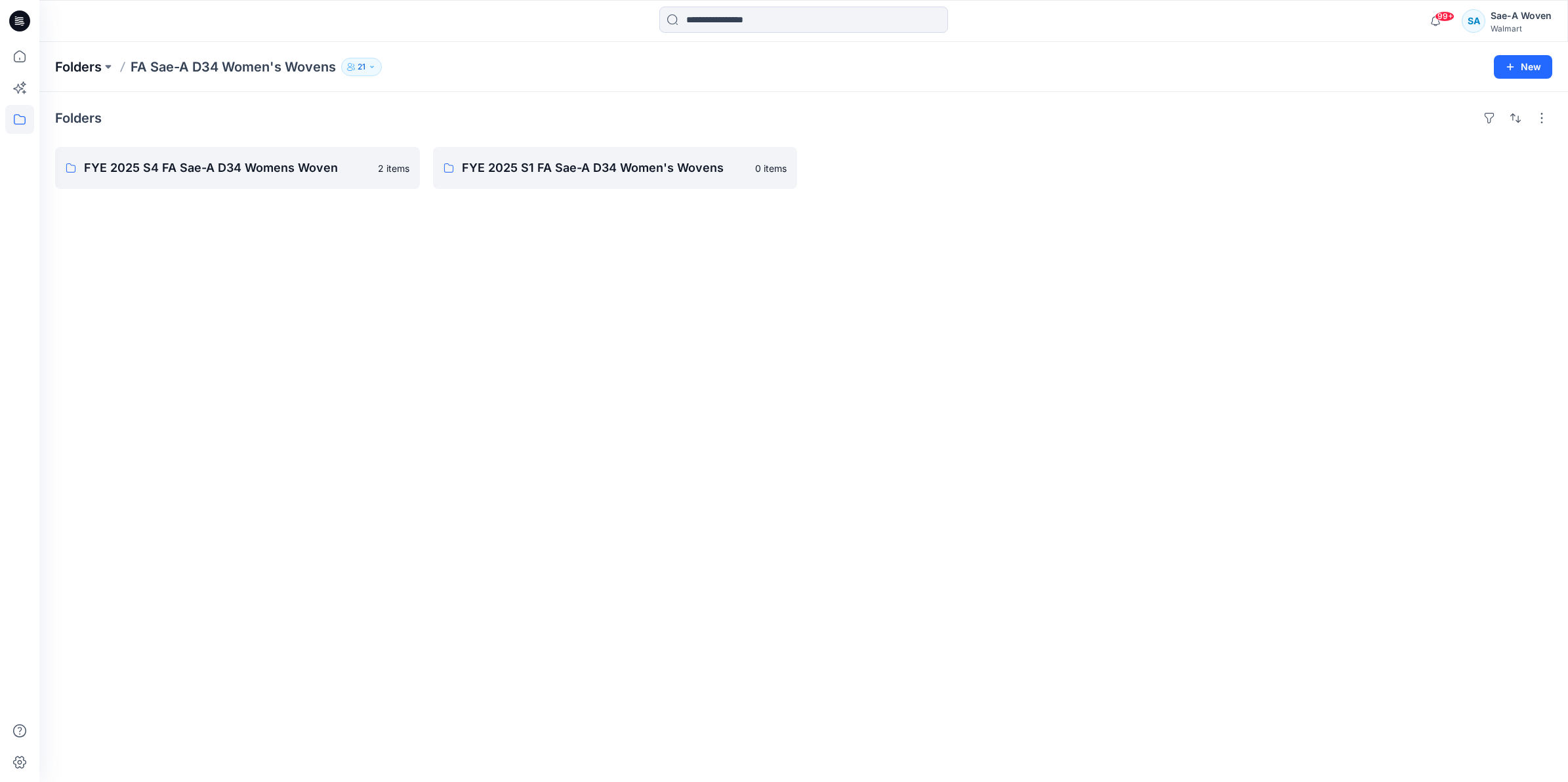
click at [71, 63] on p "Folders" at bounding box center [78, 67] width 47 height 18
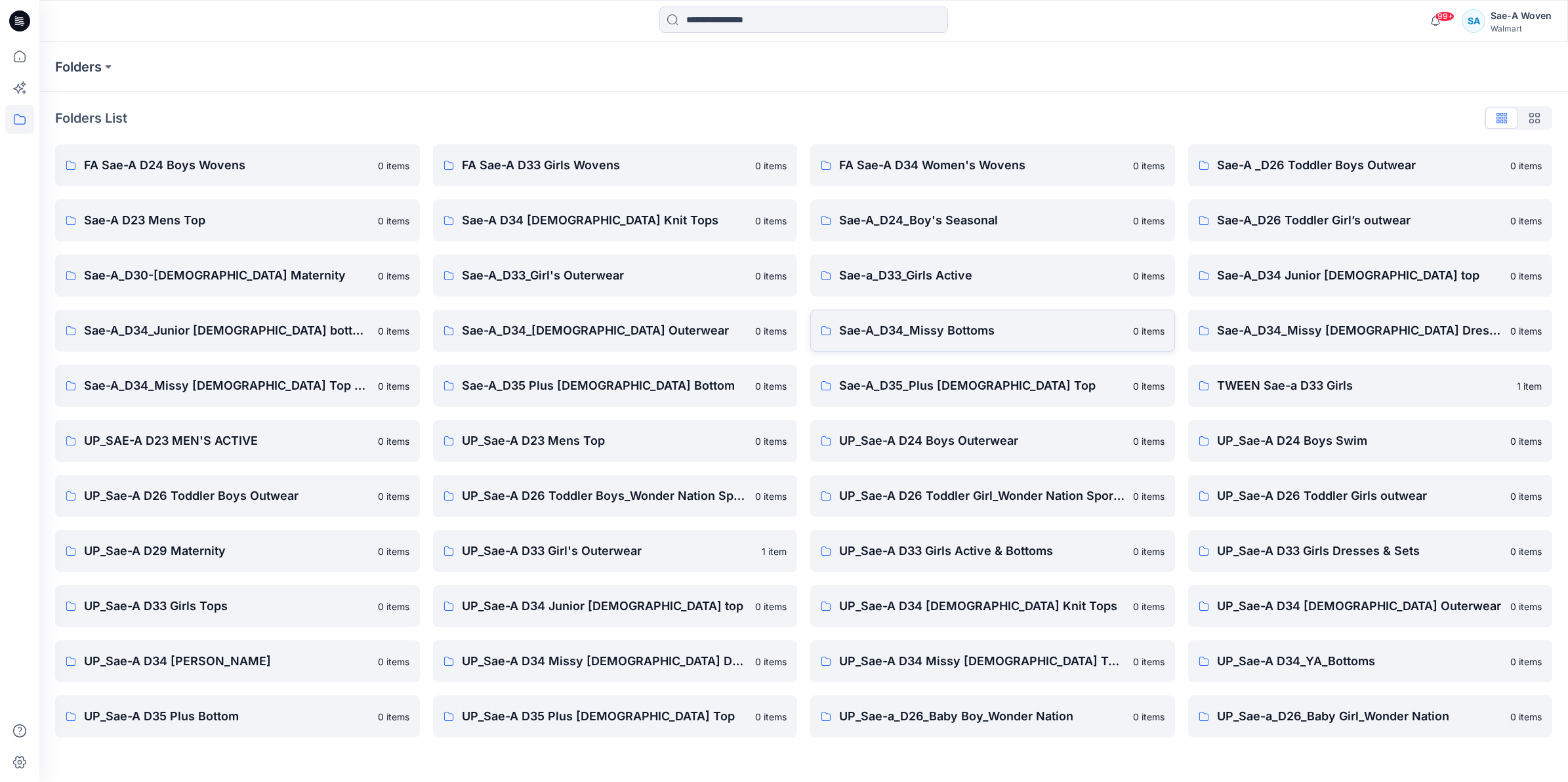
click at [778, 342] on link "Sae-A_D34_Missy Bottoms 0 items" at bounding box center [992, 330] width 365 height 42
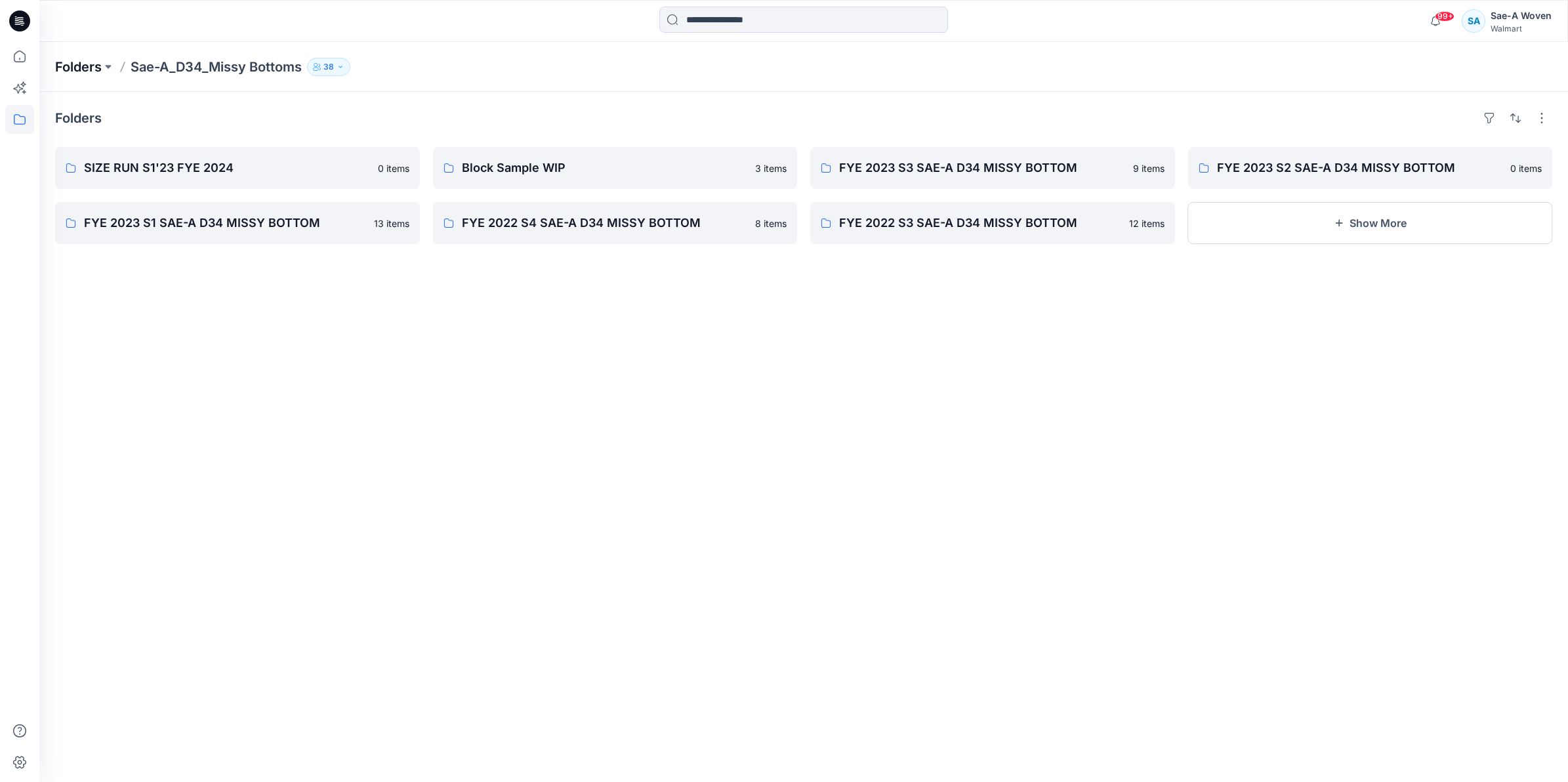
click at [60, 69] on p "Folders" at bounding box center [78, 67] width 47 height 18
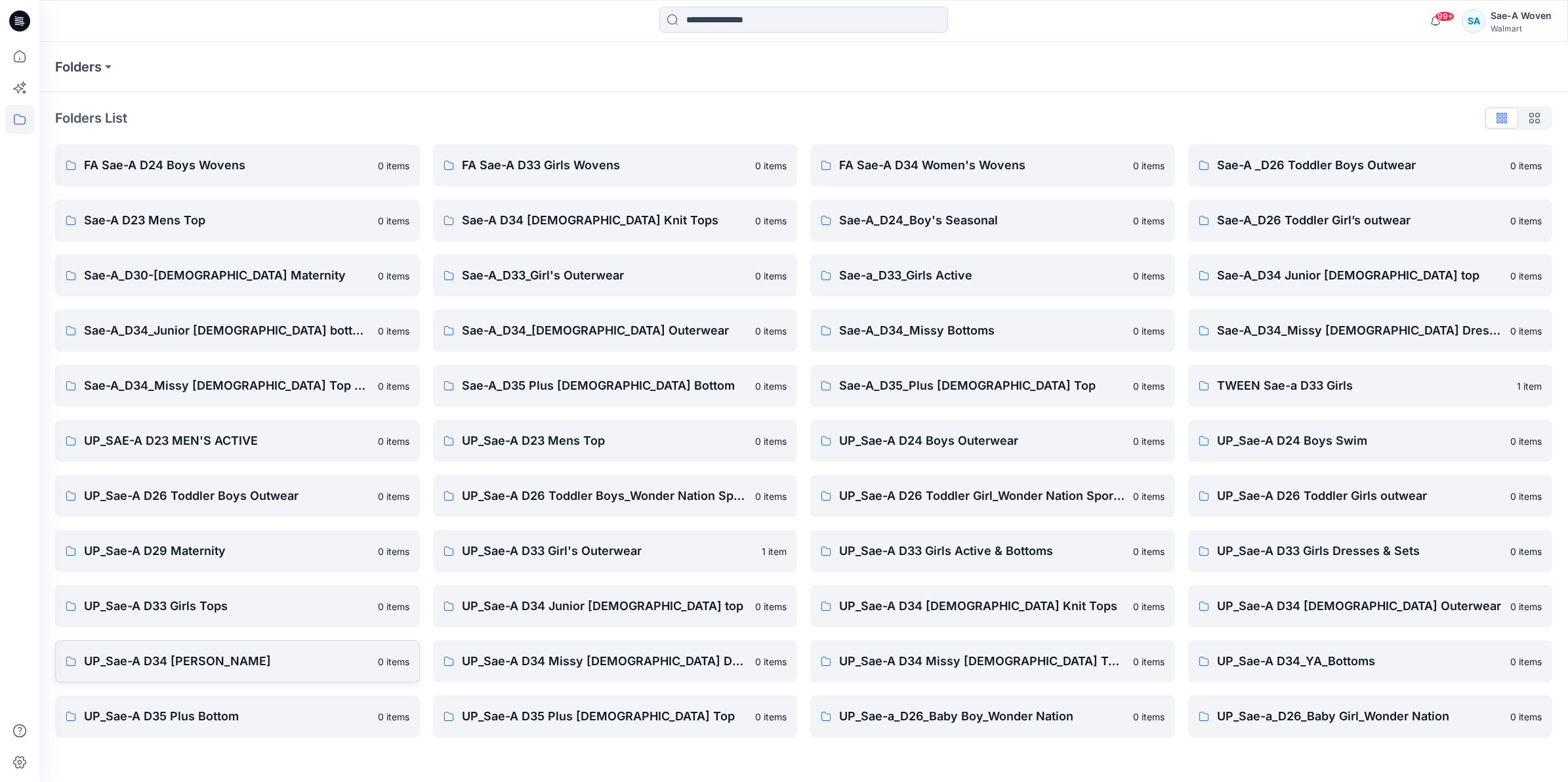
click at [220, 655] on p "UP_Sae-A D34 [PERSON_NAME]" at bounding box center [227, 661] width 286 height 18
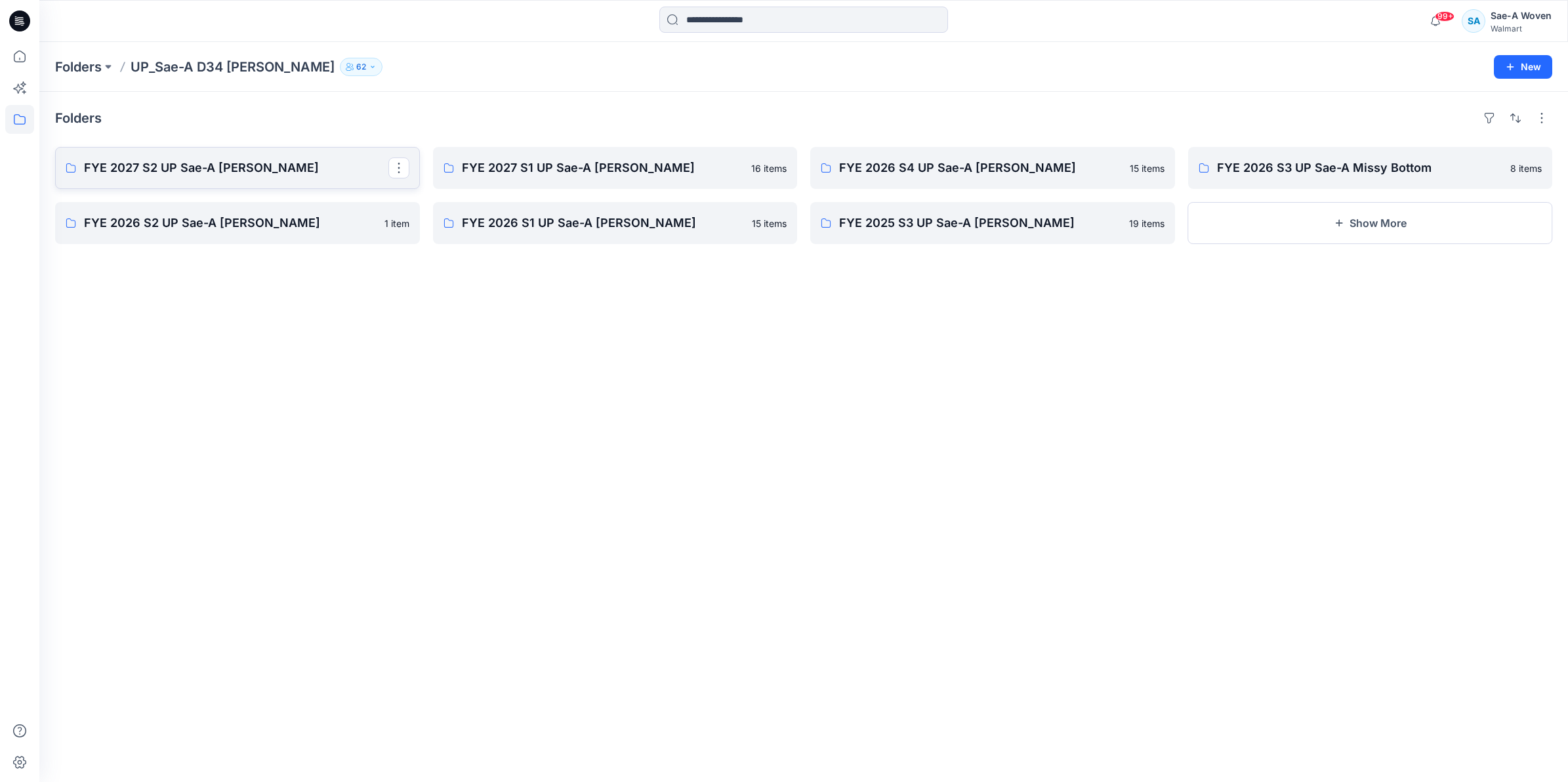
click at [224, 166] on p "FYE 2027 S2 UP Sae-A [PERSON_NAME]" at bounding box center [236, 168] width 304 height 18
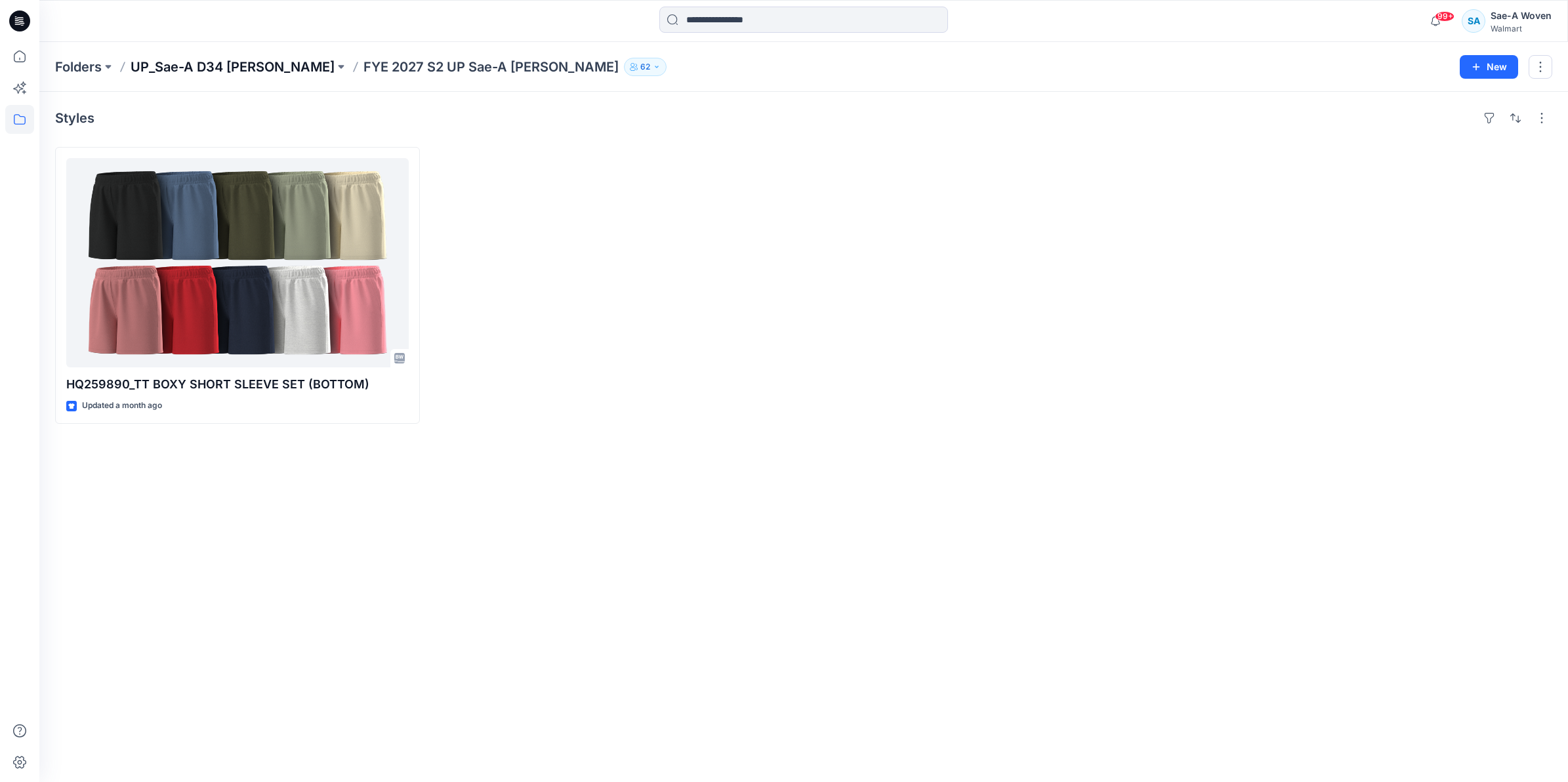
click at [281, 58] on p "UP_Sae-A D34 [PERSON_NAME]" at bounding box center [232, 67] width 204 height 18
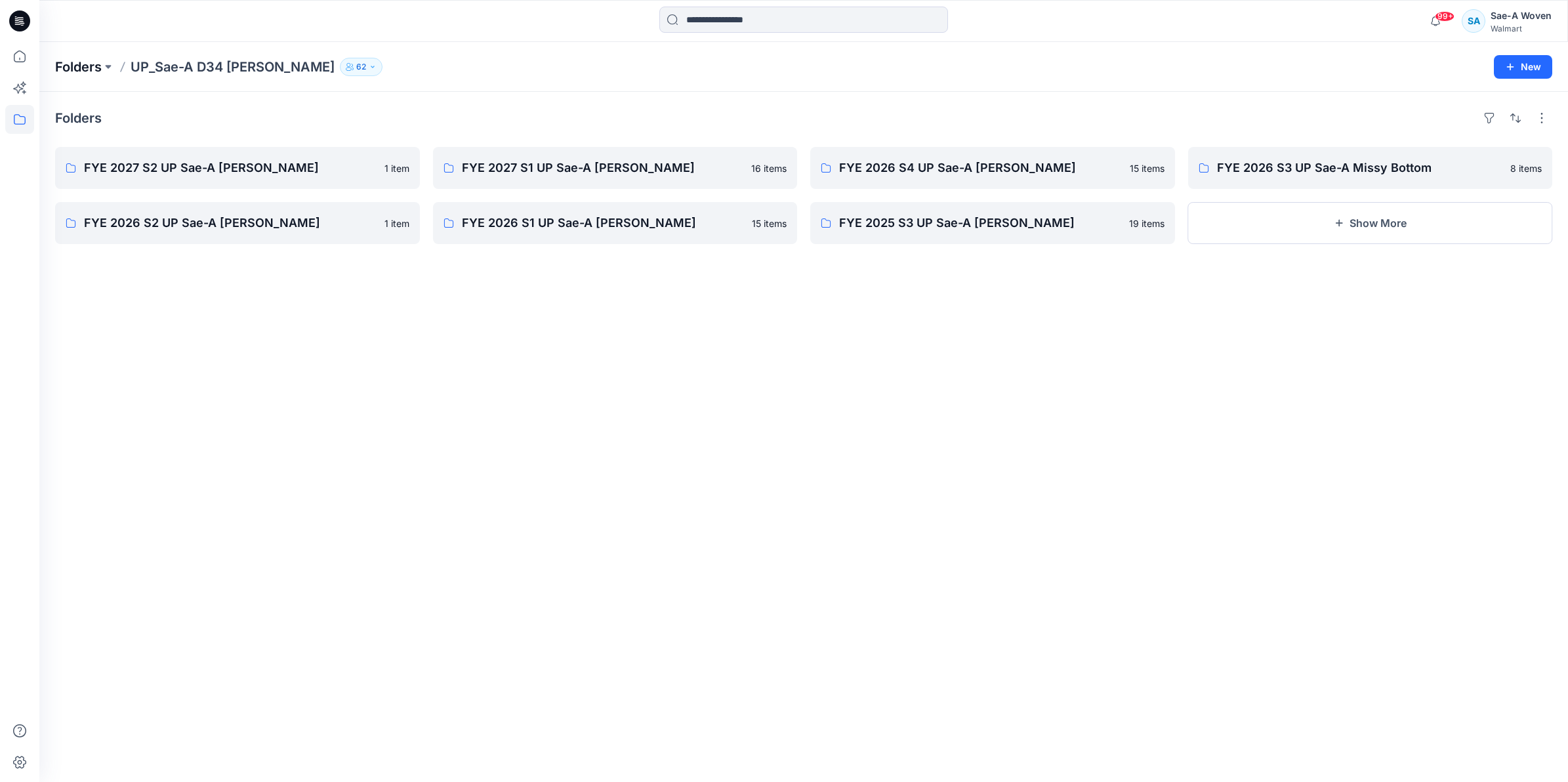
click at [83, 60] on p "Folders" at bounding box center [78, 67] width 47 height 18
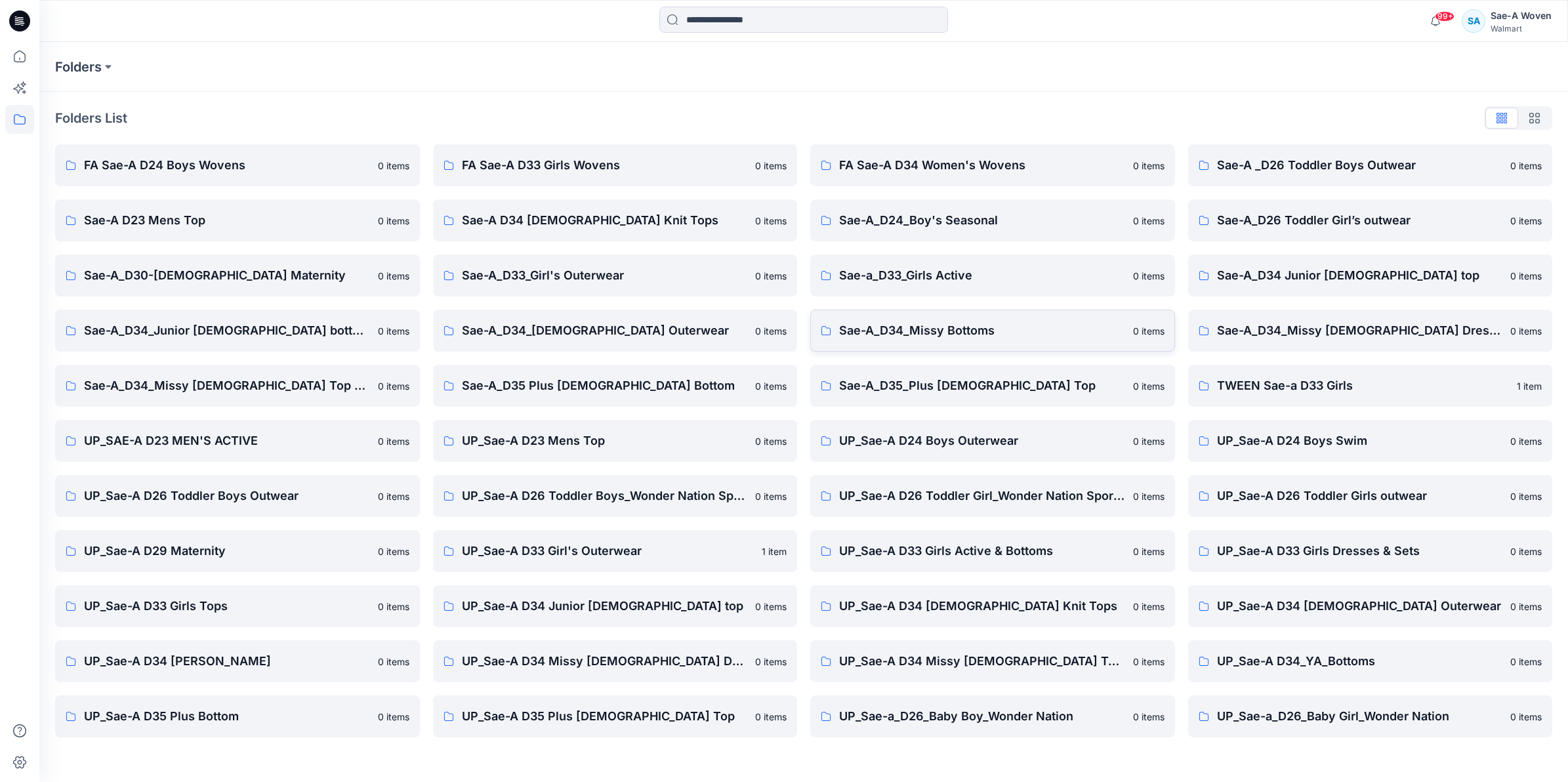
click at [778, 328] on p "Sae-A_D34_Missy Bottoms" at bounding box center [982, 330] width 286 height 18
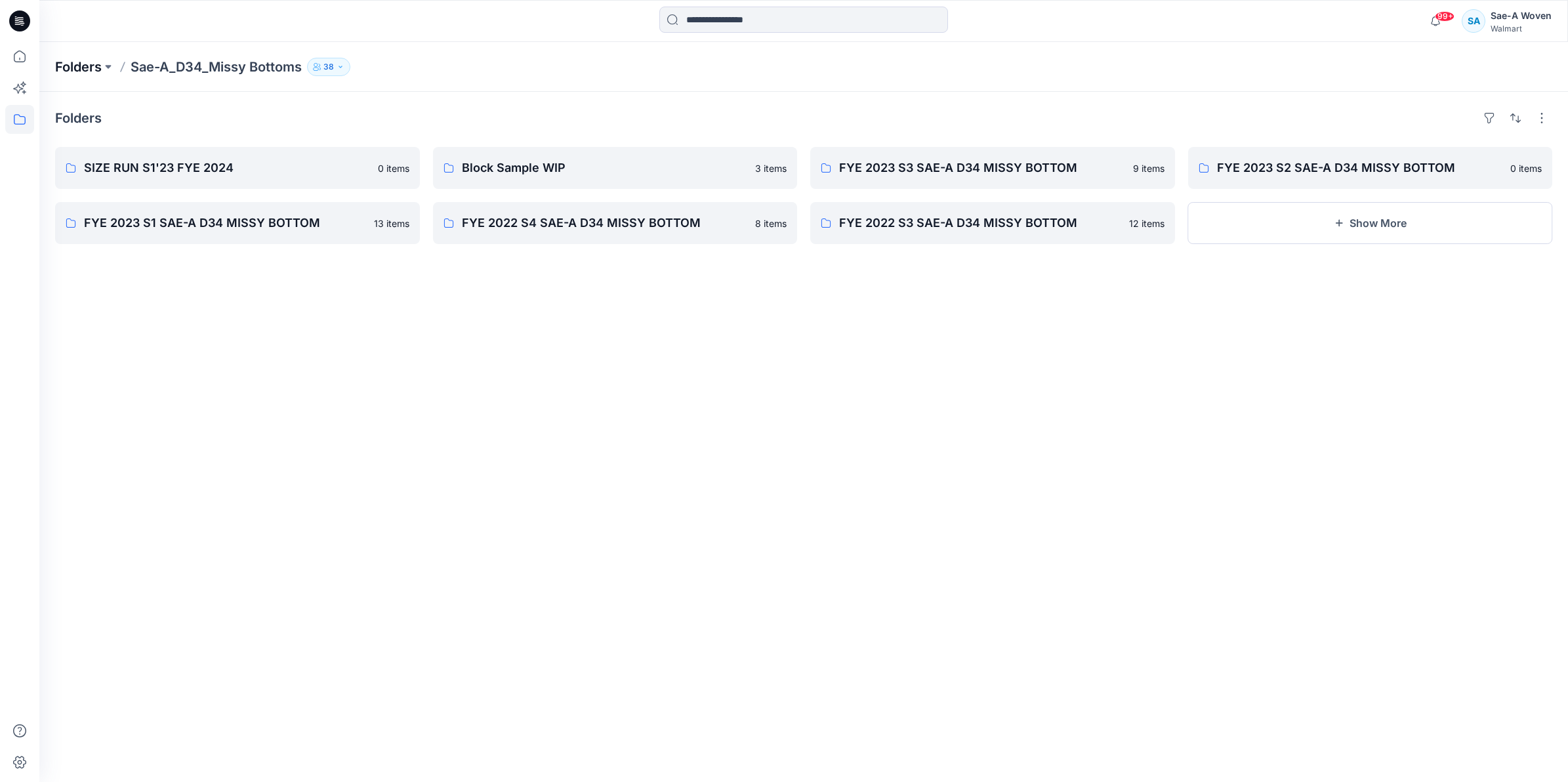
click at [86, 64] on p "Folders" at bounding box center [78, 67] width 47 height 18
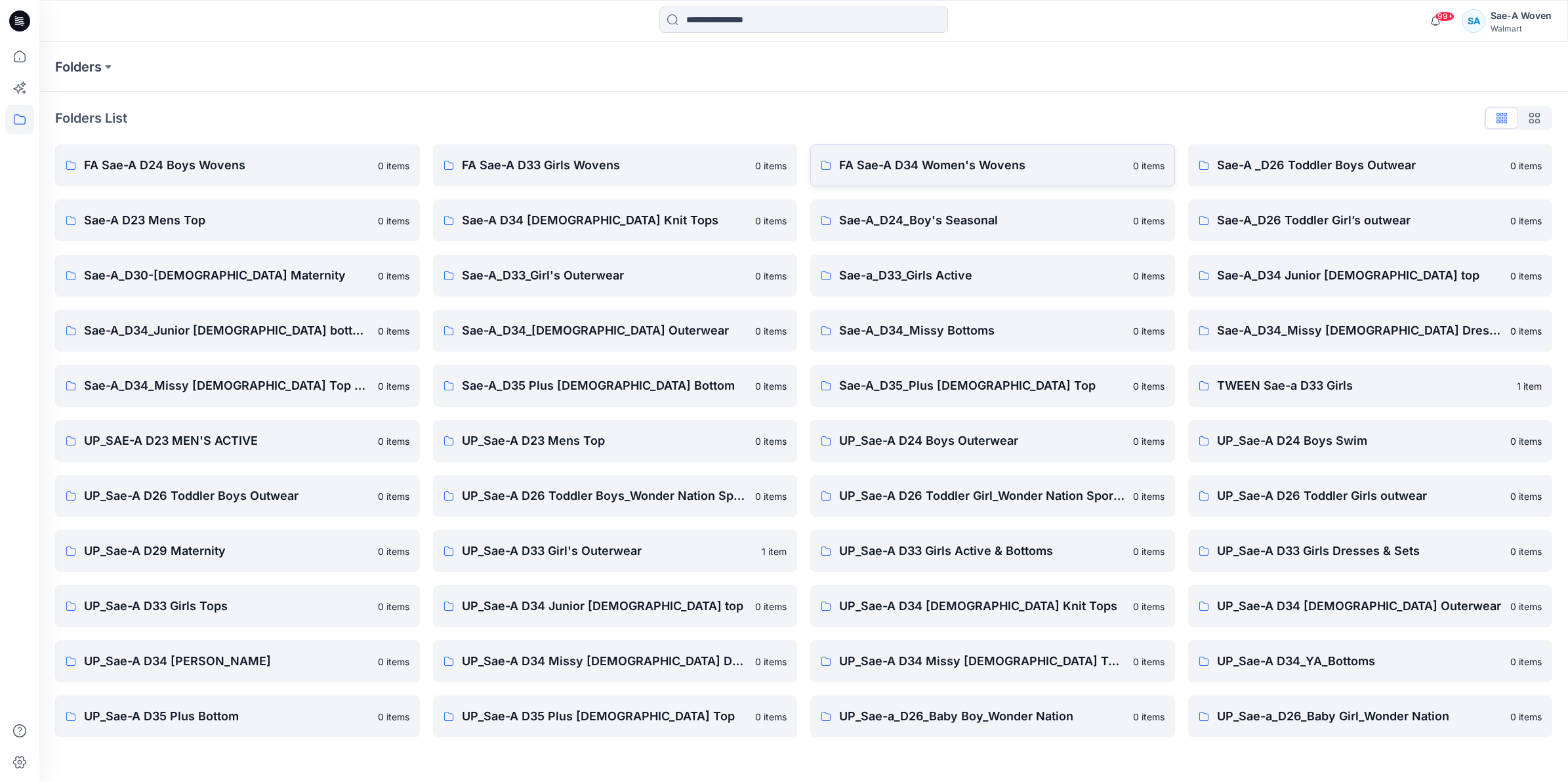
click at [778, 177] on link "FA Sae-A D34 Women's Wovens 0 items" at bounding box center [992, 166] width 365 height 42
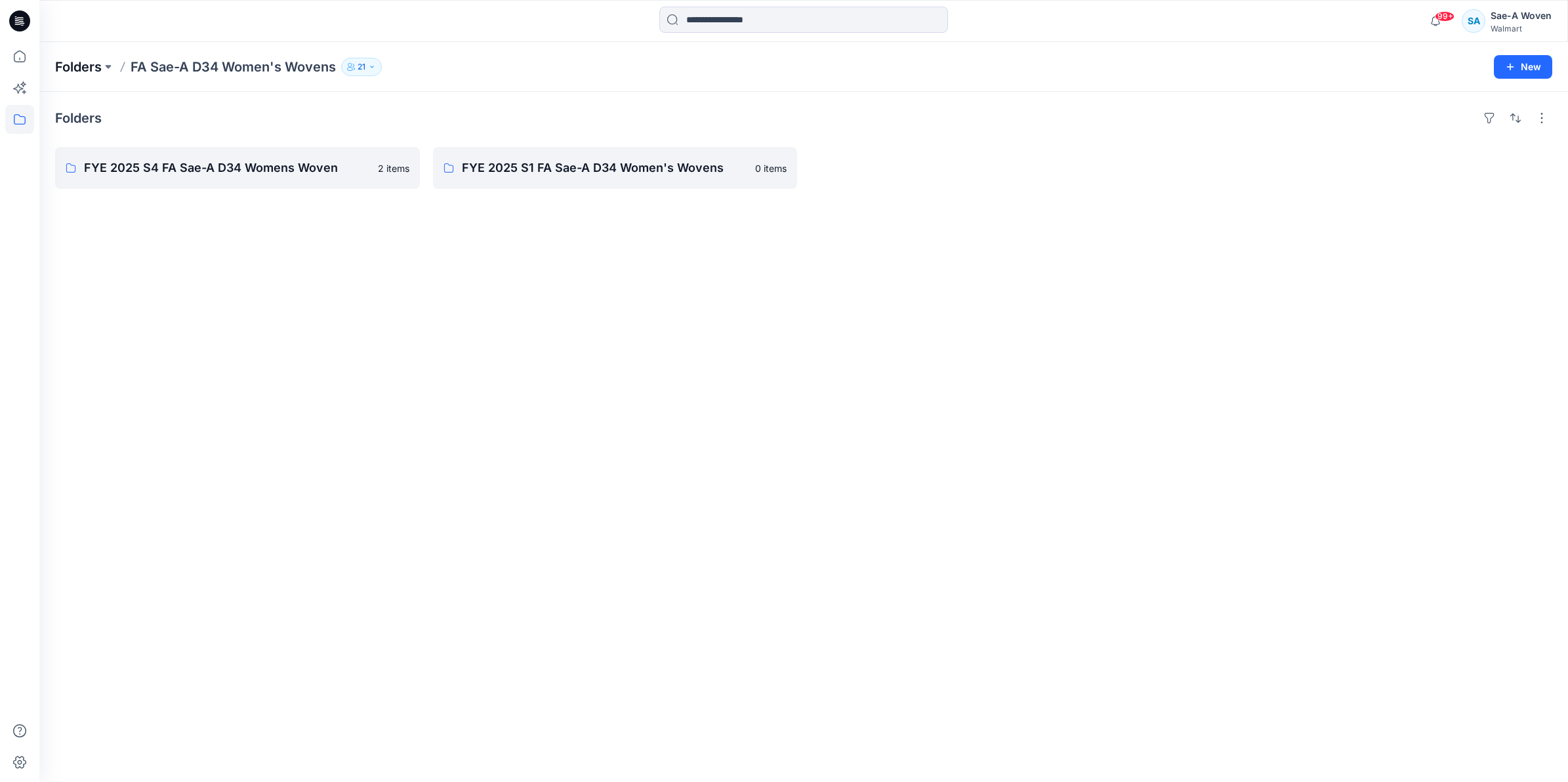
click at [84, 58] on p "Folders" at bounding box center [78, 67] width 47 height 18
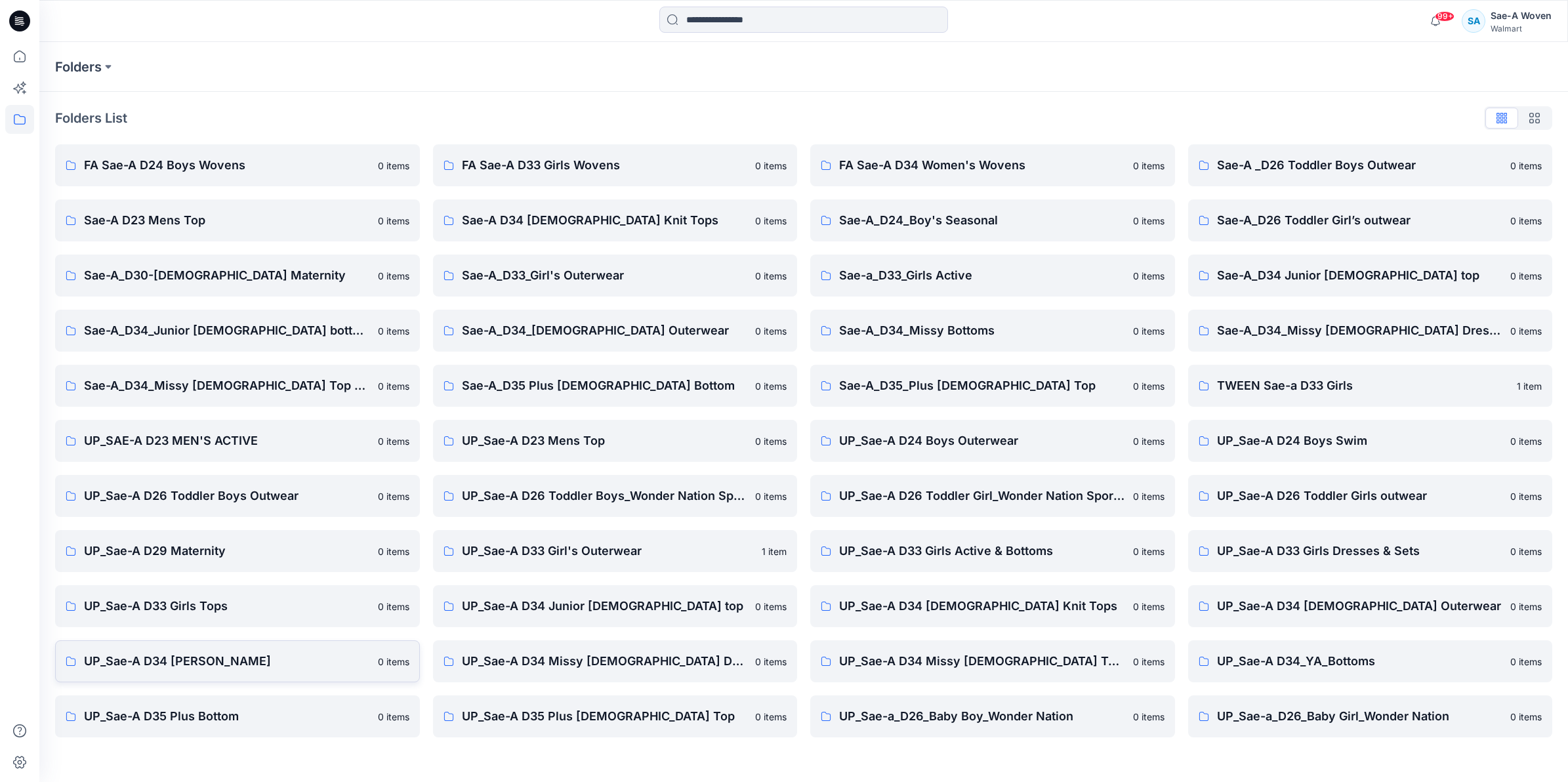
click at [224, 665] on p "UP_Sae-A D34 [PERSON_NAME]" at bounding box center [227, 661] width 286 height 18
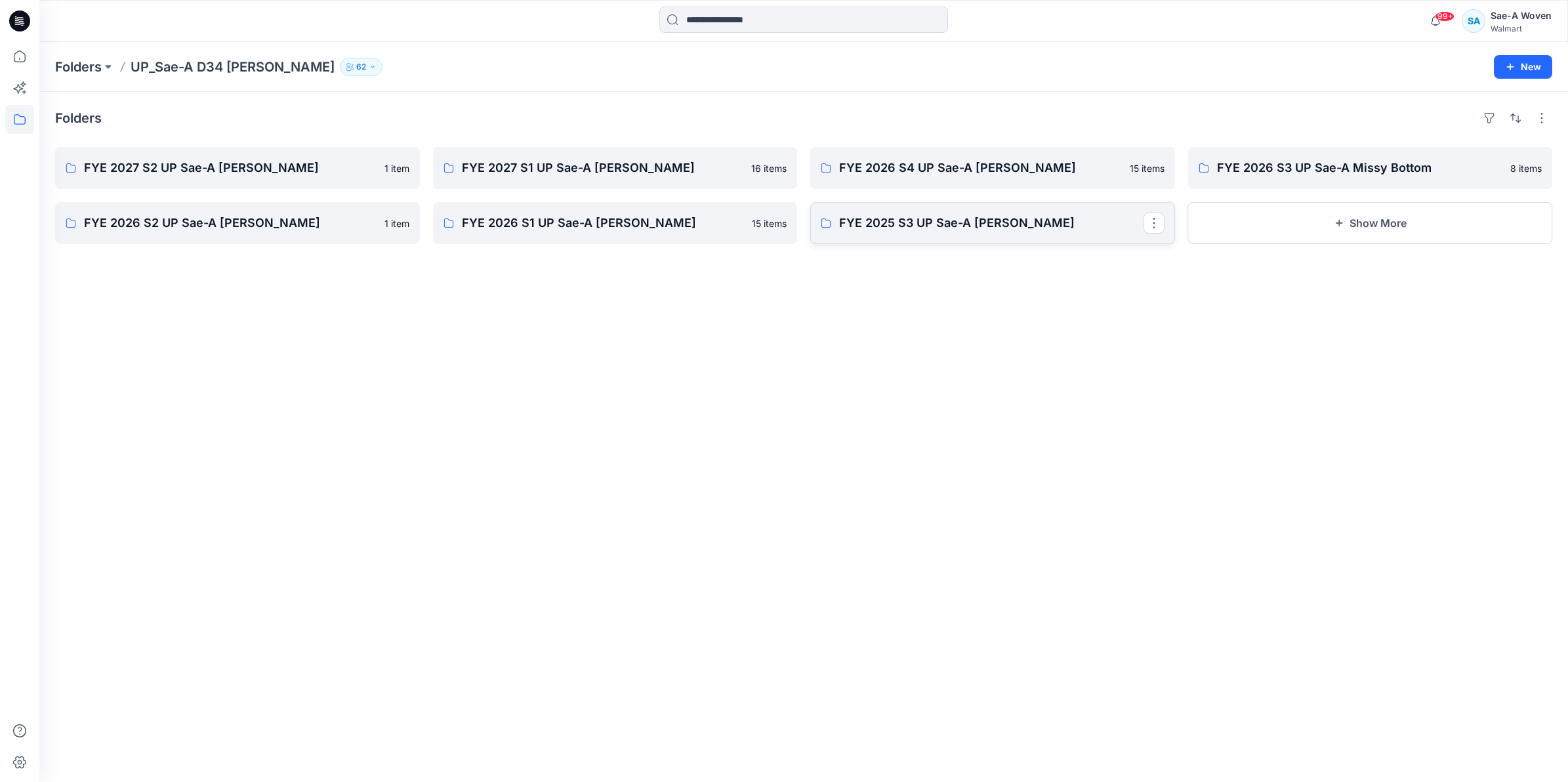
click at [778, 224] on p "FYE 2025 S3 UP Sae-A [PERSON_NAME]" at bounding box center [991, 223] width 304 height 18
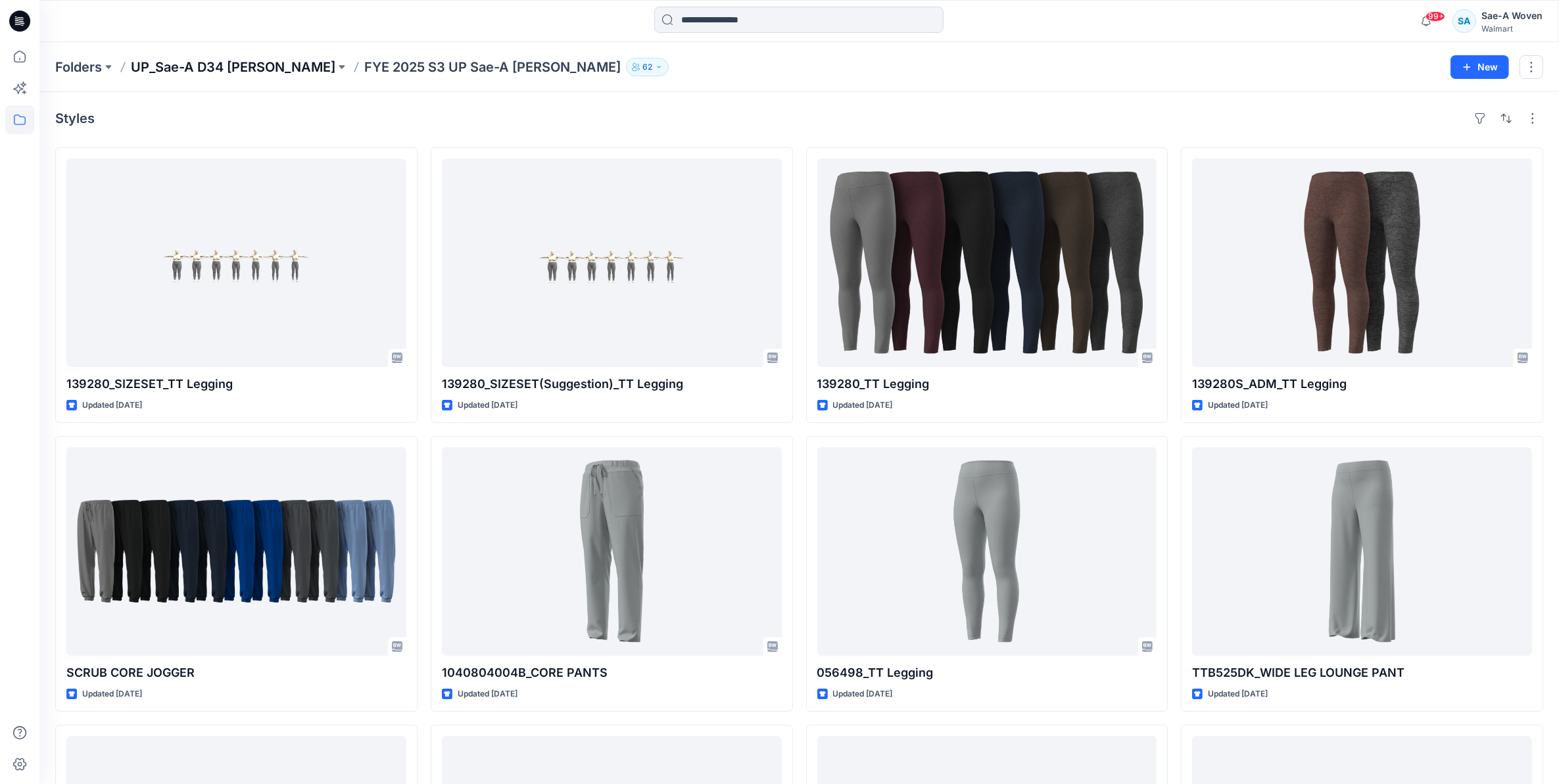
click at [195, 59] on p "UP_Sae-A D34 [PERSON_NAME]" at bounding box center [232, 67] width 204 height 18
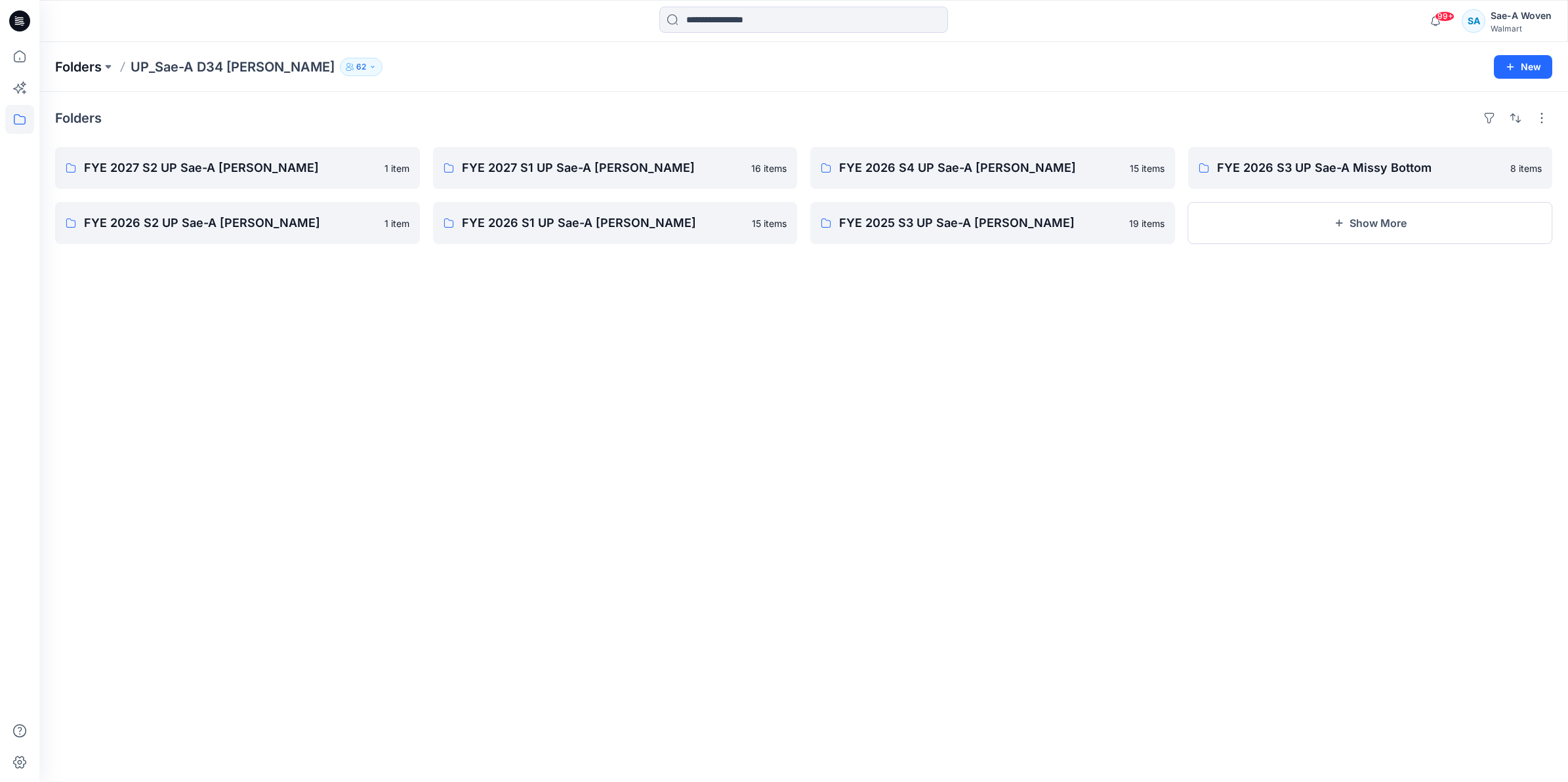
click at [85, 62] on p "Folders" at bounding box center [78, 67] width 47 height 18
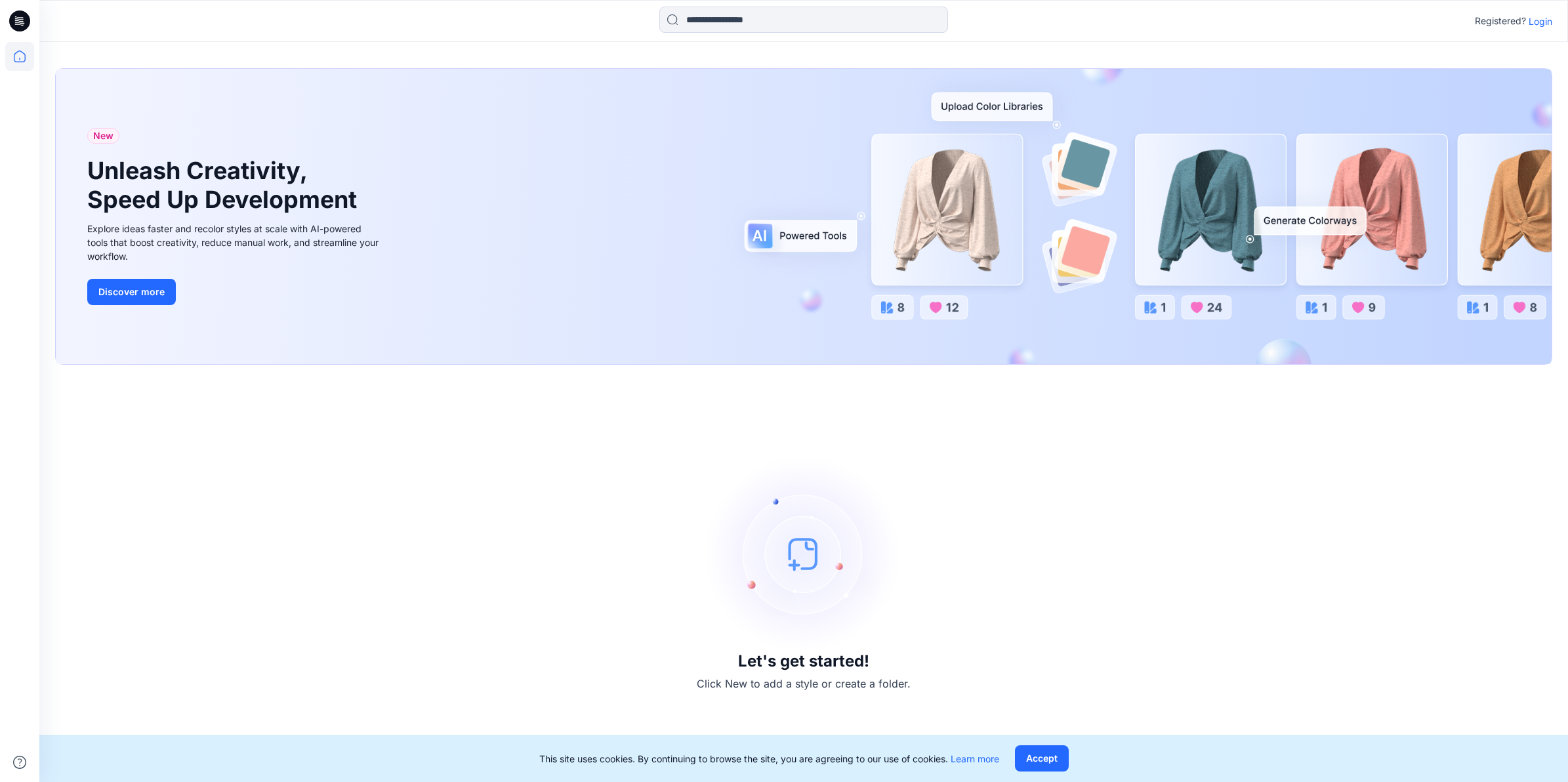
click at [1539, 23] on p "Login" at bounding box center [1540, 21] width 23 height 14
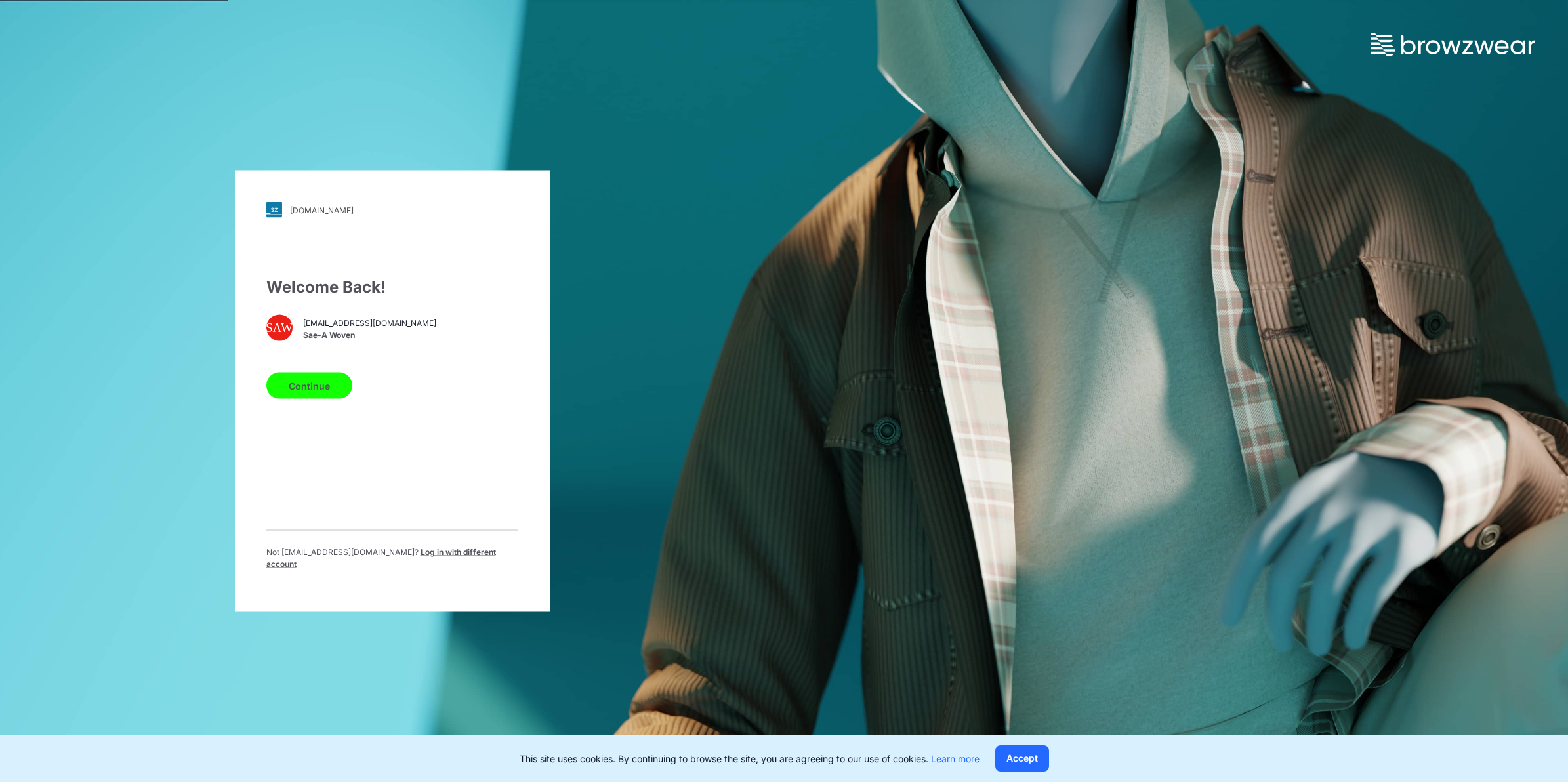
click at [316, 394] on button "Continue" at bounding box center [309, 385] width 86 height 26
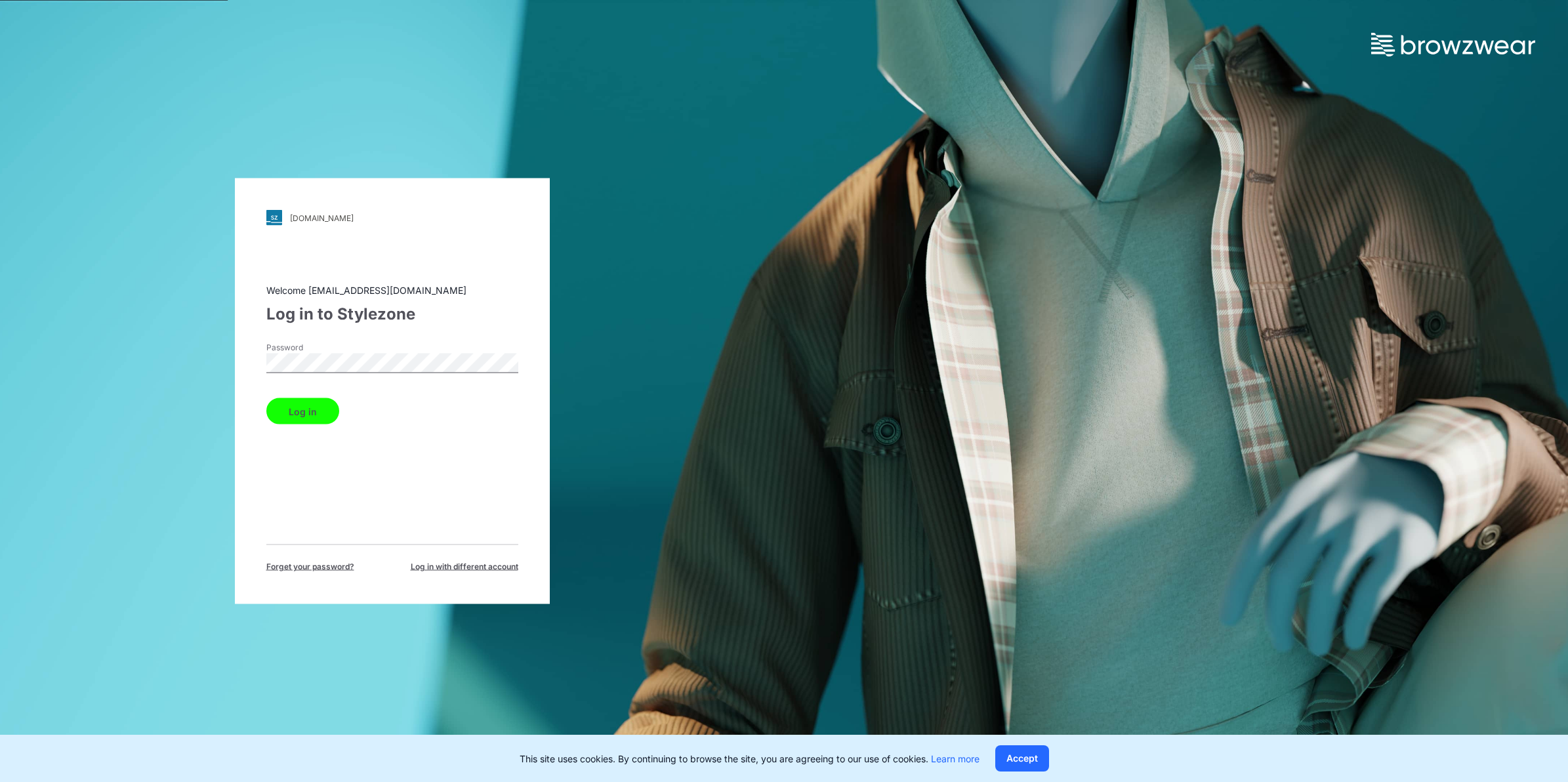
click at [293, 402] on button "Log in" at bounding box center [303, 411] width 73 height 26
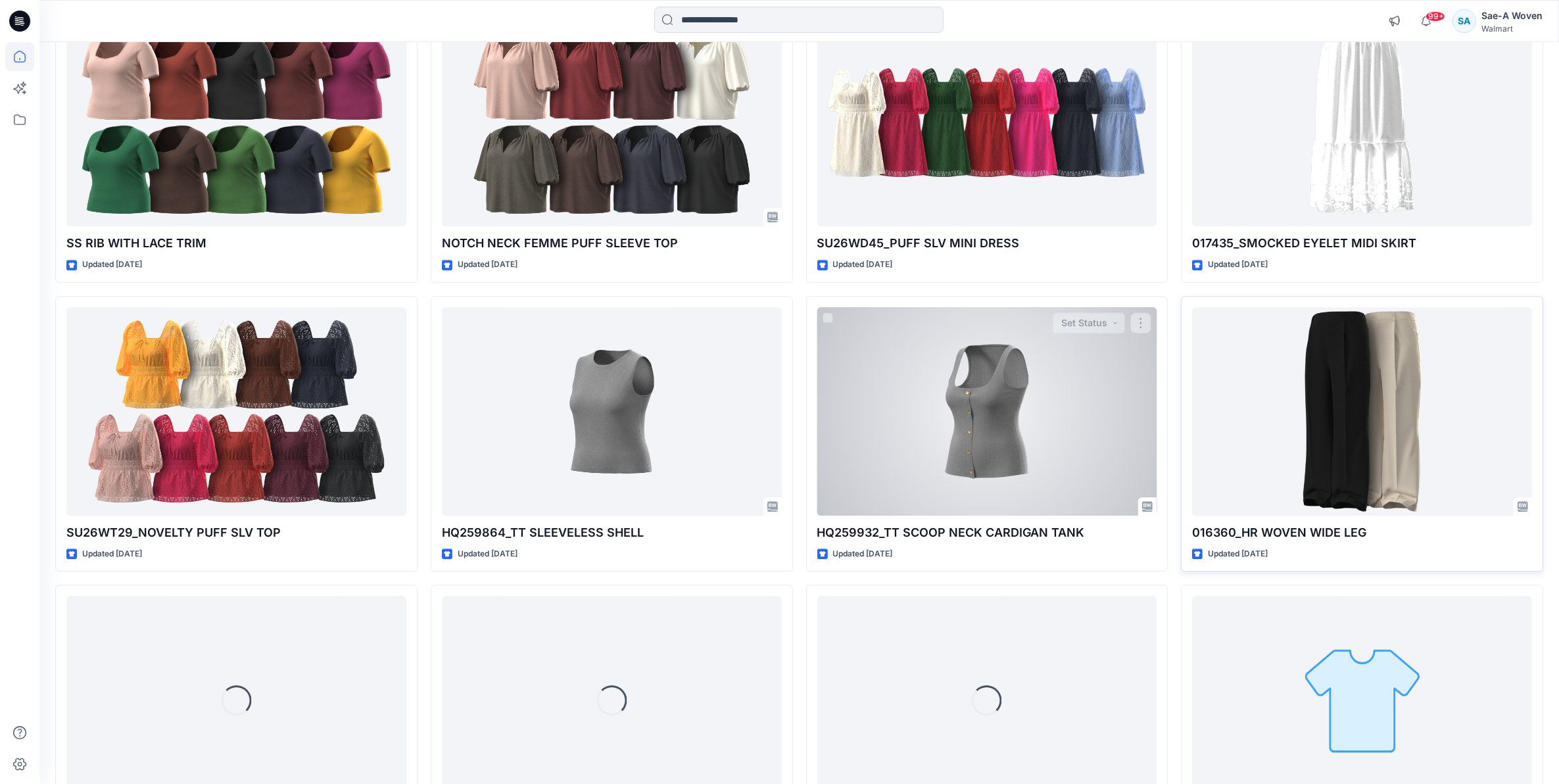
scroll to position [16948, 0]
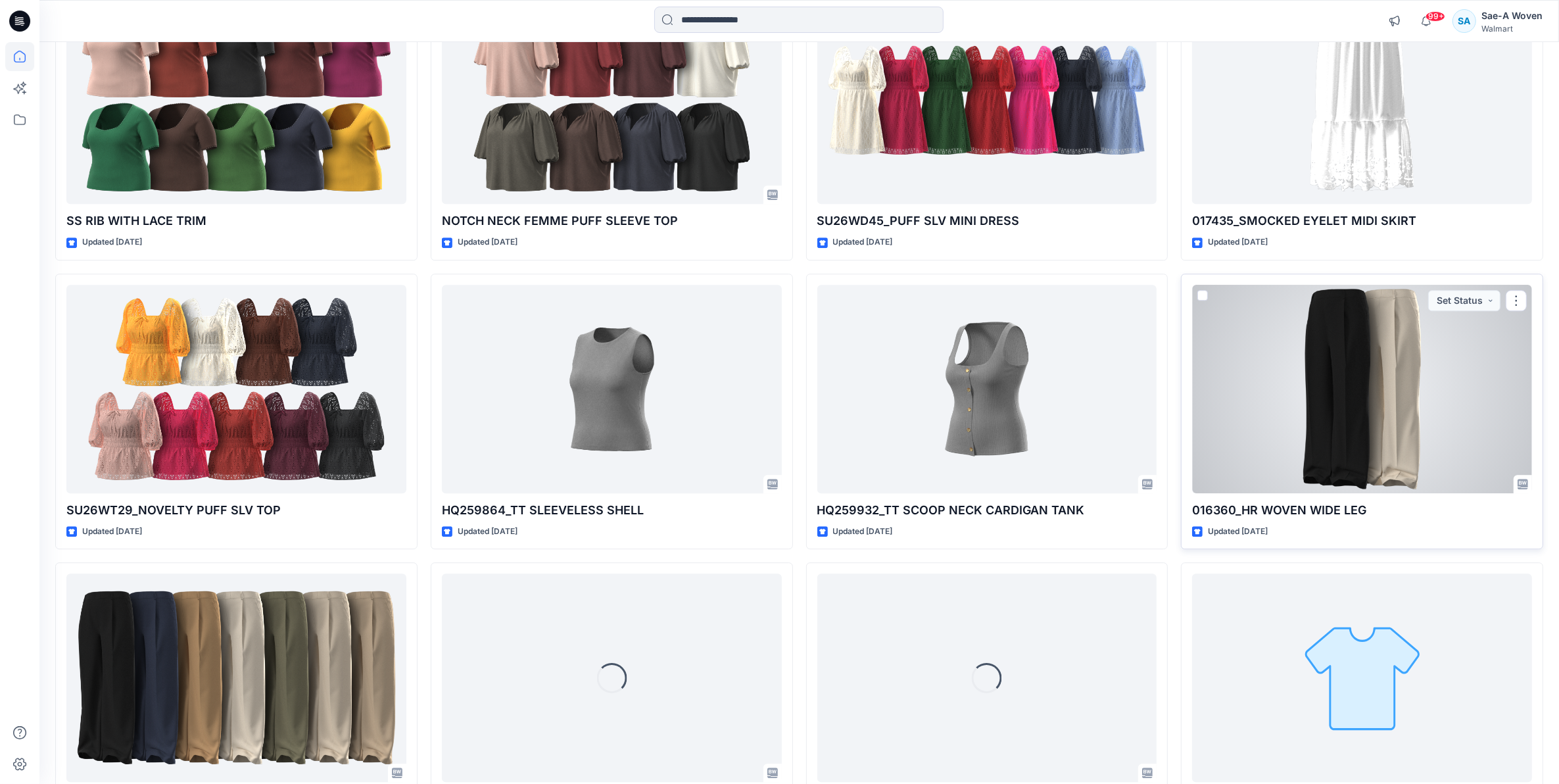
click at [1378, 428] on div at bounding box center [1362, 389] width 340 height 208
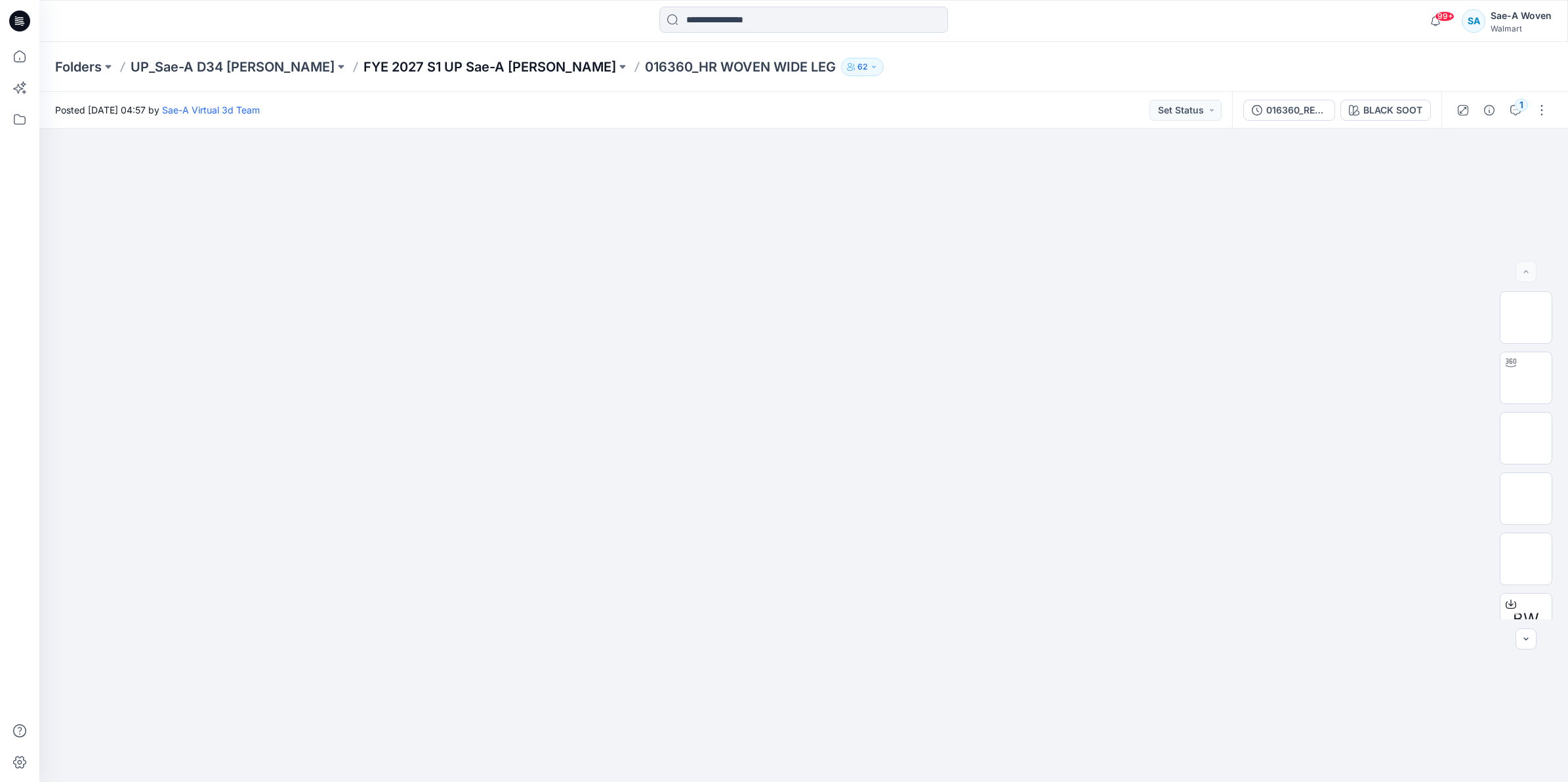
click at [534, 66] on p "FYE 2027 S1 UP Sae-A [PERSON_NAME]" at bounding box center [490, 67] width 253 height 18
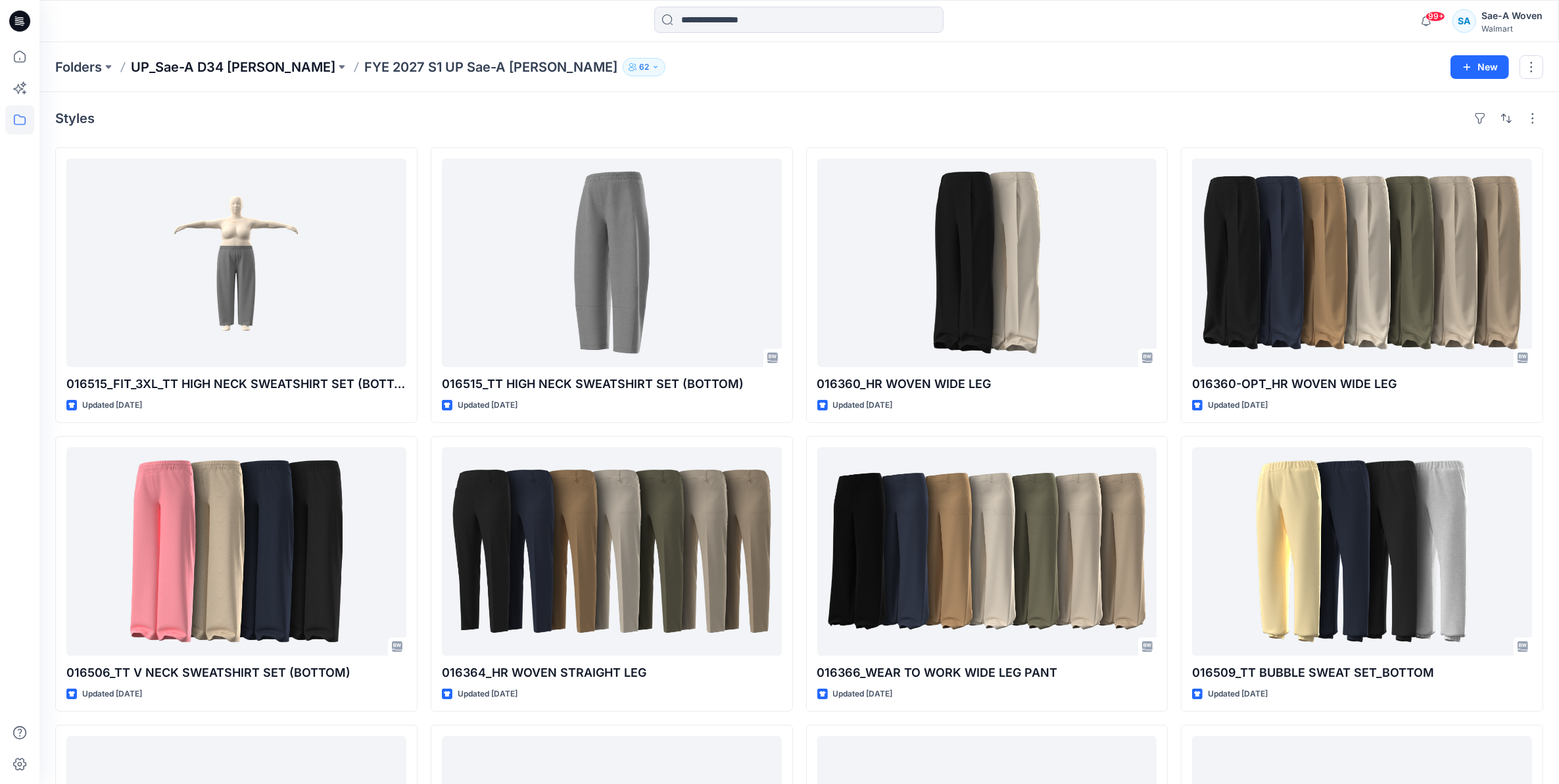
click at [263, 59] on p "UP_Sae-A D34 [PERSON_NAME]" at bounding box center [232, 67] width 204 height 18
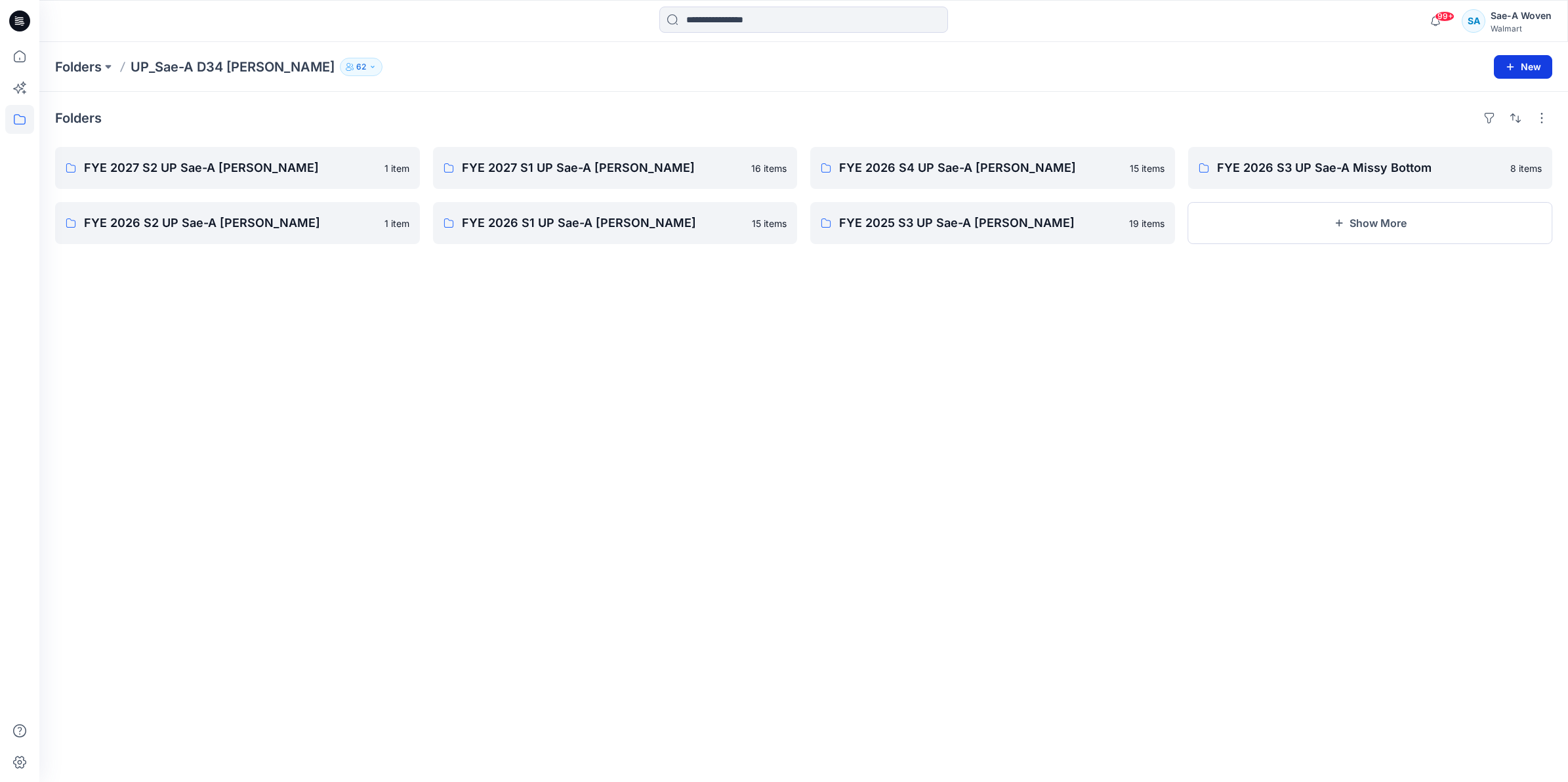
click at [1539, 69] on button "New" at bounding box center [1523, 66] width 59 height 23
click at [1457, 123] on button "New Folder" at bounding box center [1493, 125] width 113 height 24
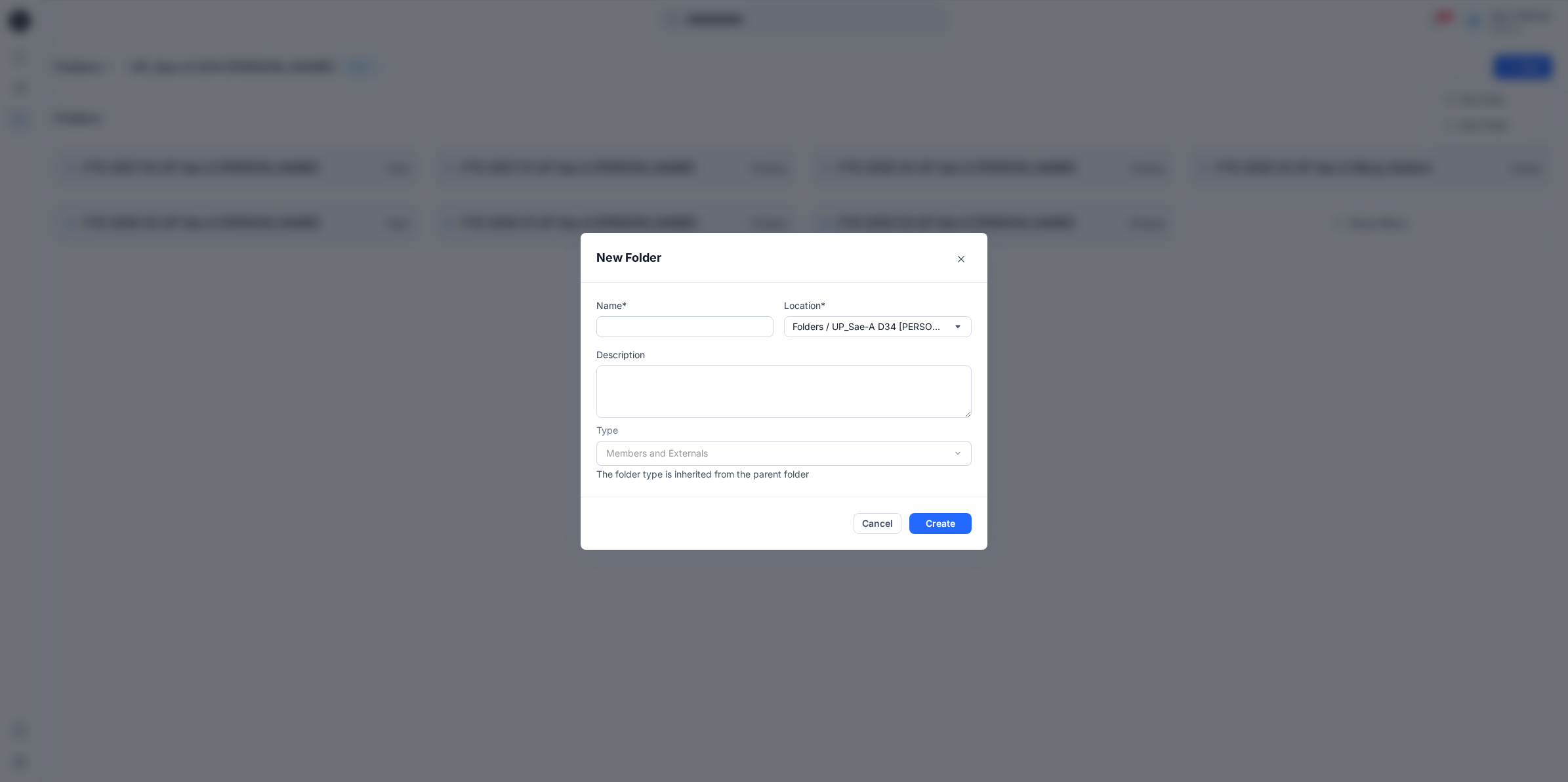
click at [687, 323] on input "text" at bounding box center [684, 327] width 177 height 21
type input "*"
click at [656, 329] on input "**********" at bounding box center [684, 327] width 177 height 21
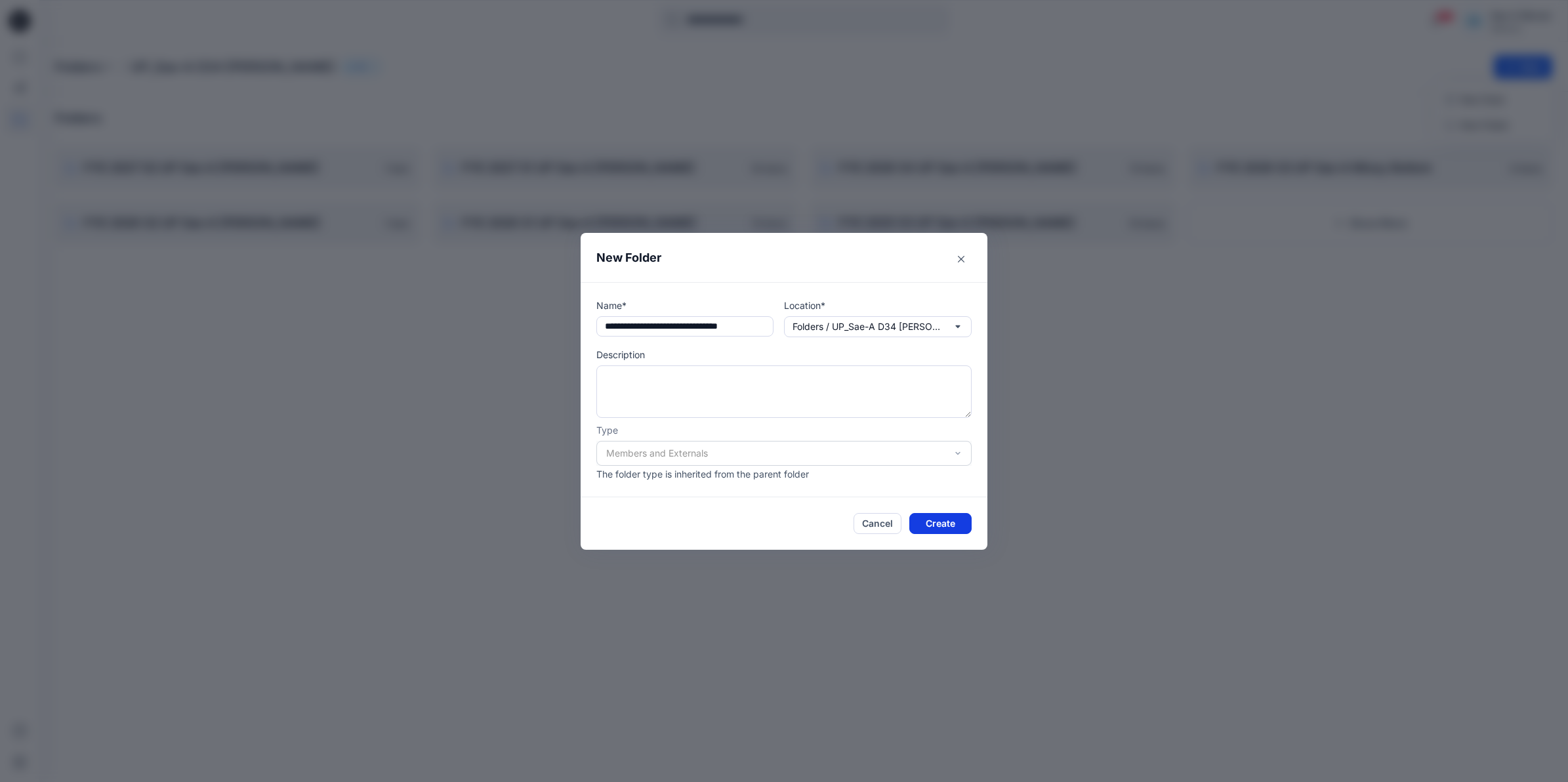
type input "**********"
click at [948, 523] on button "Create" at bounding box center [940, 523] width 62 height 21
